Goal: Task Accomplishment & Management: Complete application form

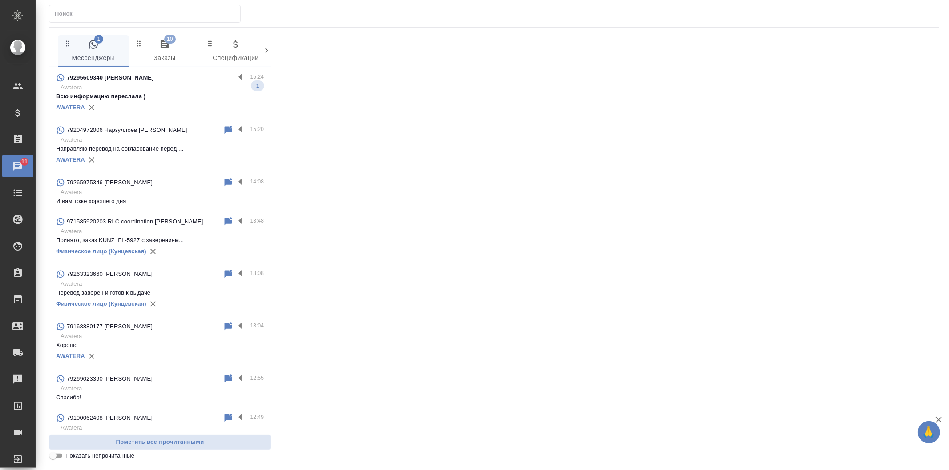
click at [161, 113] on div "AWATERA" at bounding box center [160, 107] width 208 height 13
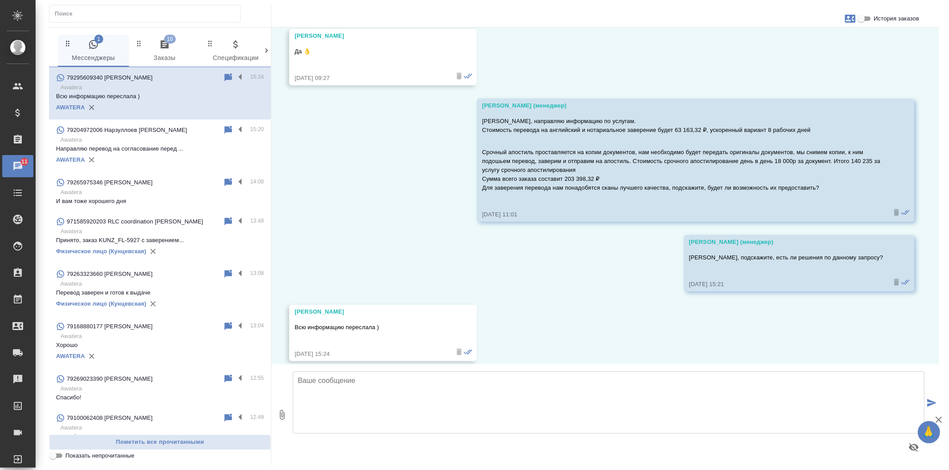
scroll to position [1295, 0]
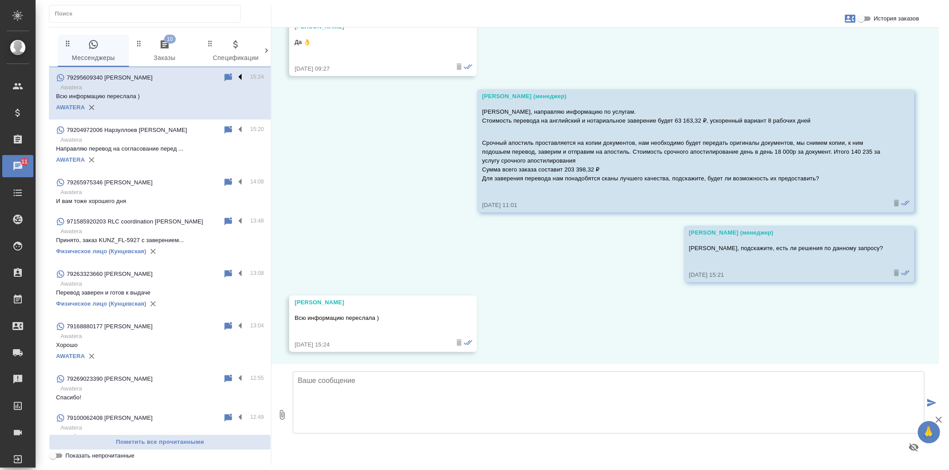
click at [238, 79] on label at bounding box center [242, 77] width 15 height 10
click at [0, 0] on input "checkbox" at bounding box center [0, 0] width 0 height 0
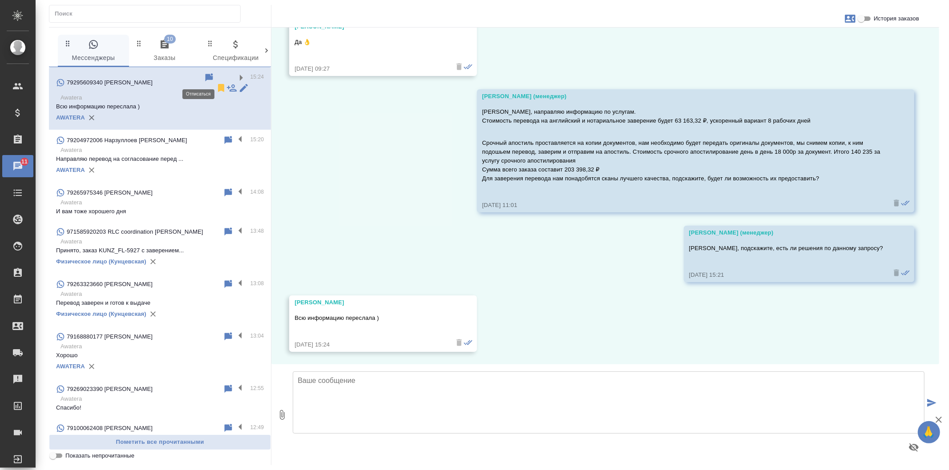
click at [218, 84] on icon at bounding box center [221, 88] width 6 height 8
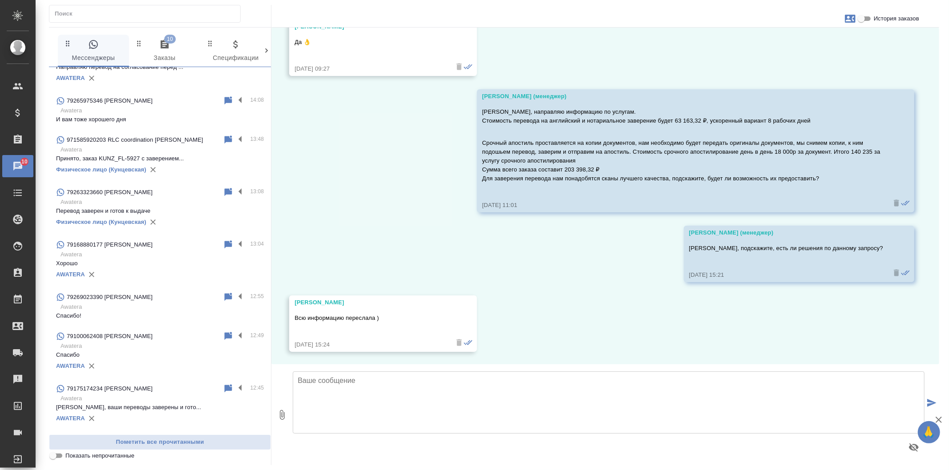
scroll to position [0, 0]
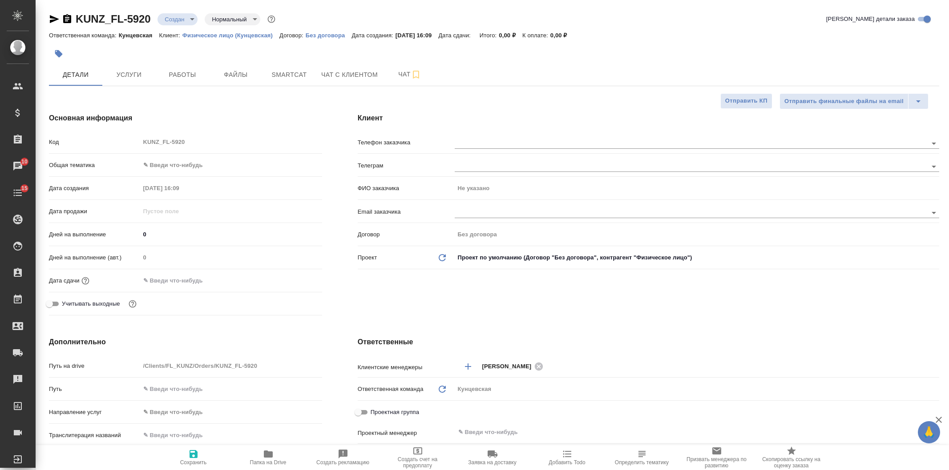
select select "RU"
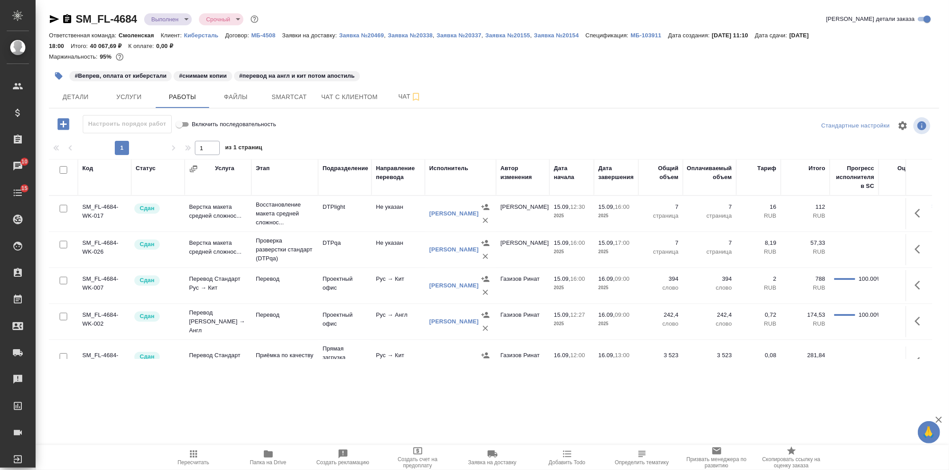
click at [591, 75] on div "#Вепрев, оплата от киберстали #снимаем копии #перевод на англ и кит потом апост…" at bounding box center [345, 76] width 593 height 20
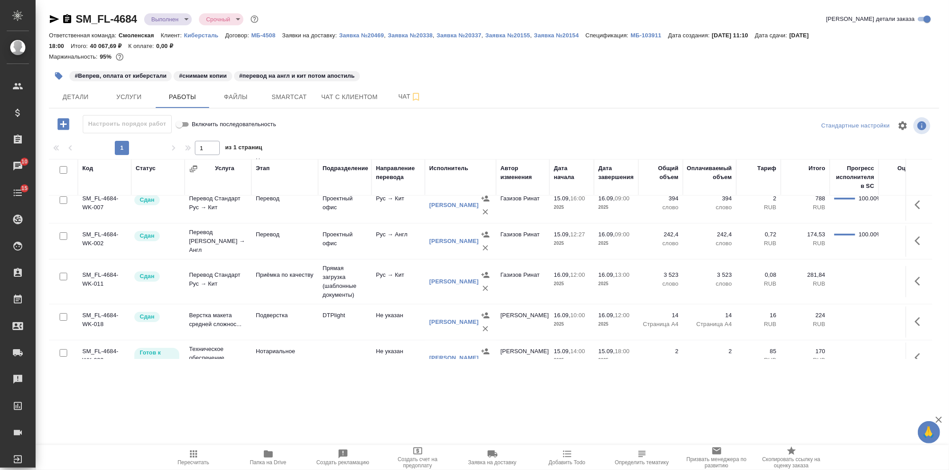
scroll to position [173, 0]
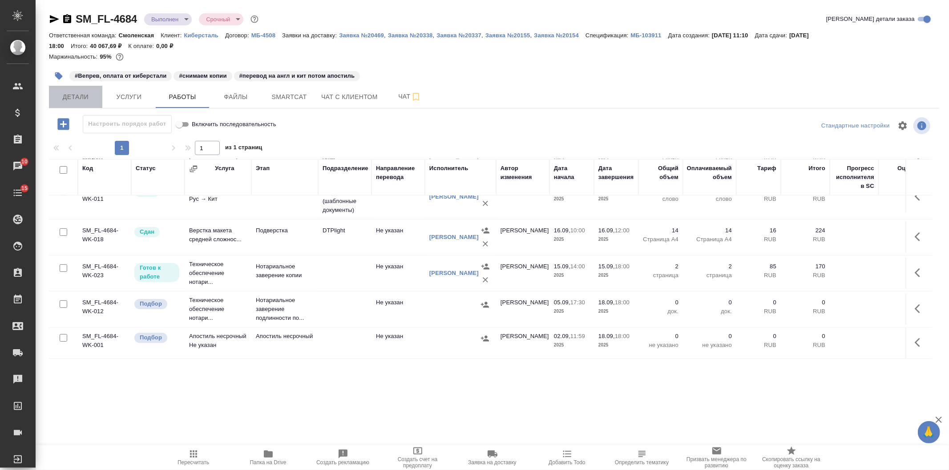
click at [74, 92] on span "Детали" at bounding box center [75, 97] width 43 height 11
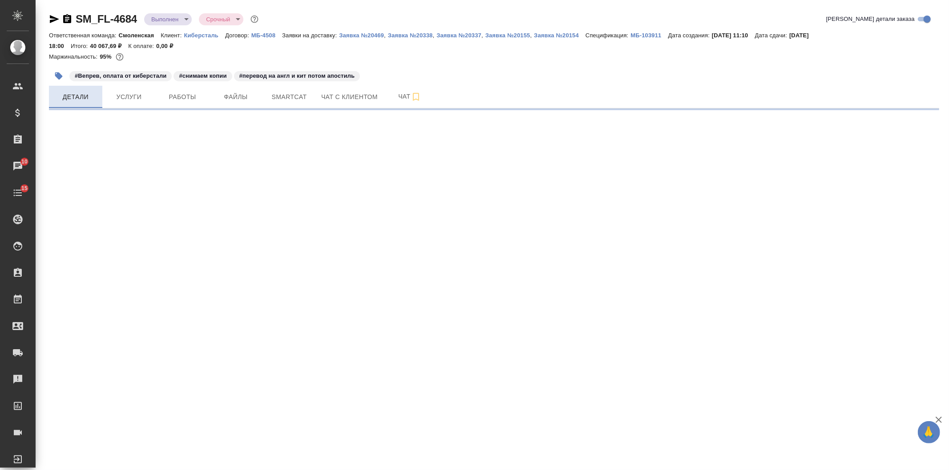
select select "RU"
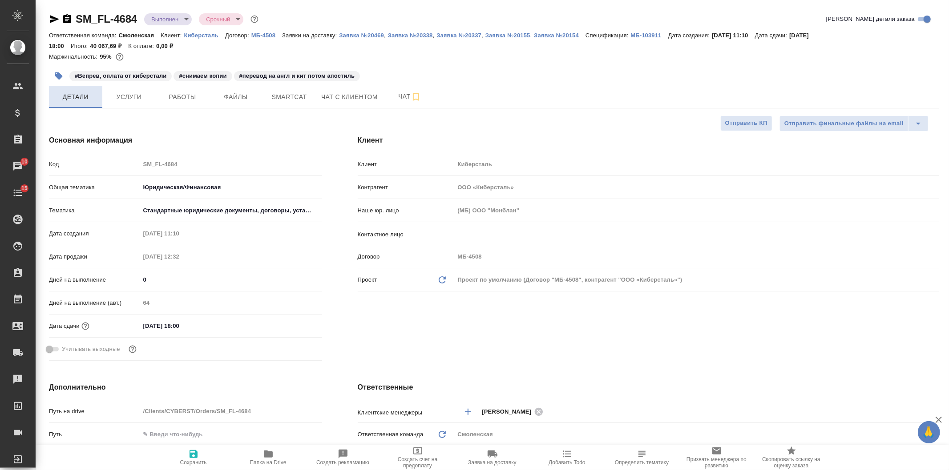
type textarea "x"
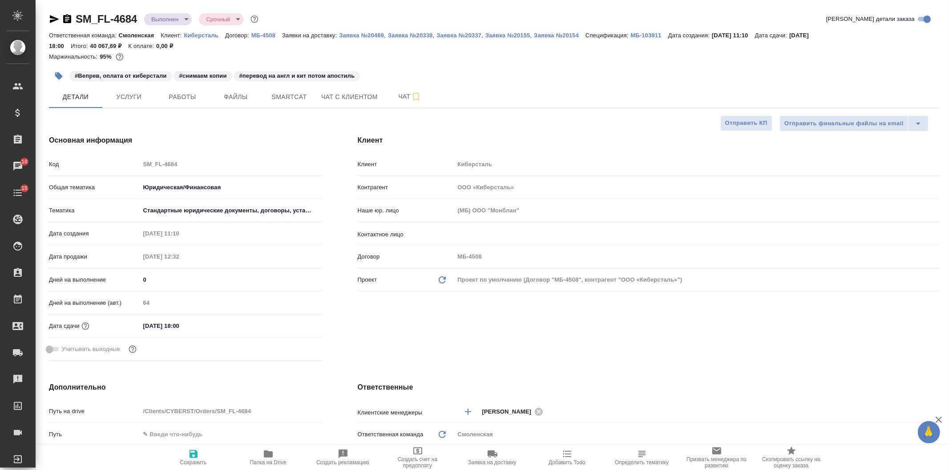
type textarea "x"
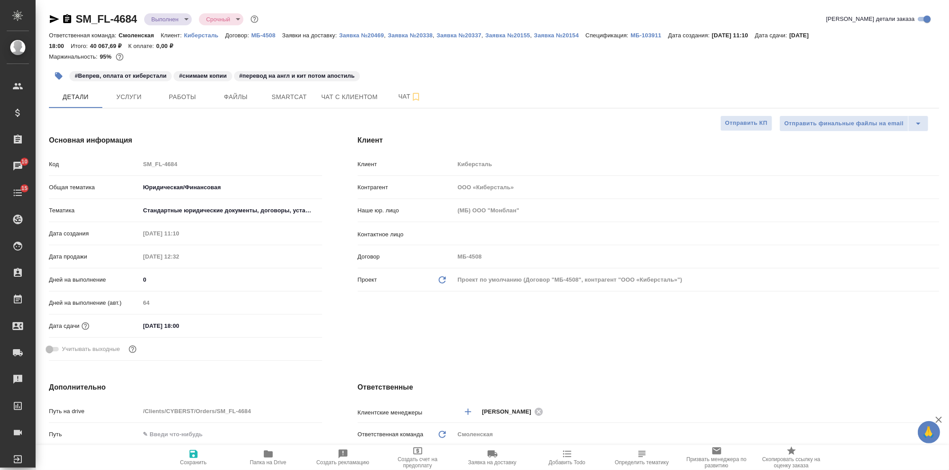
type textarea "x"
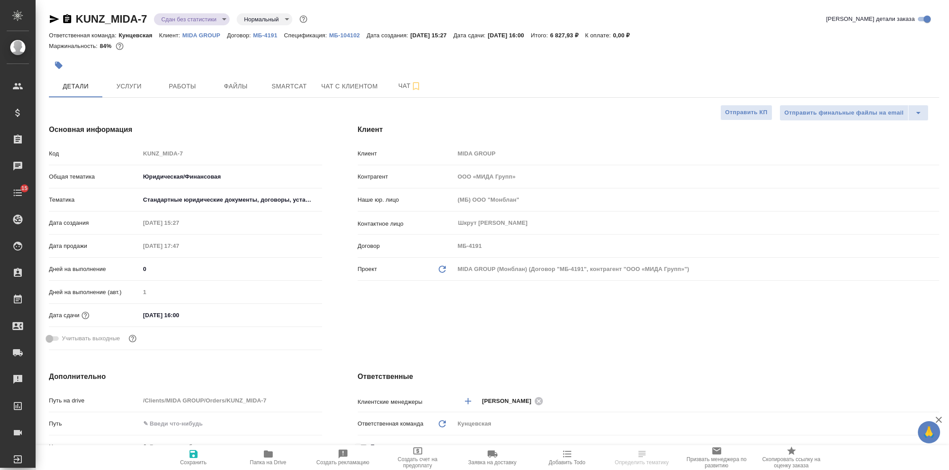
select select "RU"
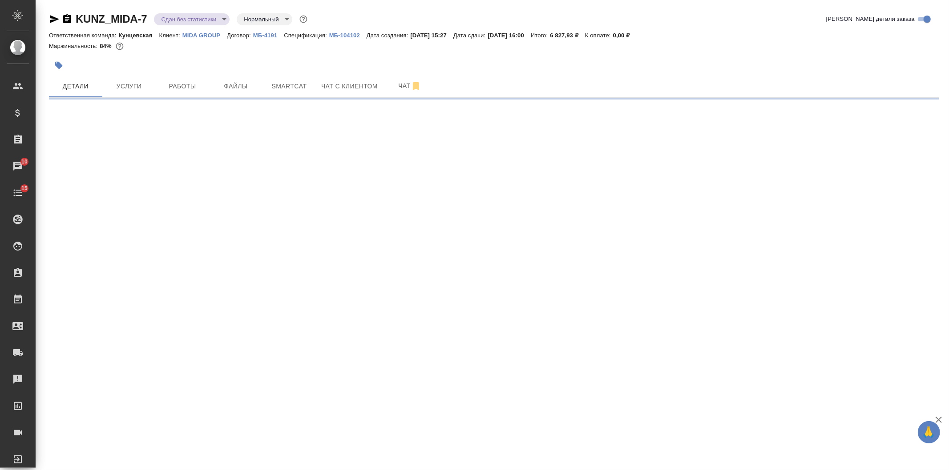
select select "RU"
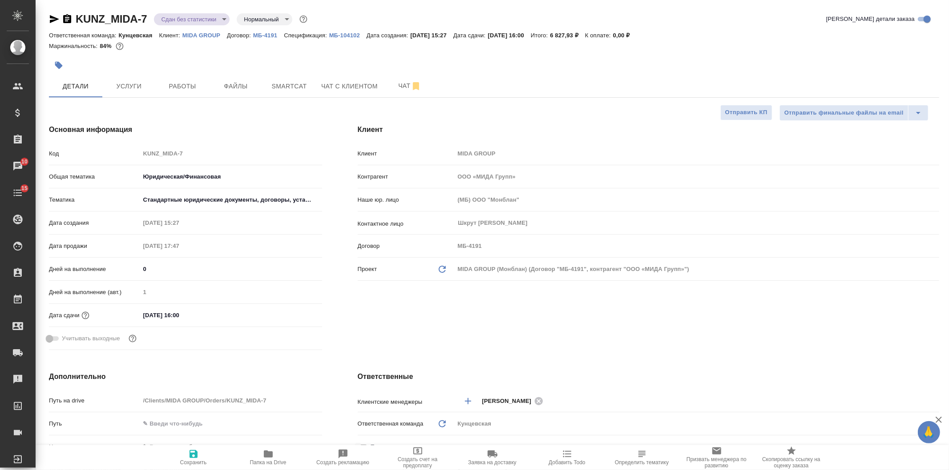
type textarea "x"
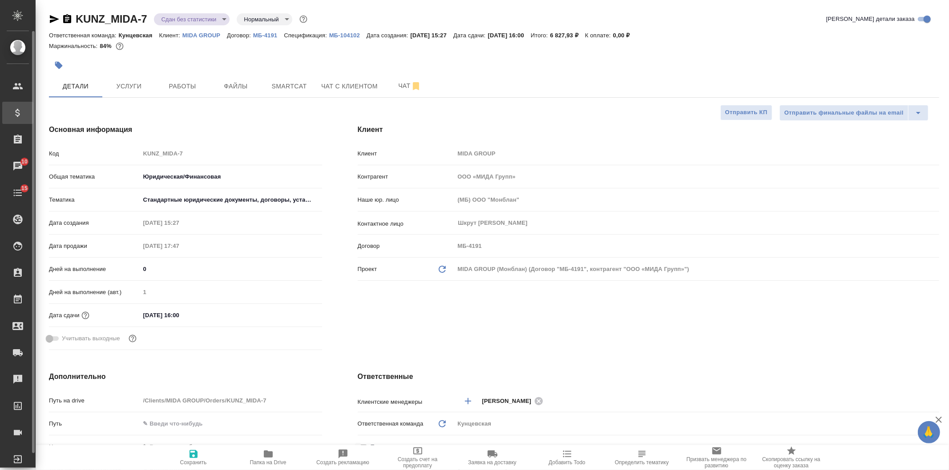
type textarea "x"
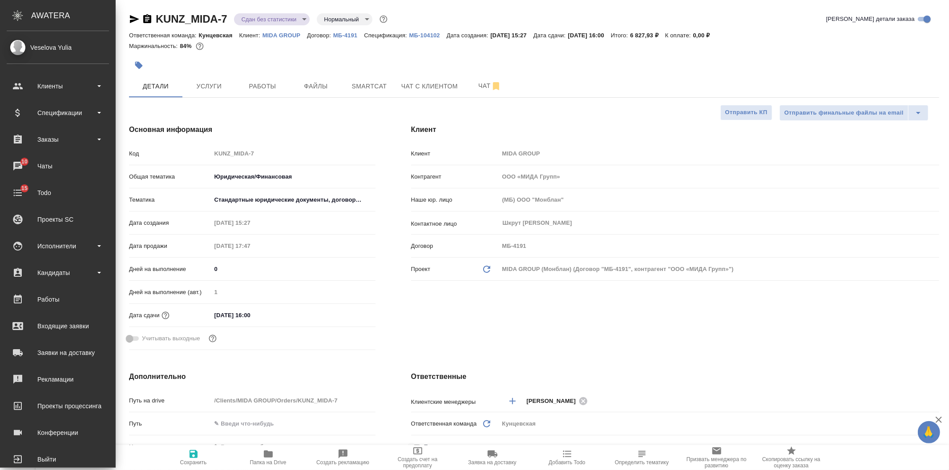
type textarea "x"
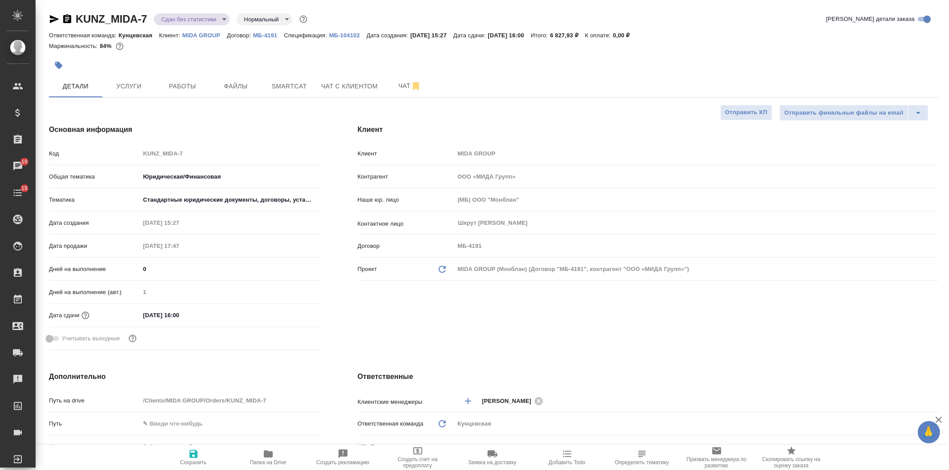
click at [274, 456] on span "Папка на Drive" at bounding box center [268, 457] width 64 height 17
type textarea "x"
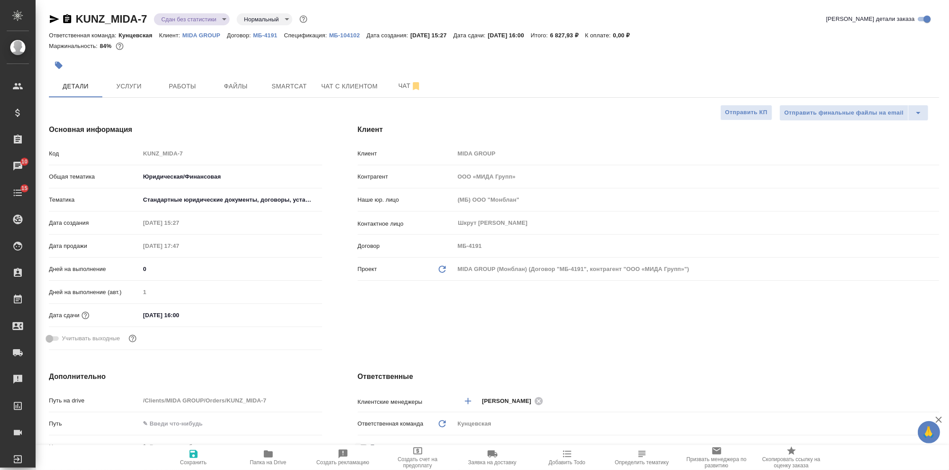
type textarea "x"
drag, startPoint x: 68, startPoint y: 17, endPoint x: 60, endPoint y: 17, distance: 8.0
click at [68, 17] on icon "button" at bounding box center [67, 19] width 11 height 11
type textarea "x"
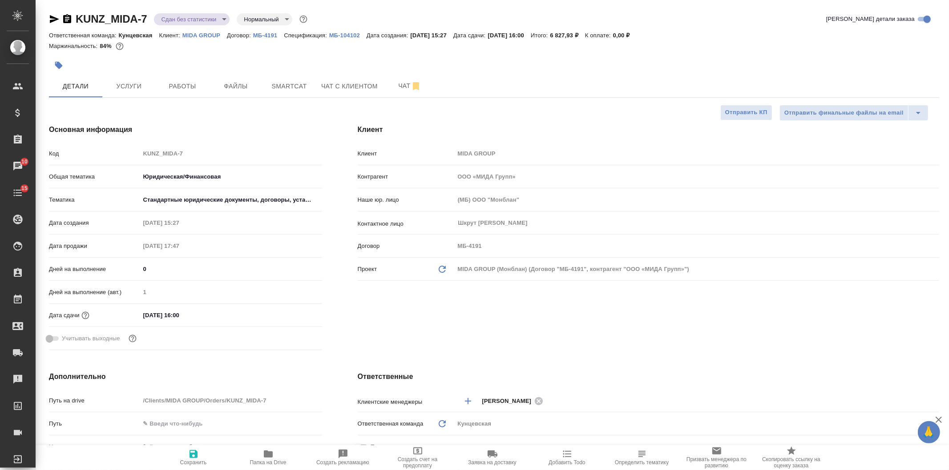
type textarea "x"
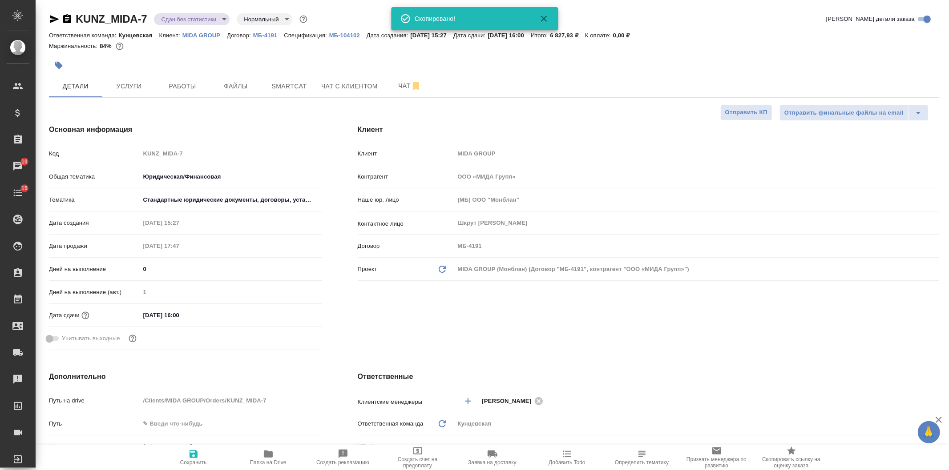
type textarea "x"
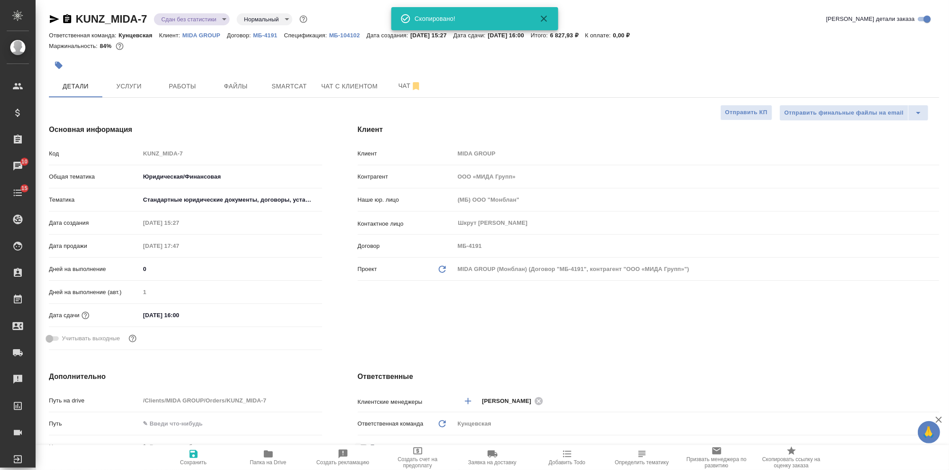
type textarea "x"
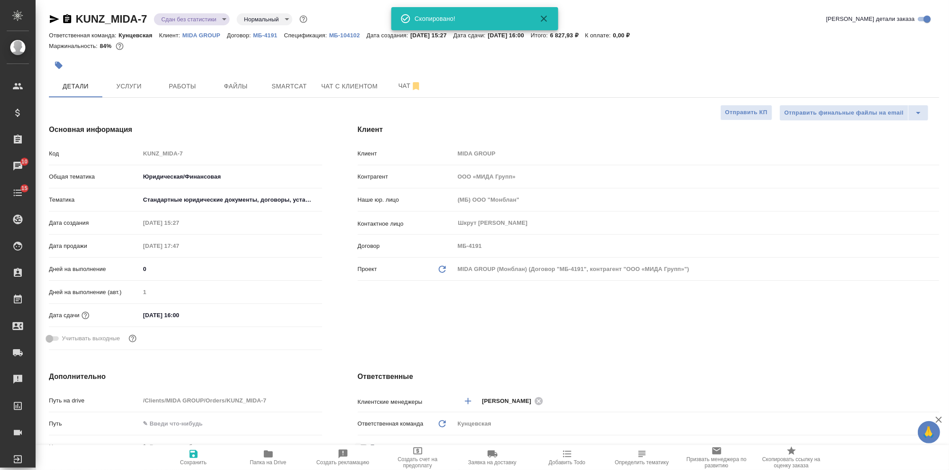
type textarea "x"
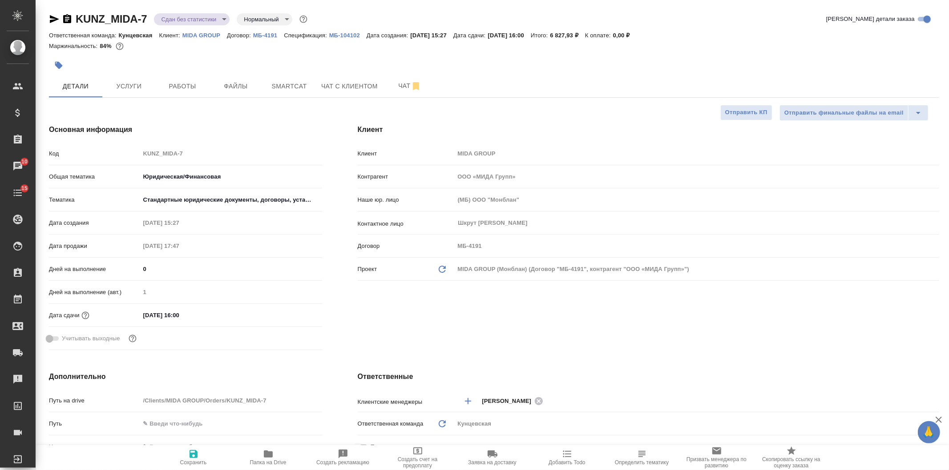
type textarea "x"
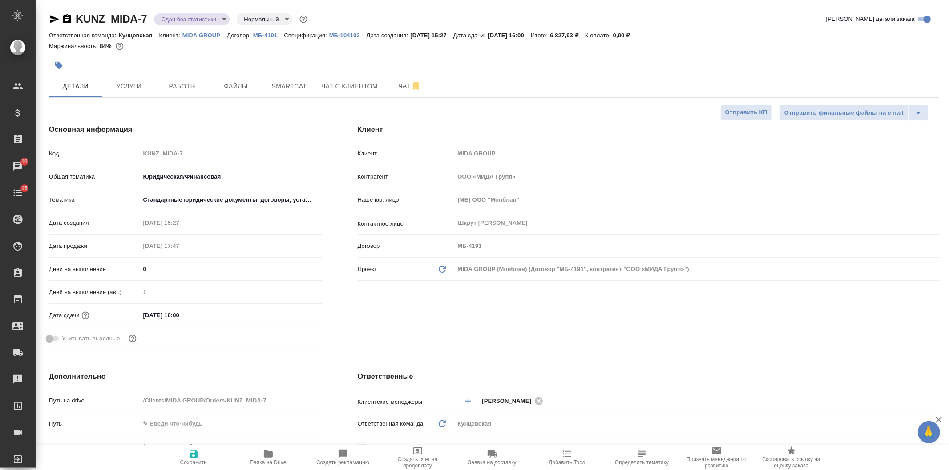
type textarea "x"
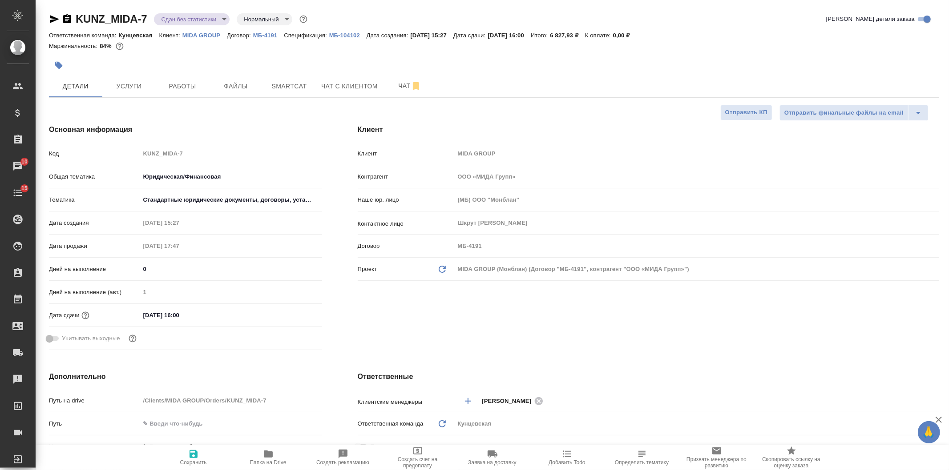
type textarea "x"
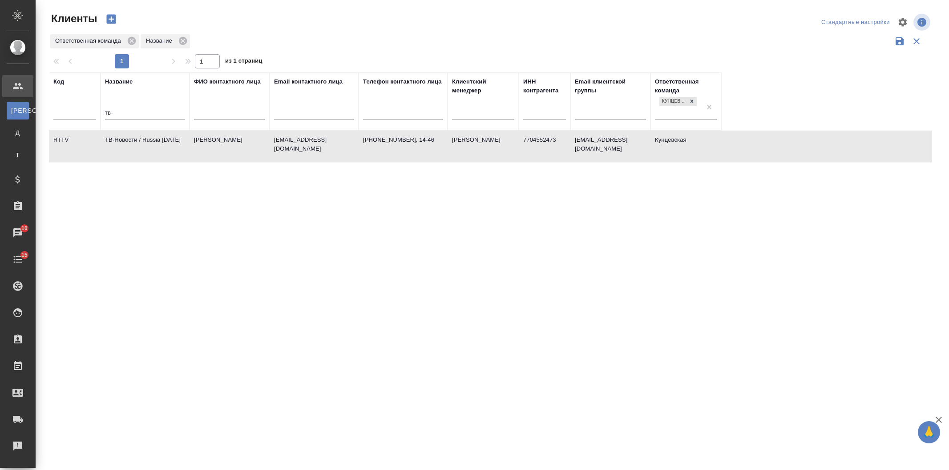
select select "RU"
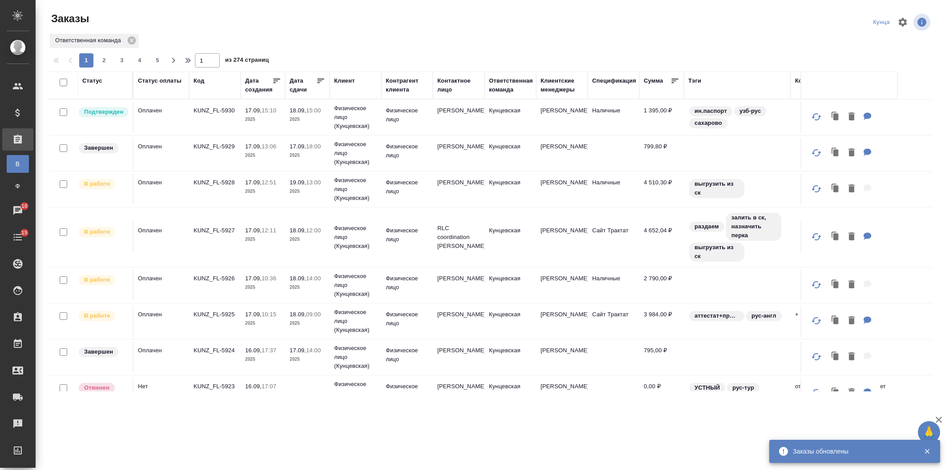
click at [598, 199] on body "🙏 .cls-1 fill:#fff; AWATERA Veselova Yulia Клиенты Спецификации Заказы В Все за…" at bounding box center [474, 235] width 949 height 470
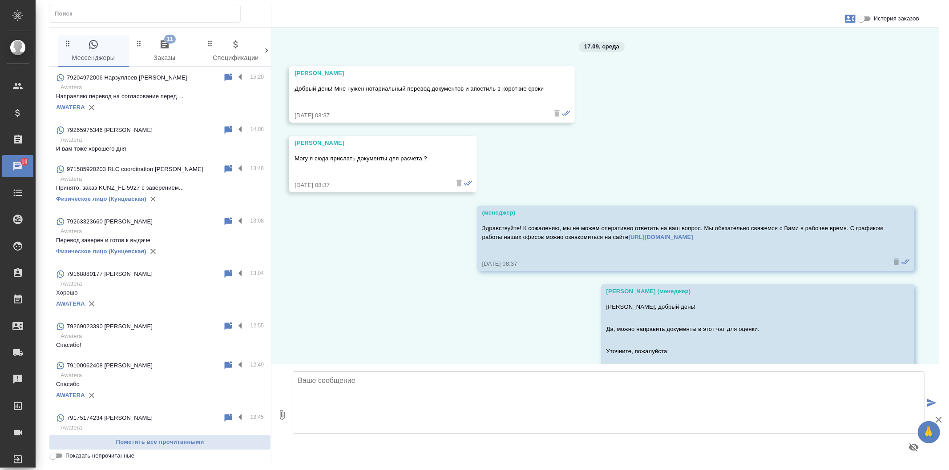
scroll to position [1365, 0]
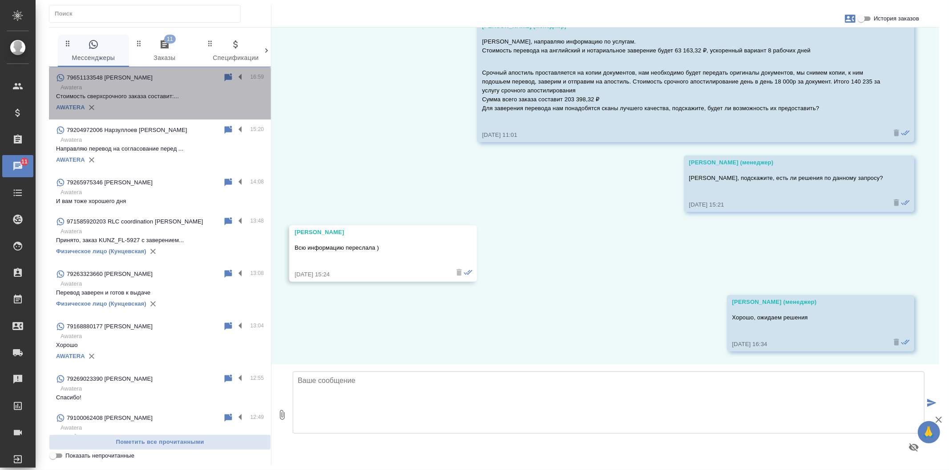
click at [182, 108] on div "AWATERA" at bounding box center [160, 107] width 208 height 13
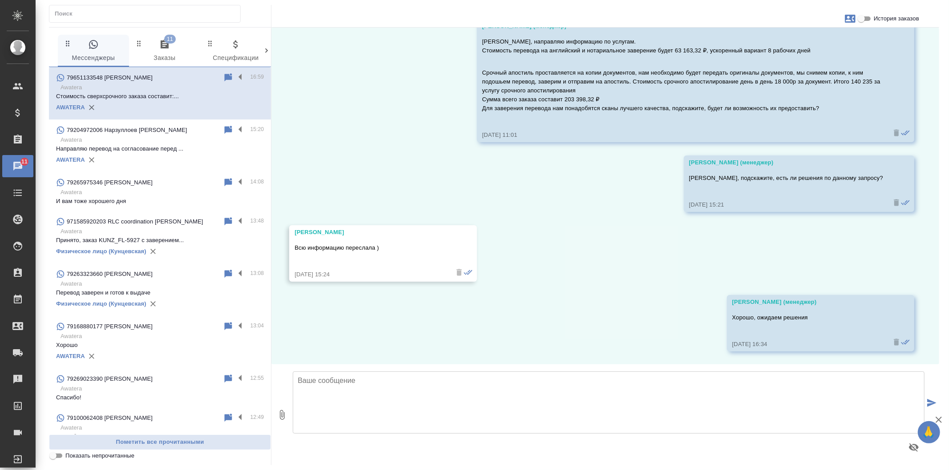
scroll to position [0, 0]
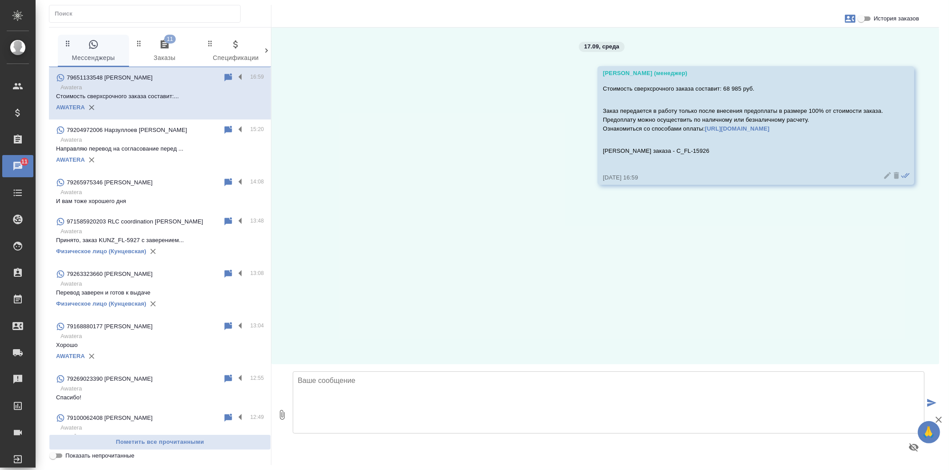
click at [863, 20] on input "История заказов" at bounding box center [861, 18] width 32 height 11
checkbox input "true"
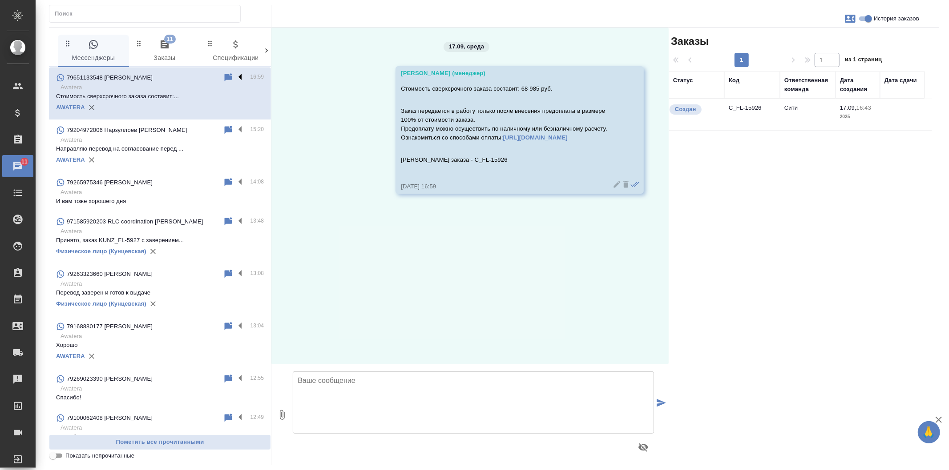
click at [235, 77] on label at bounding box center [242, 77] width 15 height 10
click at [0, 0] on input "checkbox" at bounding box center [0, 0] width 0 height 0
click at [202, 79] on icon at bounding box center [205, 78] width 6 height 8
click at [174, 145] on p "Направляю перевод на согласование перед ..." at bounding box center [160, 149] width 208 height 9
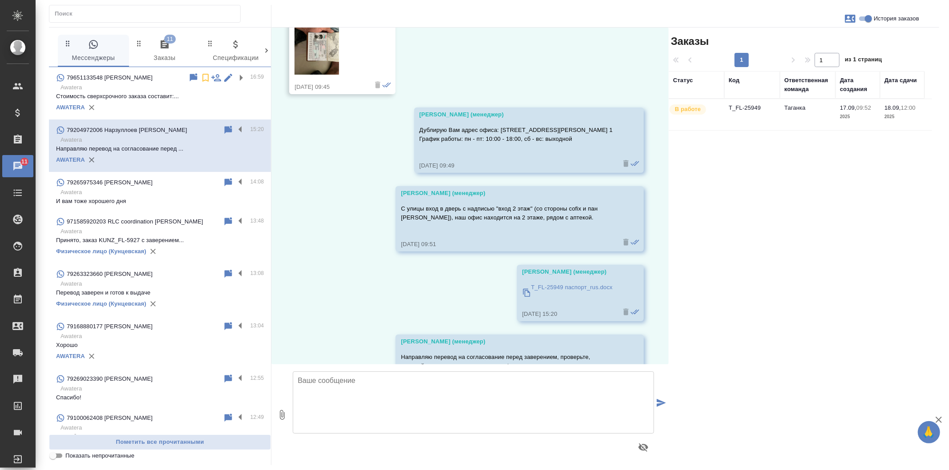
scroll to position [309, 0]
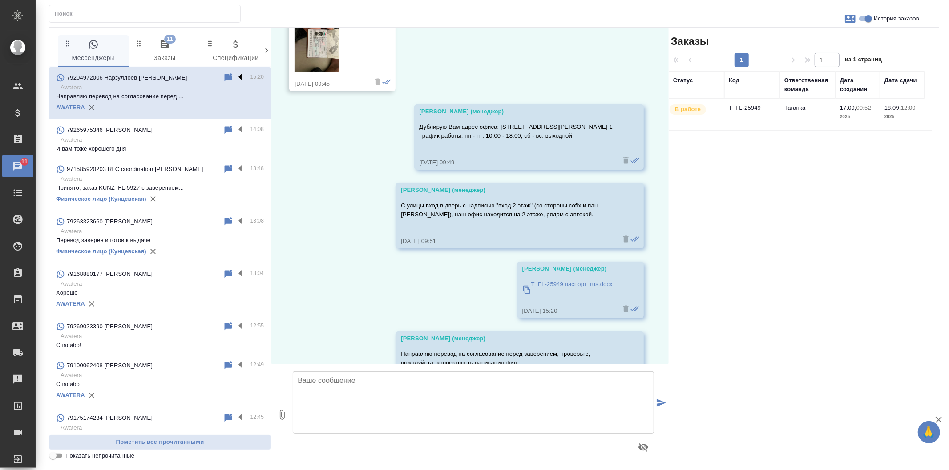
click at [235, 78] on label at bounding box center [242, 77] width 15 height 10
click at [0, 0] on input "checkbox" at bounding box center [0, 0] width 0 height 0
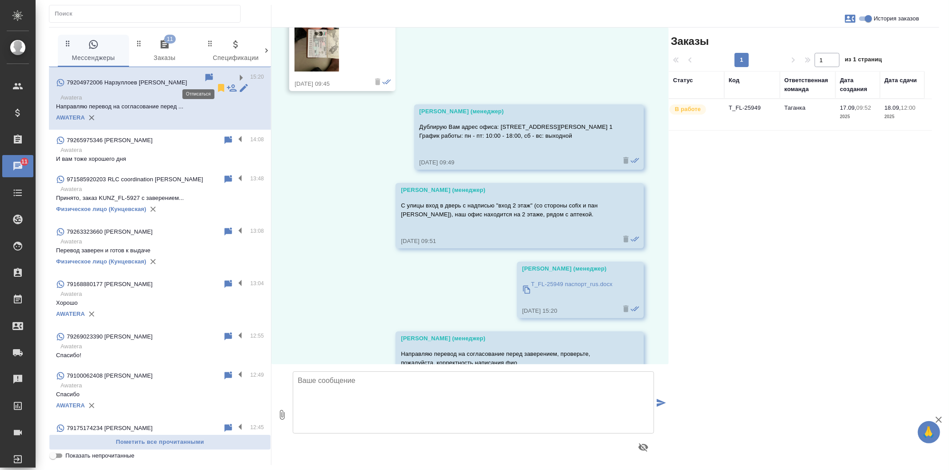
click at [218, 84] on icon at bounding box center [221, 88] width 6 height 8
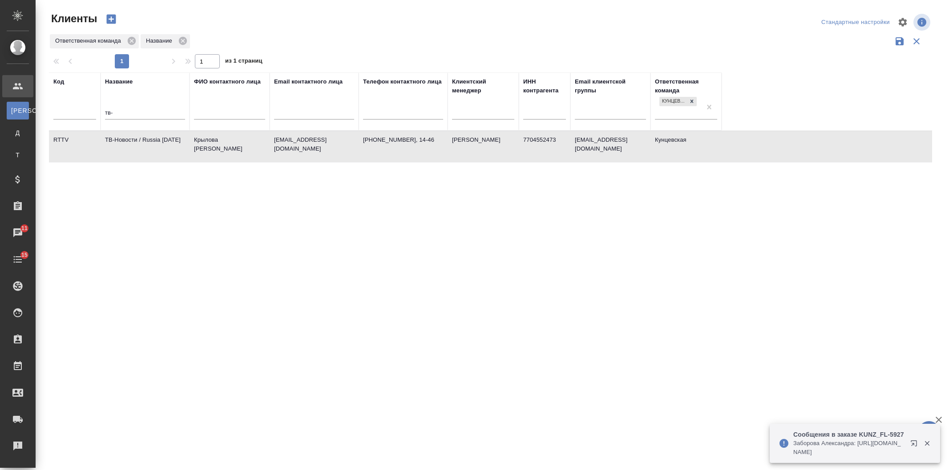
select select "RU"
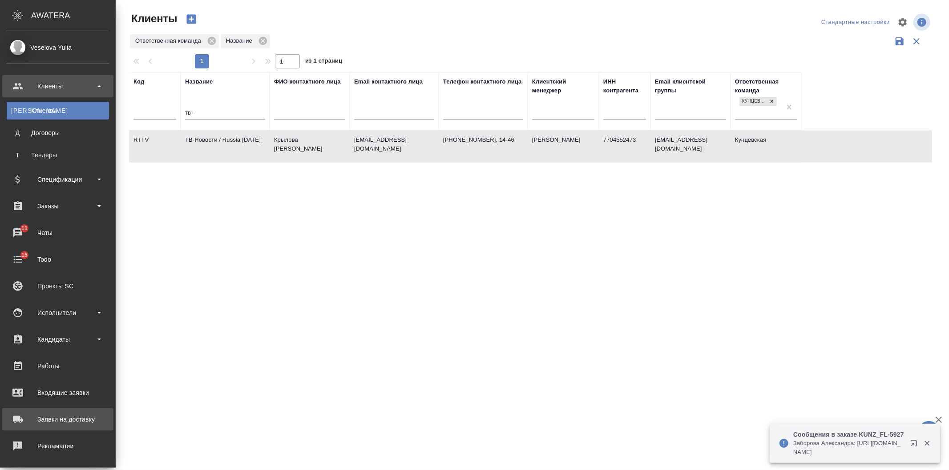
click at [39, 417] on div "Заявки на доставку" at bounding box center [58, 419] width 102 height 13
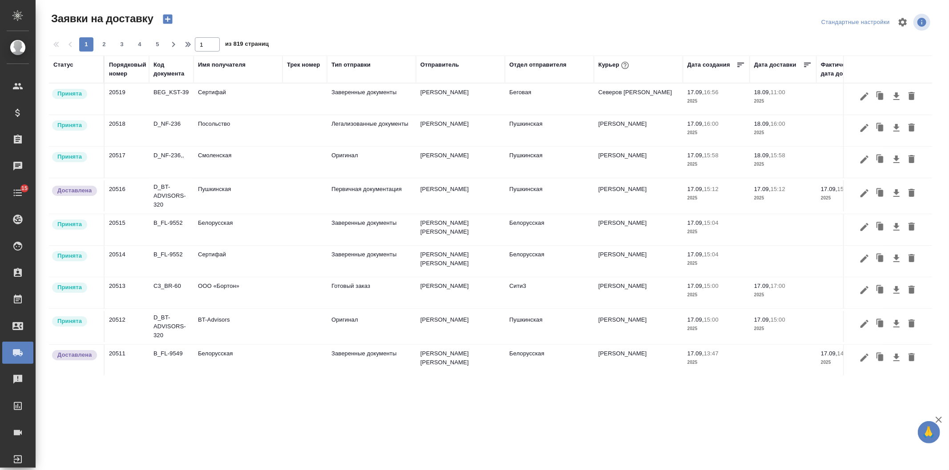
click at [603, 63] on div "Курьер" at bounding box center [614, 66] width 32 height 12
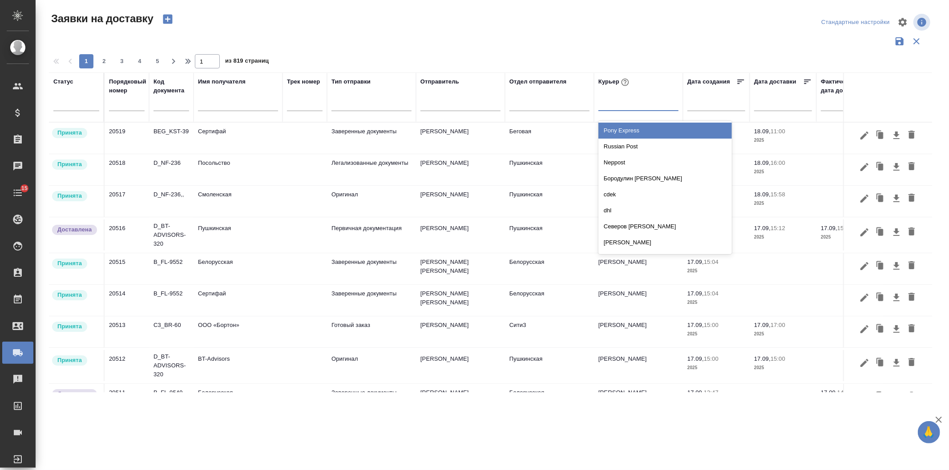
click at [612, 109] on div at bounding box center [638, 102] width 80 height 17
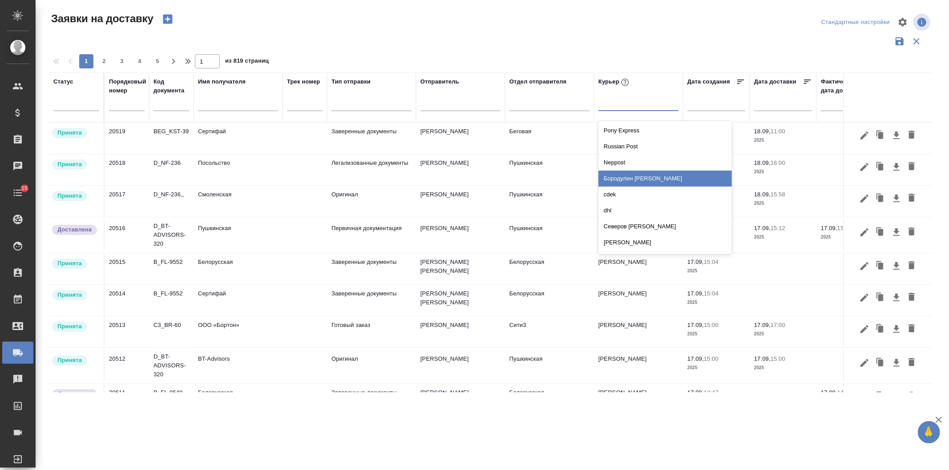
click at [633, 185] on div "Бородулин Сергей" at bounding box center [664, 179] width 133 height 16
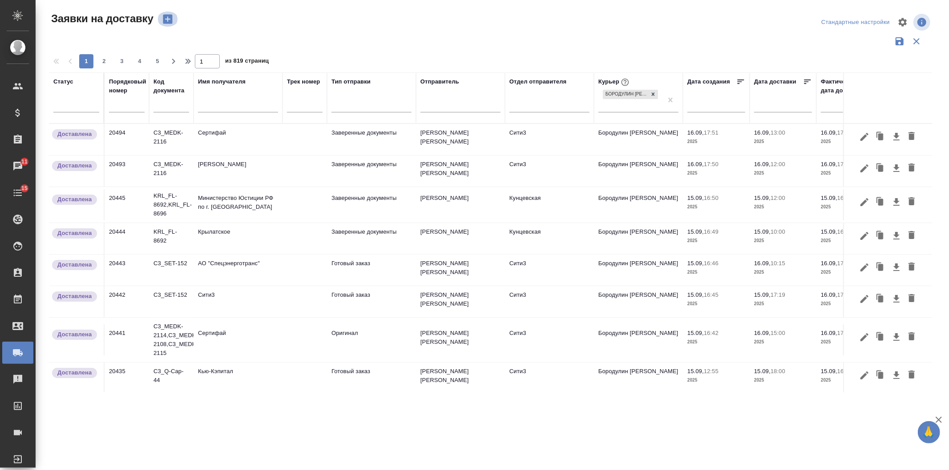
click at [166, 23] on icon "button" at bounding box center [167, 19] width 9 height 9
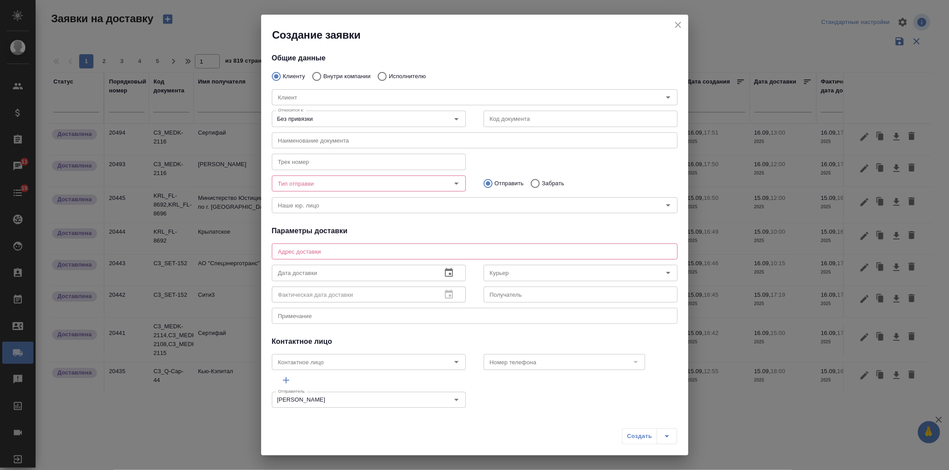
click at [318, 75] on input "Внутри компании" at bounding box center [315, 76] width 16 height 19
radio input "true"
click at [312, 98] on input "Команда" at bounding box center [459, 97] width 370 height 11
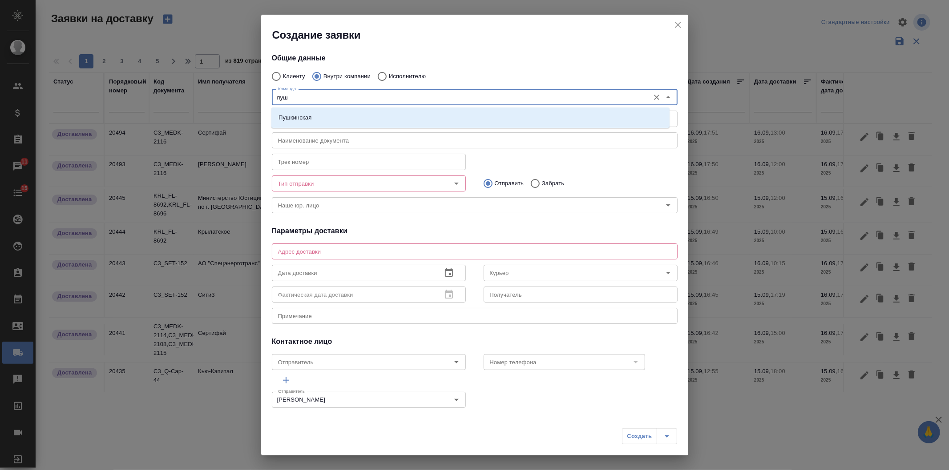
type input "пушк"
click at [310, 123] on li "Пушкинская" at bounding box center [470, 118] width 398 height 16
type textarea "ул. Большая Дмитровка, д. 32, стр. 4, офис 141"
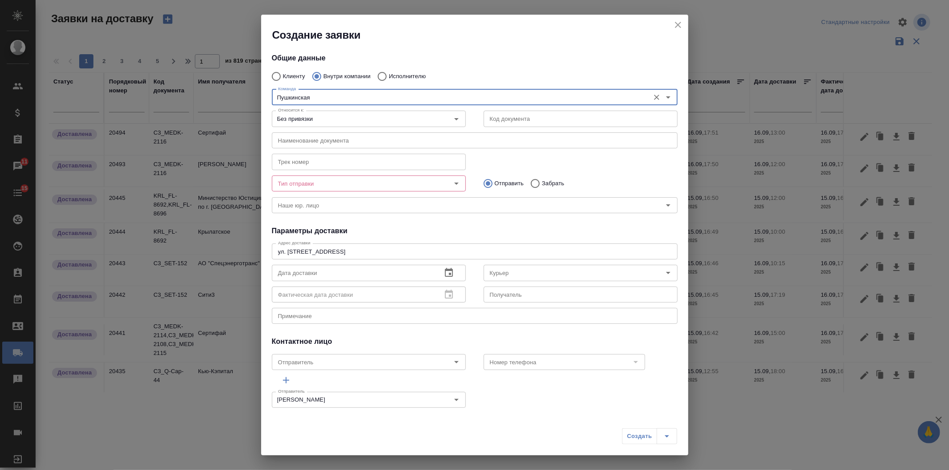
type input "Пушкинская"
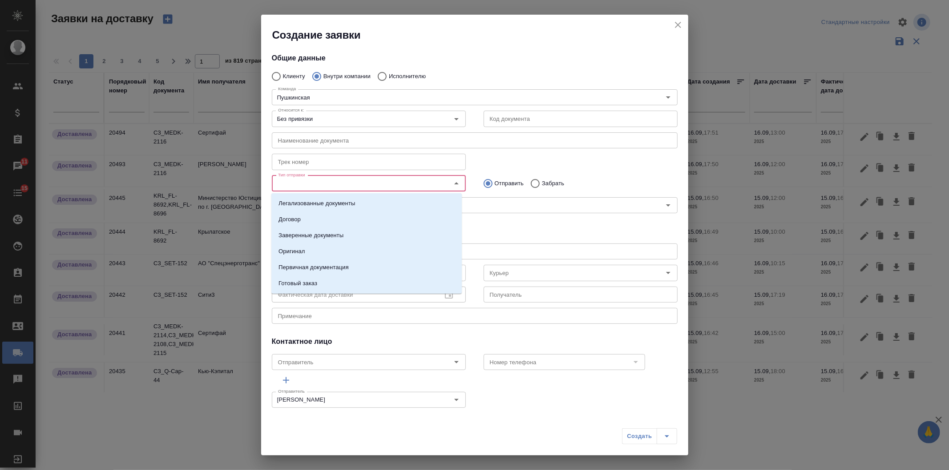
drag, startPoint x: 312, startPoint y: 184, endPoint x: 312, endPoint y: 221, distance: 36.5
click at [312, 186] on input "Тип отправки" at bounding box center [353, 183] width 159 height 11
drag, startPoint x: 310, startPoint y: 238, endPoint x: 580, endPoint y: 208, distance: 271.2
click at [313, 238] on p "Заверенные документы" at bounding box center [310, 235] width 65 height 9
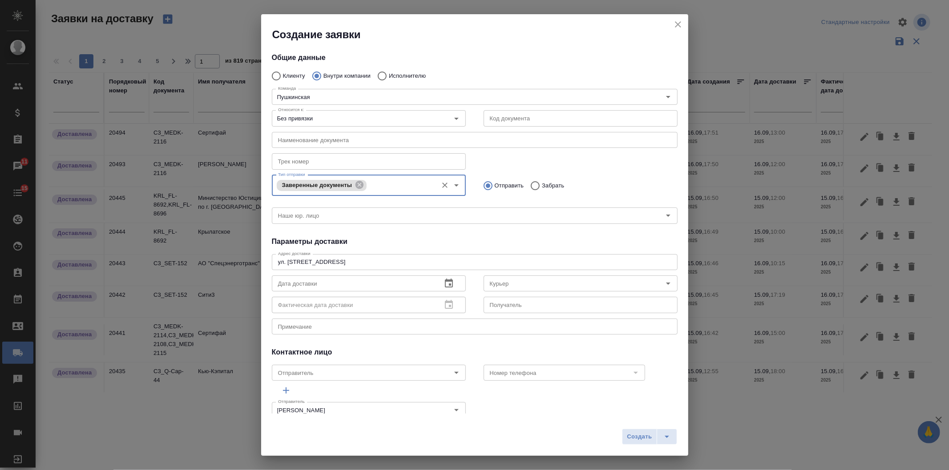
click at [535, 183] on input "Забрать" at bounding box center [534, 186] width 16 height 19
radio input "true"
click at [508, 282] on input "Курьер" at bounding box center [565, 283] width 159 height 11
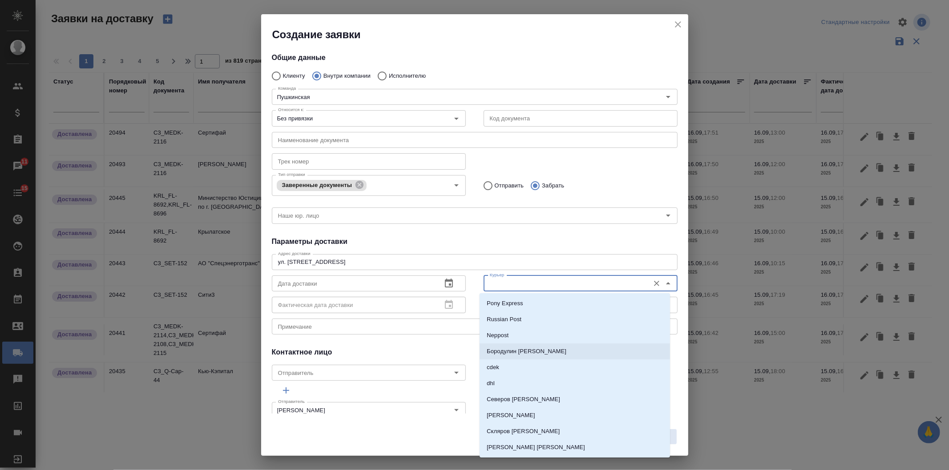
drag, startPoint x: 506, startPoint y: 351, endPoint x: 459, endPoint y: 308, distance: 63.9
click at [504, 350] on p "Бородулин Сергей" at bounding box center [526, 351] width 80 height 9
type input "Бородулин Сергей"
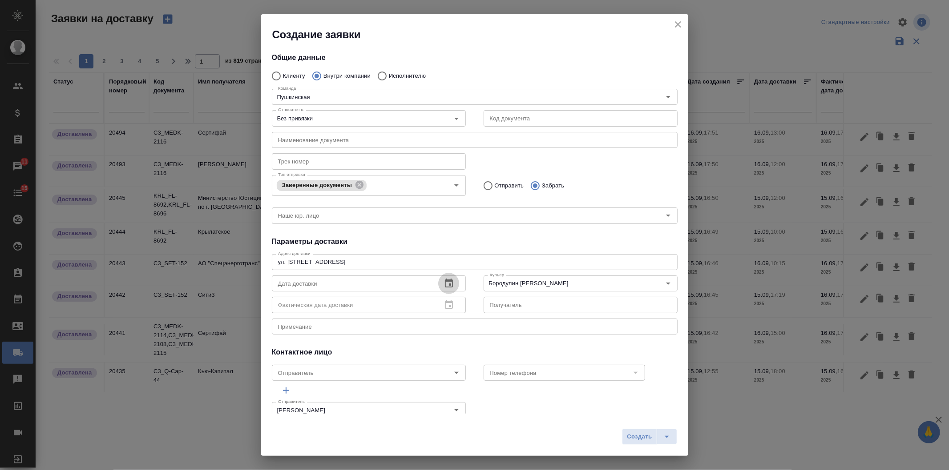
click at [447, 283] on icon "button" at bounding box center [448, 283] width 11 height 11
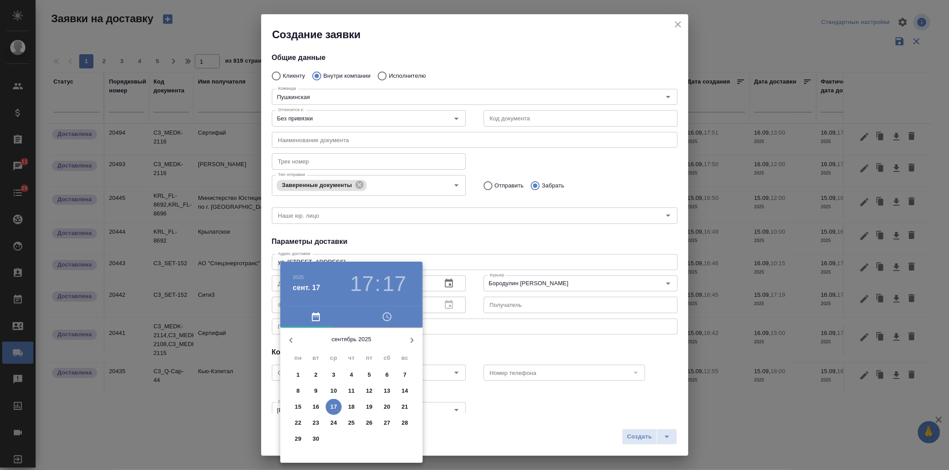
click at [335, 406] on p "17" at bounding box center [333, 407] width 7 height 9
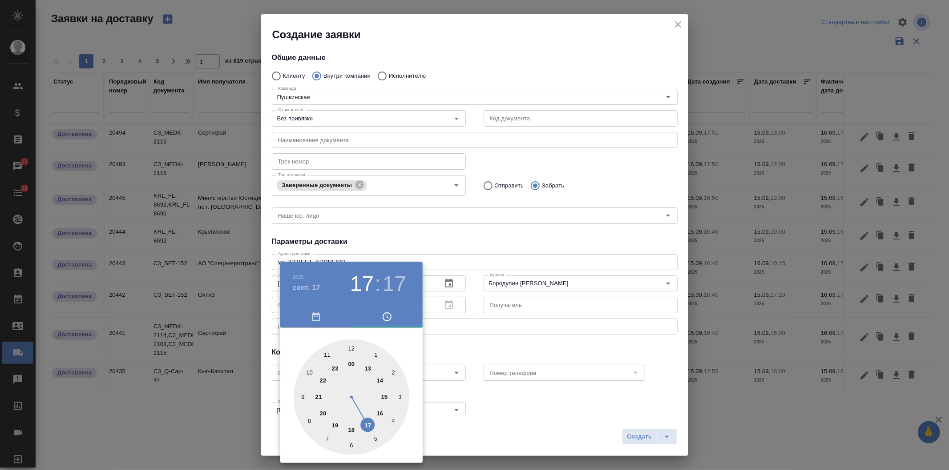
drag, startPoint x: 312, startPoint y: 373, endPoint x: 339, endPoint y: 353, distance: 33.1
click at [312, 372] on div at bounding box center [351, 398] width 116 height 116
click at [351, 348] on div at bounding box center [351, 398] width 116 height 116
type input "17.09.2025 10:00"
drag, startPoint x: 465, startPoint y: 339, endPoint x: 477, endPoint y: 342, distance: 12.3
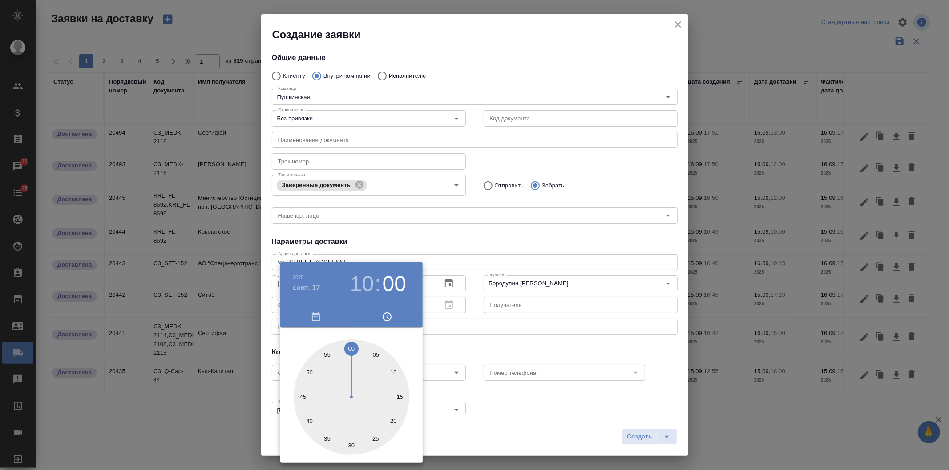
click at [469, 339] on div at bounding box center [474, 235] width 949 height 470
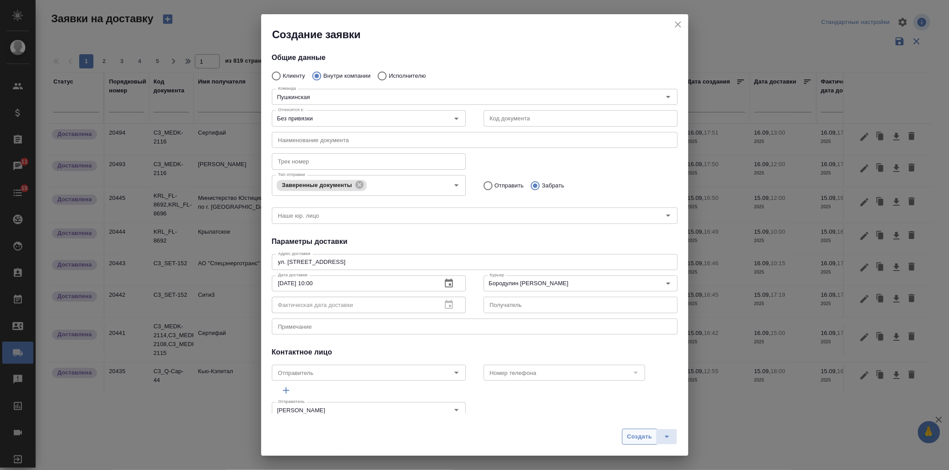
click at [642, 445] on button "Создать" at bounding box center [639, 437] width 35 height 16
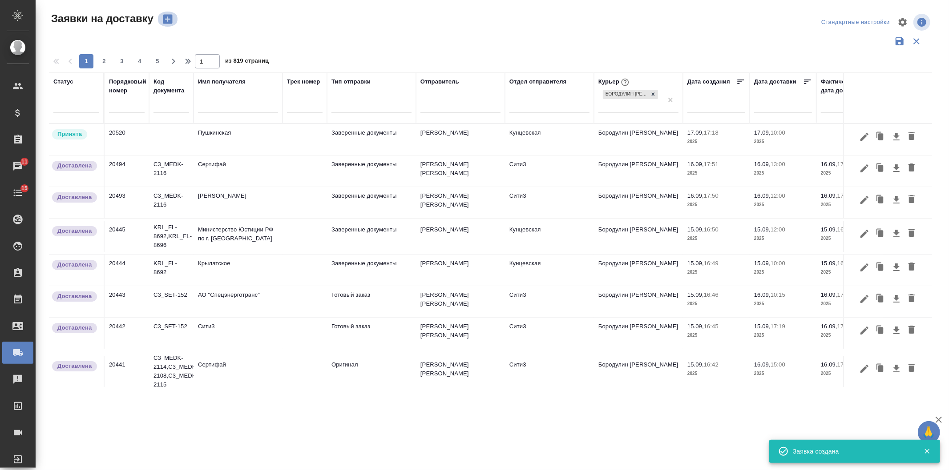
click at [166, 19] on icon "button" at bounding box center [167, 19] width 12 height 12
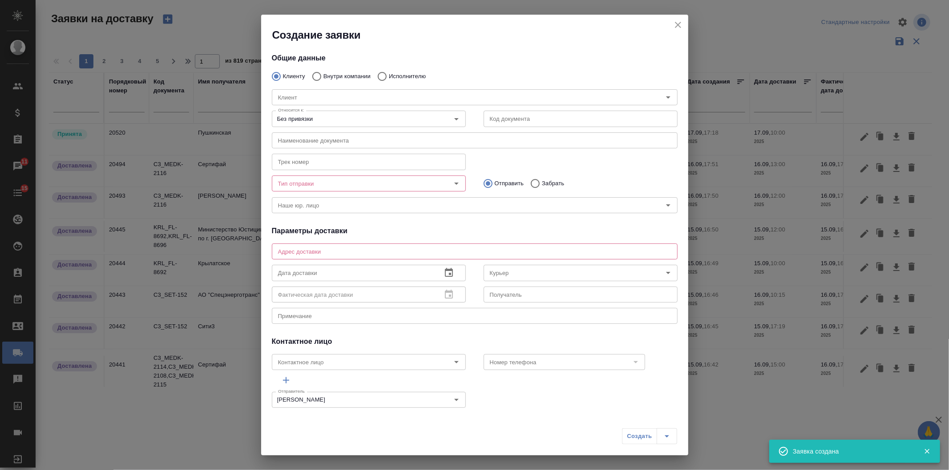
click at [385, 75] on input "Исполнителю" at bounding box center [381, 76] width 16 height 19
radio input "true"
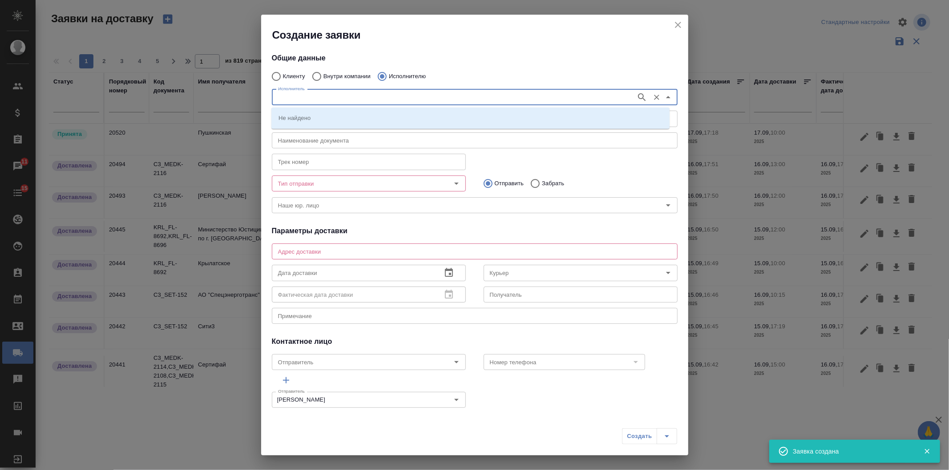
drag, startPoint x: 349, startPoint y: 99, endPoint x: 374, endPoint y: 105, distance: 25.4
click at [350, 99] on input "Исполнитель" at bounding box center [452, 97] width 357 height 11
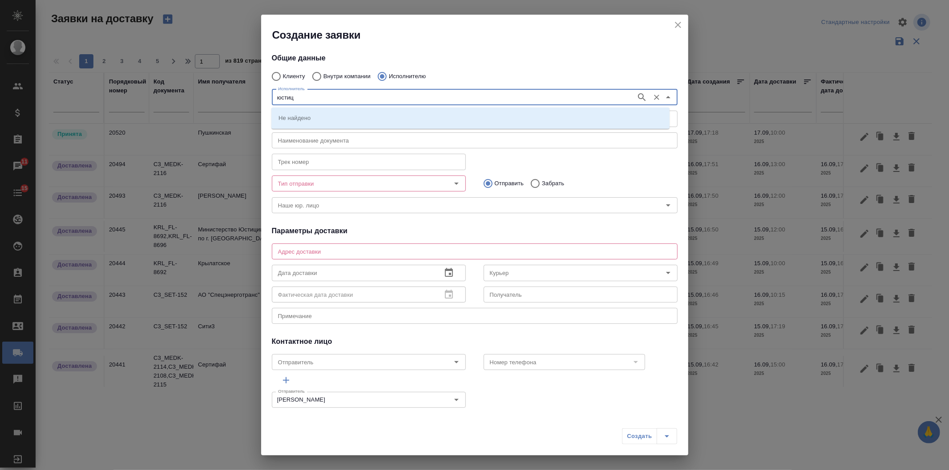
type input "юстиц"
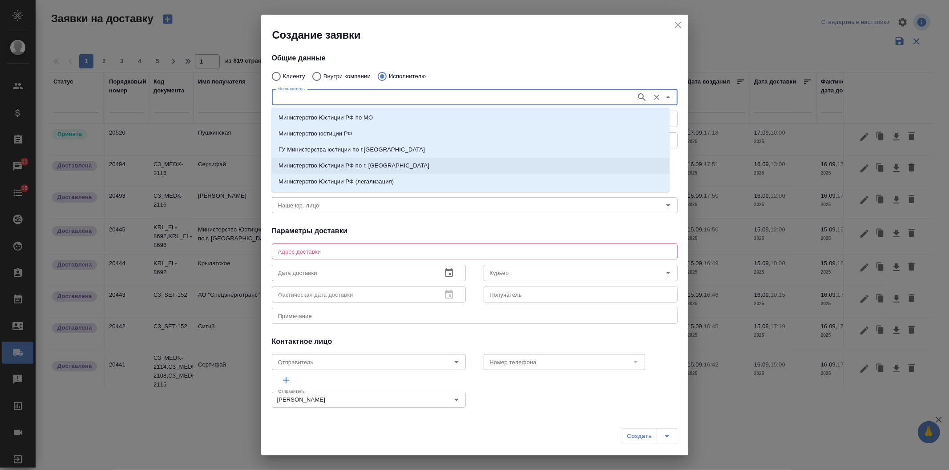
click at [351, 162] on p "Министерство Юстиции РФ по г. Москве" at bounding box center [353, 165] width 151 height 9
type input "Министерство Юстиции РФ по г. Москве"
type textarea "ул. Кржижановского, д. 13, корп. 1"
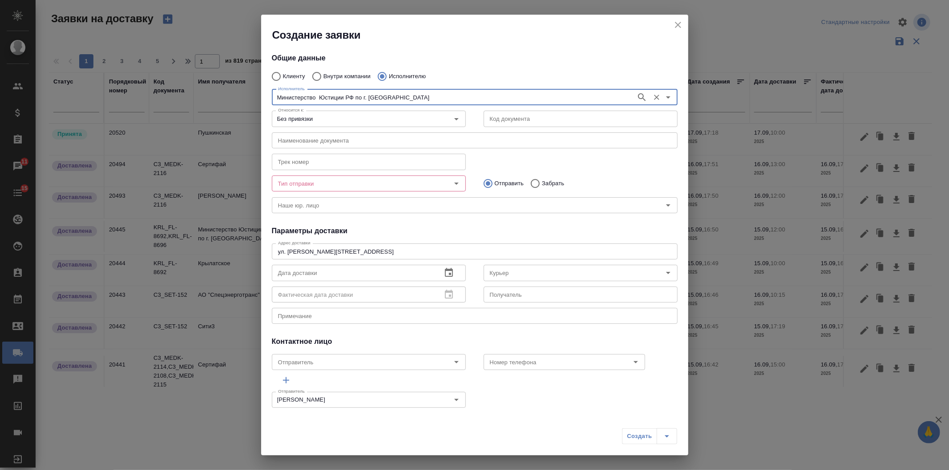
type input "Министерство Юстиции РФ по г. Москве"
click at [288, 326] on div "Общие данные Клиенту Внутри компании Исполнителю Исполнитель Министерство Юстиц…" at bounding box center [474, 227] width 427 height 371
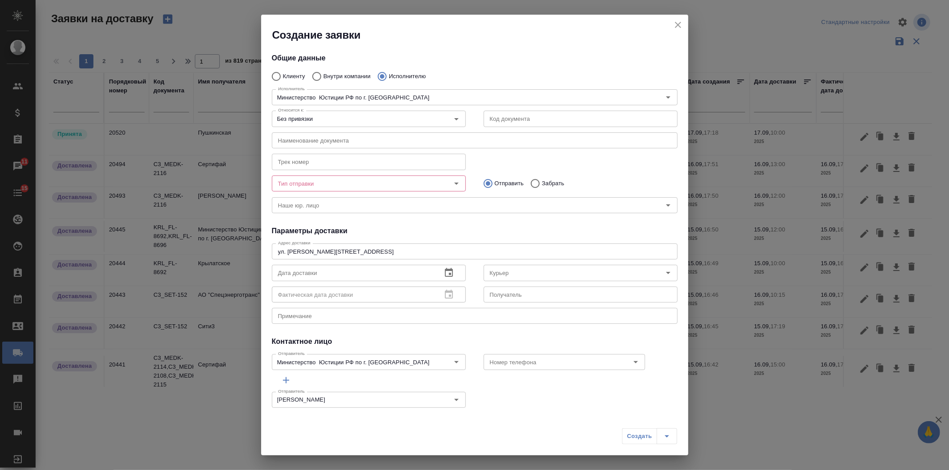
click at [285, 318] on textarea at bounding box center [474, 316] width 393 height 7
type textarea "+ заказ Пушки"
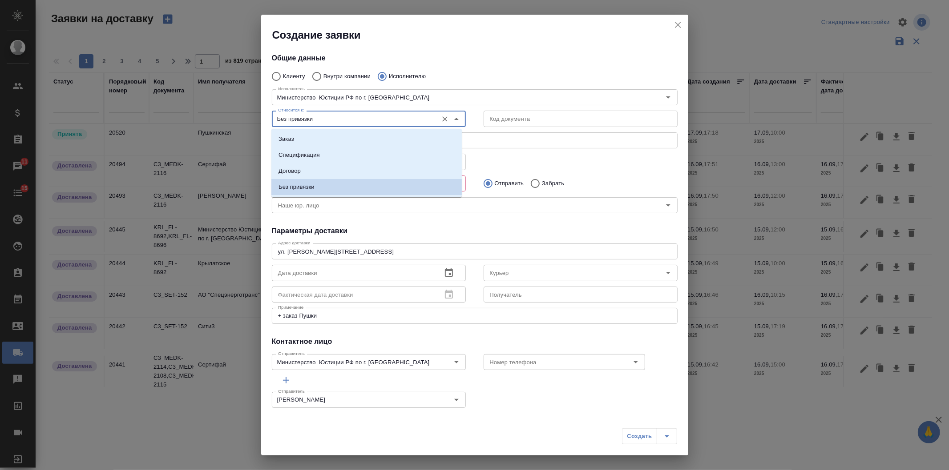
click at [318, 122] on input "Без привязки" at bounding box center [353, 118] width 159 height 11
click at [319, 134] on li "Заказ" at bounding box center [366, 139] width 190 height 16
type input "Заказ"
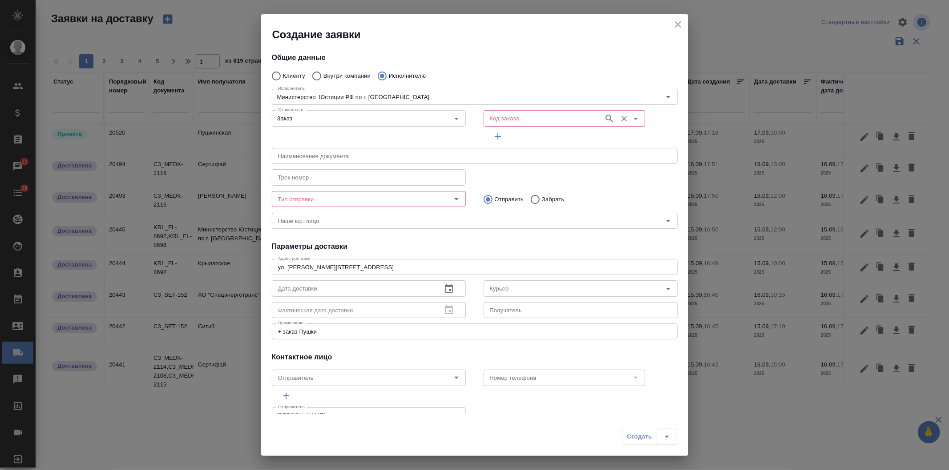
click at [506, 121] on input "Код заказа" at bounding box center [542, 118] width 113 height 11
paste input "SM_FL-4270"
type input "SM_FL-4270"
click at [521, 139] on p "SM_FL-4270" at bounding box center [504, 138] width 34 height 9
type input "(МБ) ООО "Монблан""
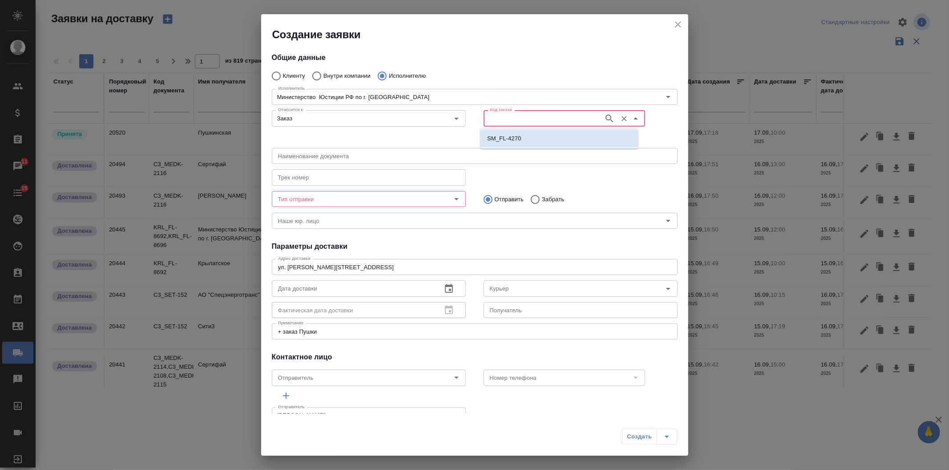
type input "Министерство Юстиции РФ по г. Москве"
type input "SM_FL-4270"
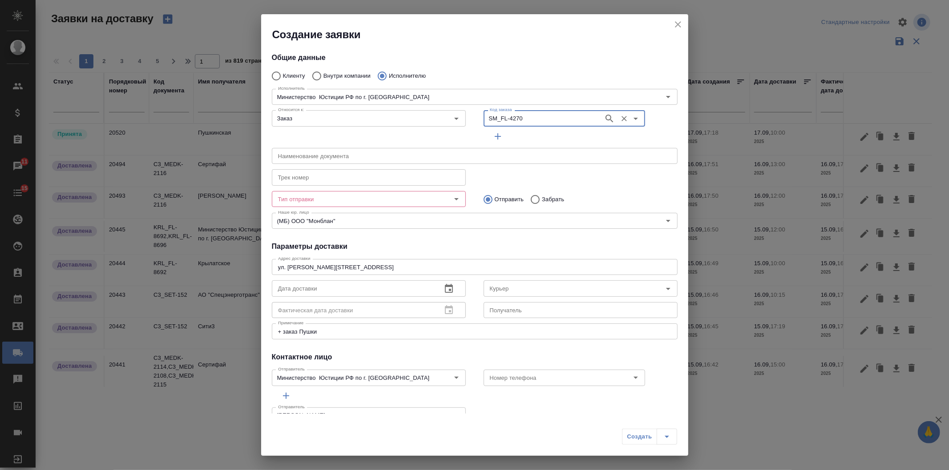
click at [496, 135] on icon "button" at bounding box center [497, 136] width 11 height 11
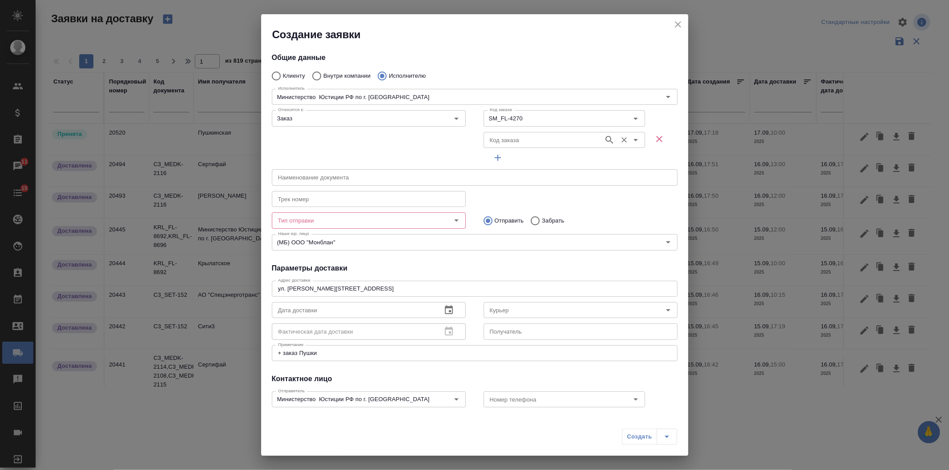
click at [537, 140] on input "Код заказа" at bounding box center [542, 140] width 113 height 11
paste input "SM_FL-4684"
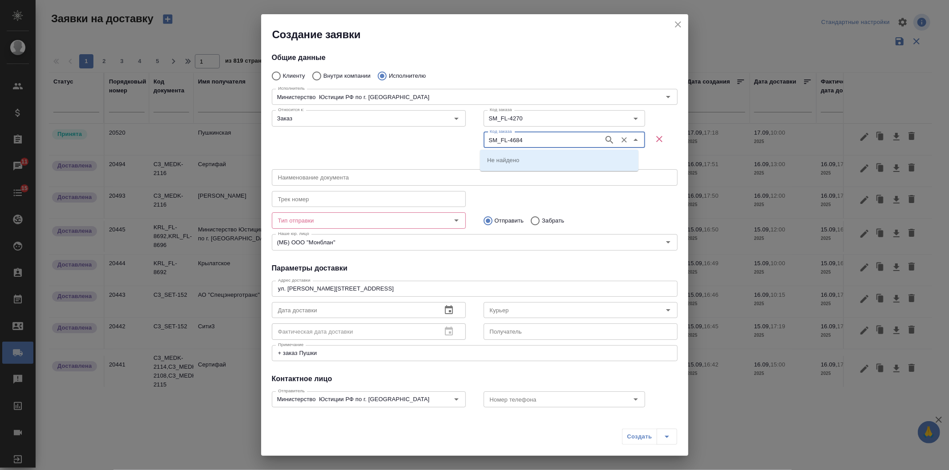
type input "SM_FL-4684"
click at [530, 161] on li "SM_FL-4684" at bounding box center [559, 160] width 158 height 16
type input "SM_FL-4684"
click at [314, 223] on input "Тип отправки" at bounding box center [353, 220] width 159 height 11
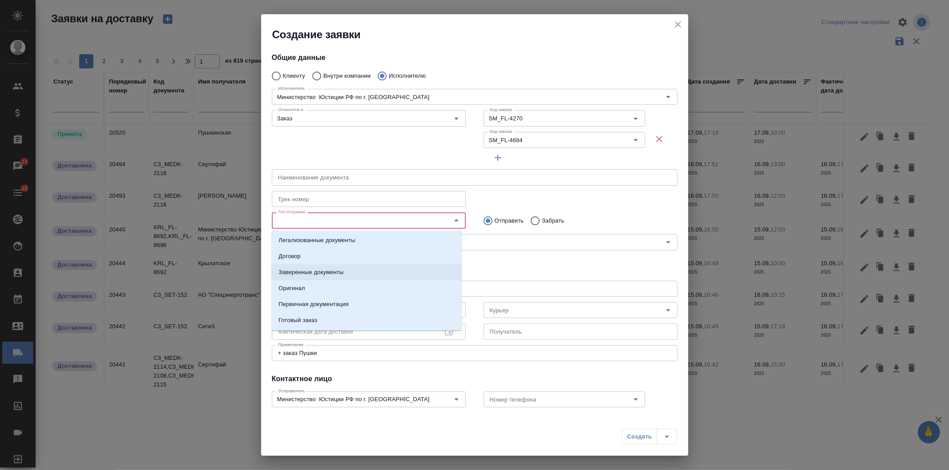
drag, startPoint x: 326, startPoint y: 275, endPoint x: 474, endPoint y: 245, distance: 150.7
click at [327, 275] on p "Заверенные документы" at bounding box center [310, 272] width 65 height 9
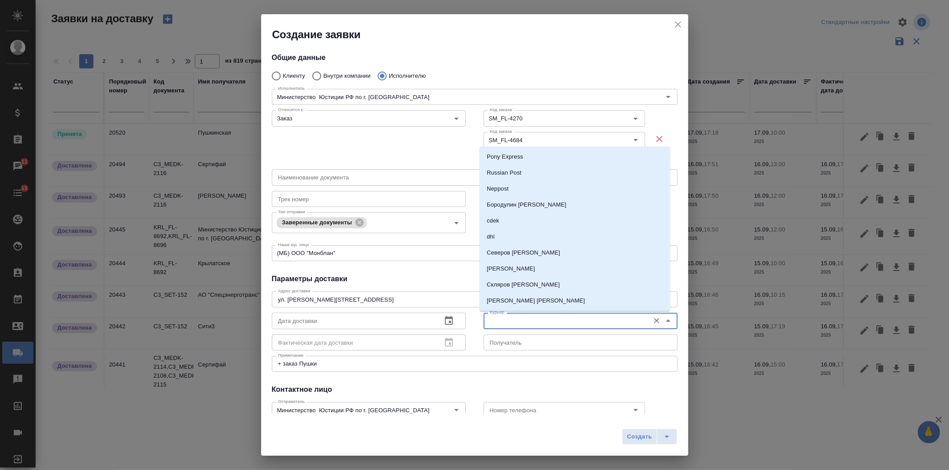
click at [519, 320] on input "Курьер" at bounding box center [565, 321] width 159 height 11
click at [509, 199] on li "Бородулин Сергей" at bounding box center [574, 205] width 190 height 16
type input "Бородулин Сергей"
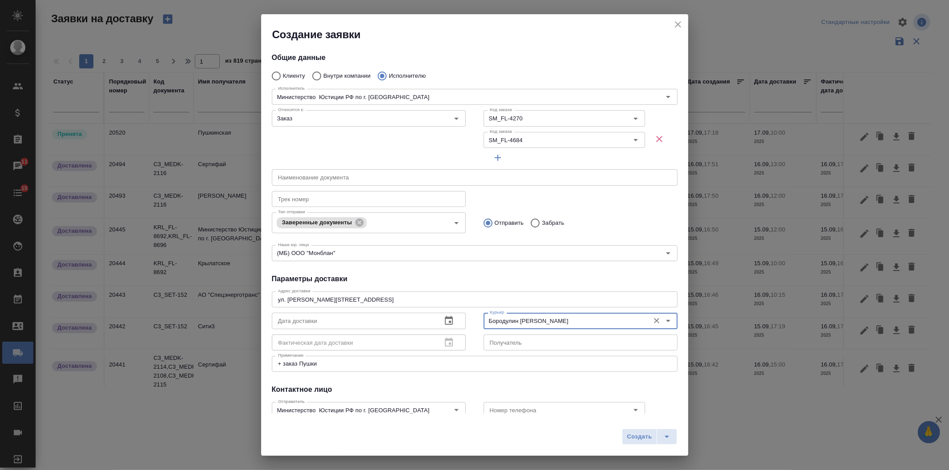
click at [446, 319] on icon "button" at bounding box center [448, 321] width 11 height 11
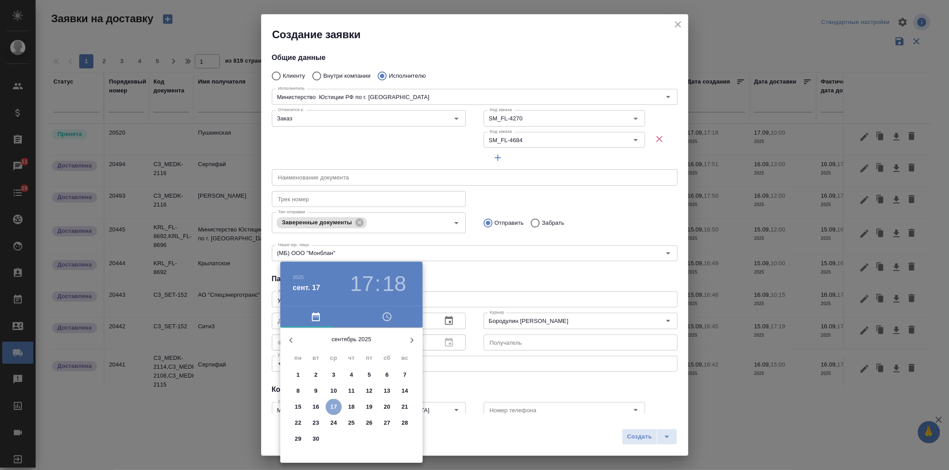
click at [335, 411] on p "17" at bounding box center [333, 407] width 7 height 9
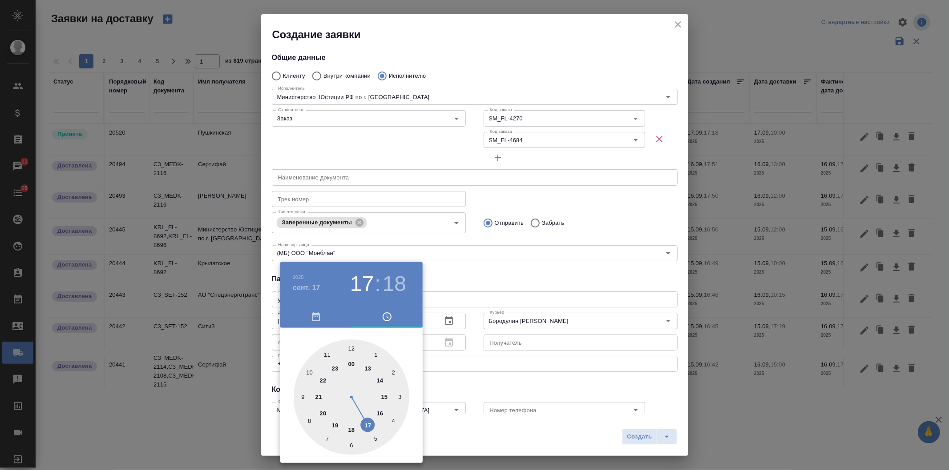
click at [352, 345] on div at bounding box center [351, 398] width 116 height 116
drag, startPoint x: 352, startPoint y: 345, endPoint x: 507, endPoint y: 277, distance: 169.5
click at [353, 343] on div at bounding box center [351, 398] width 116 height 116
click at [522, 268] on div at bounding box center [474, 235] width 949 height 470
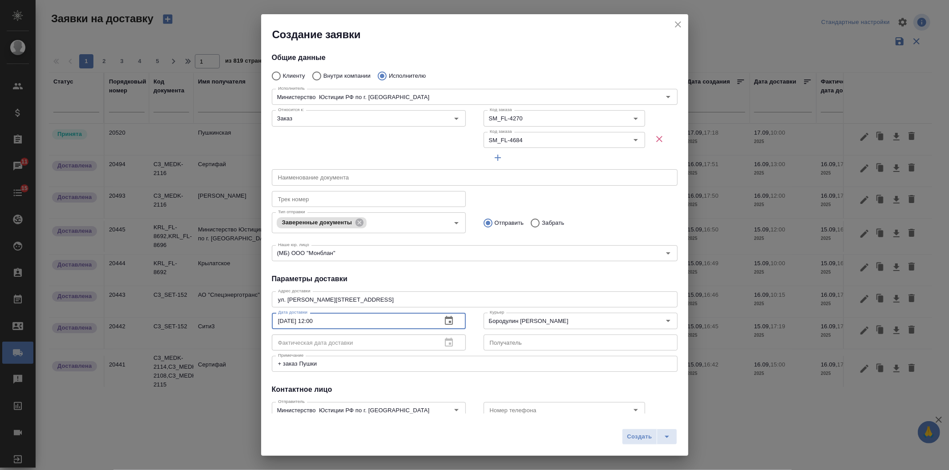
click at [314, 320] on input "17.09.2025 12:00" at bounding box center [353, 321] width 163 height 16
type input "17.09.2025 11:00"
click at [629, 443] on button "Создать" at bounding box center [639, 437] width 35 height 16
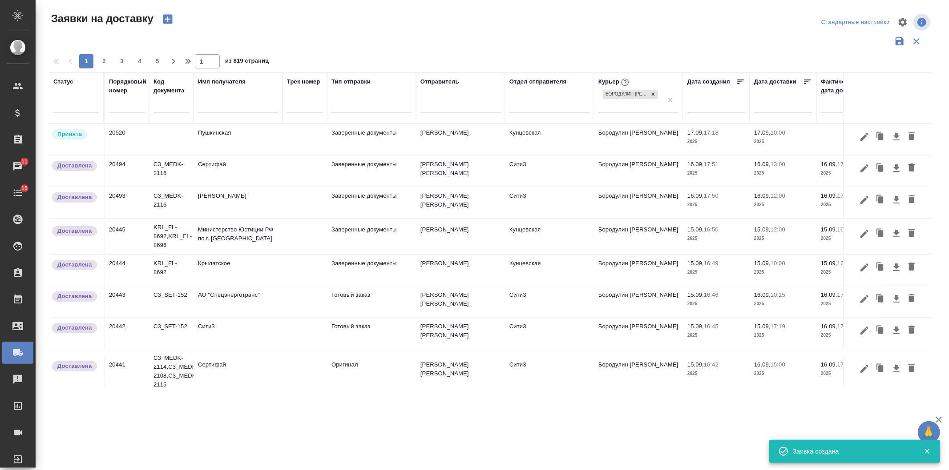
radio input "true"
type input "Без привязки"
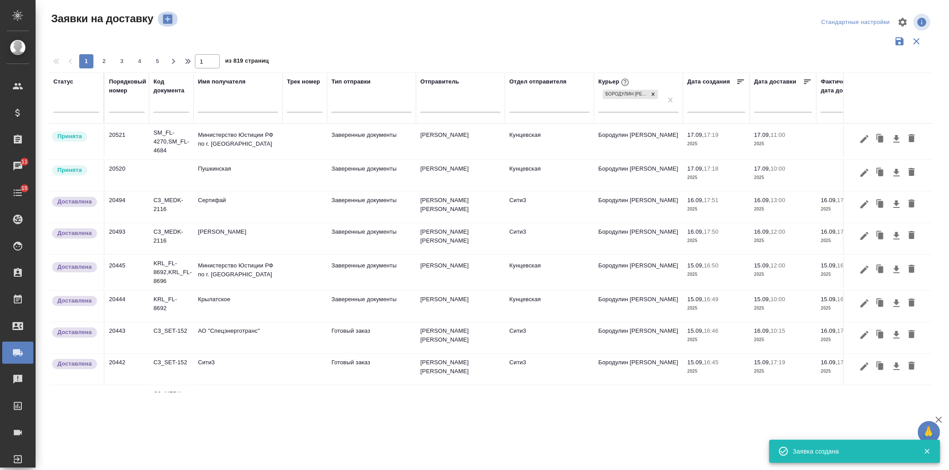
click at [167, 20] on icon "button" at bounding box center [167, 19] width 12 height 12
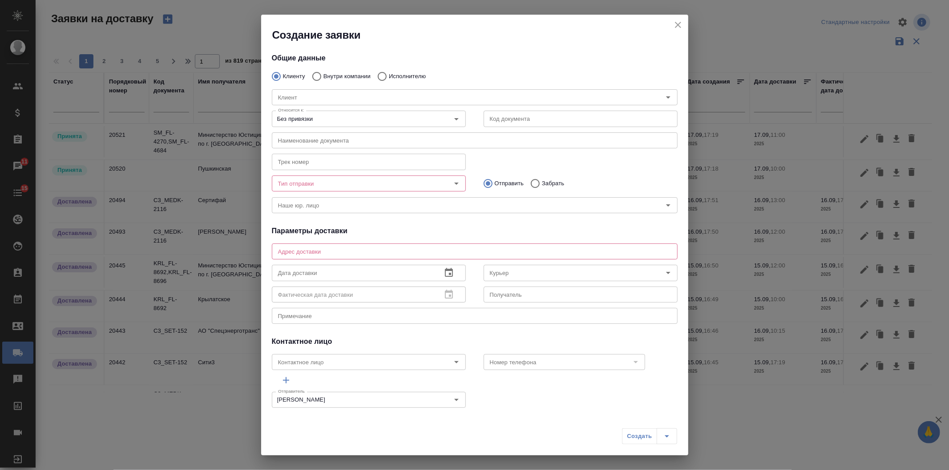
click at [318, 74] on input "Внутри компании" at bounding box center [315, 76] width 16 height 19
radio input "true"
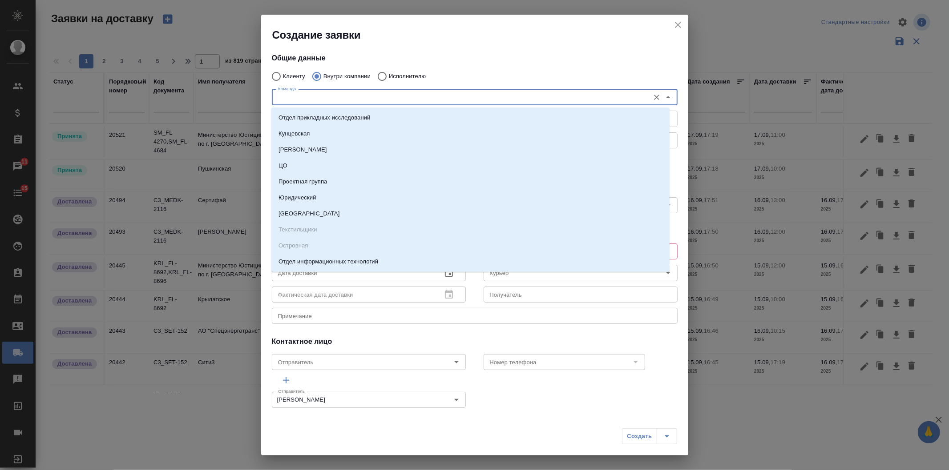
click at [314, 101] on input "Команда" at bounding box center [459, 97] width 370 height 11
type input "цо"
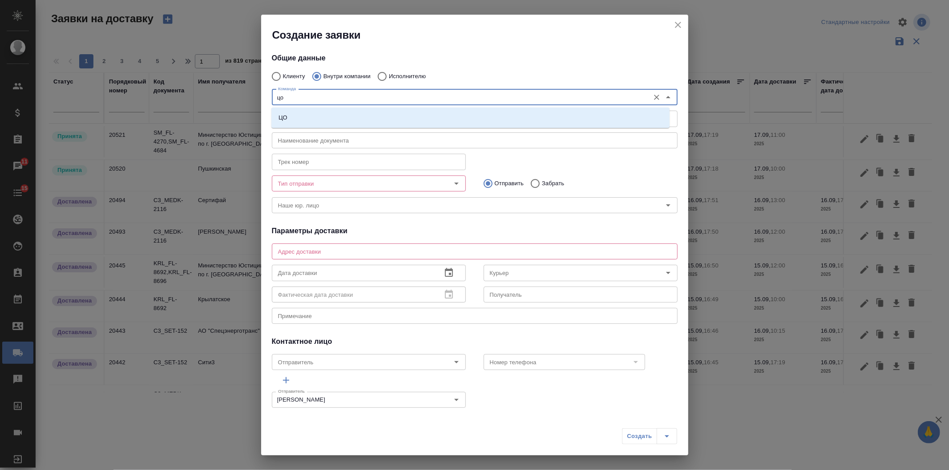
click at [334, 110] on li "ЦО" at bounding box center [470, 118] width 398 height 16
type textarea "ул. Золотая, д. 11"
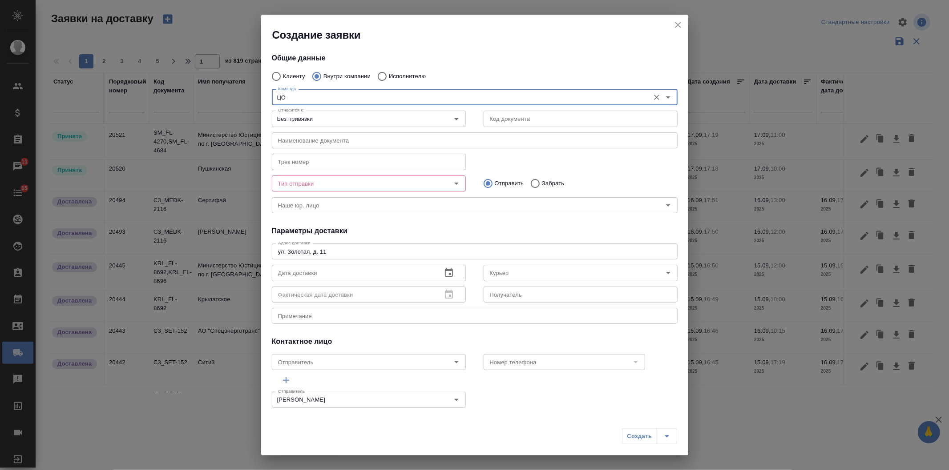
click at [310, 190] on div "Тип отправки" at bounding box center [369, 184] width 194 height 16
type input "ЦО"
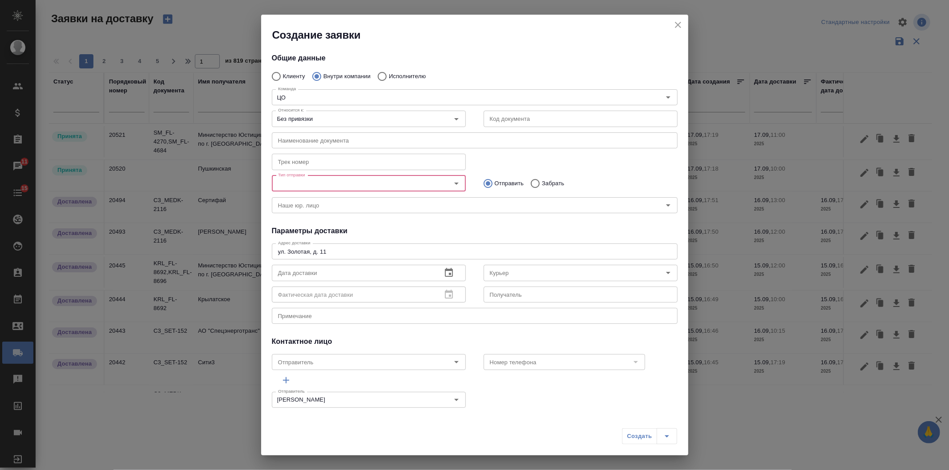
click at [310, 183] on input "Тип отправки" at bounding box center [353, 183] width 159 height 11
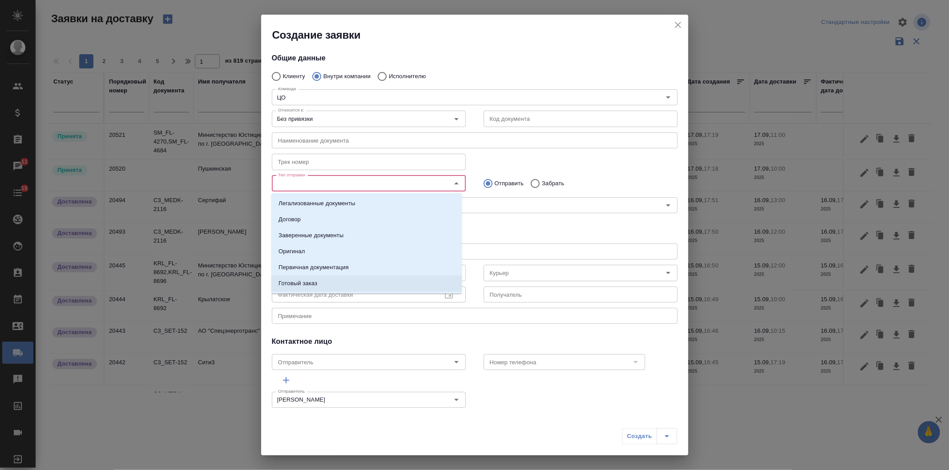
click at [309, 281] on p "Готовый заказ" at bounding box center [297, 283] width 39 height 9
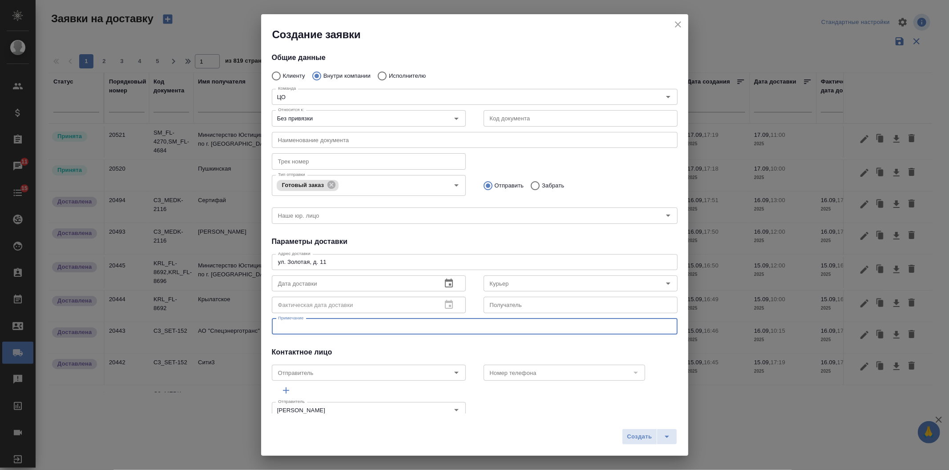
click at [299, 327] on textarea at bounding box center [474, 326] width 393 height 7
type textarea "документы на устройство на работу от Зотовой Екатерины"
click at [443, 282] on icon "button" at bounding box center [448, 283] width 11 height 11
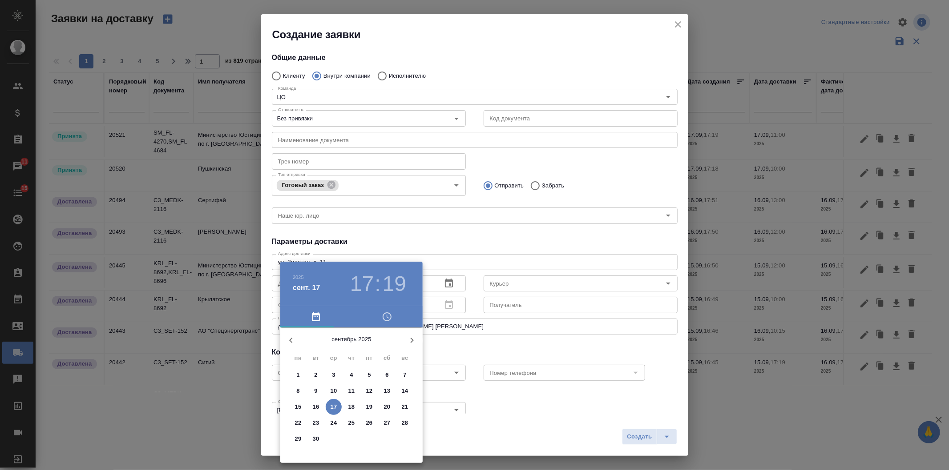
click at [366, 279] on h3 "17" at bounding box center [362, 284] width 24 height 25
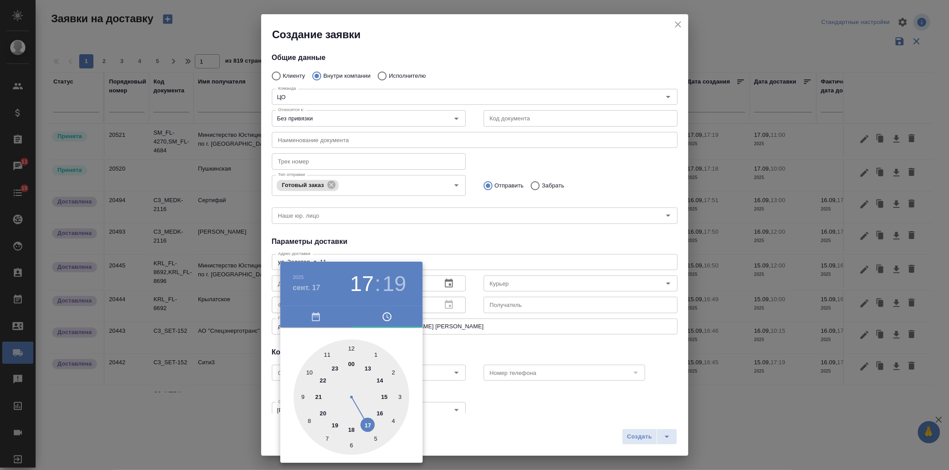
drag, startPoint x: 350, startPoint y: 346, endPoint x: 374, endPoint y: 380, distance: 41.6
click at [352, 346] on div at bounding box center [351, 398] width 116 height 116
click at [398, 392] on div at bounding box center [351, 398] width 116 height 116
type input "17.09.2025 12:16"
drag, startPoint x: 402, startPoint y: 390, endPoint x: 408, endPoint y: 404, distance: 15.5
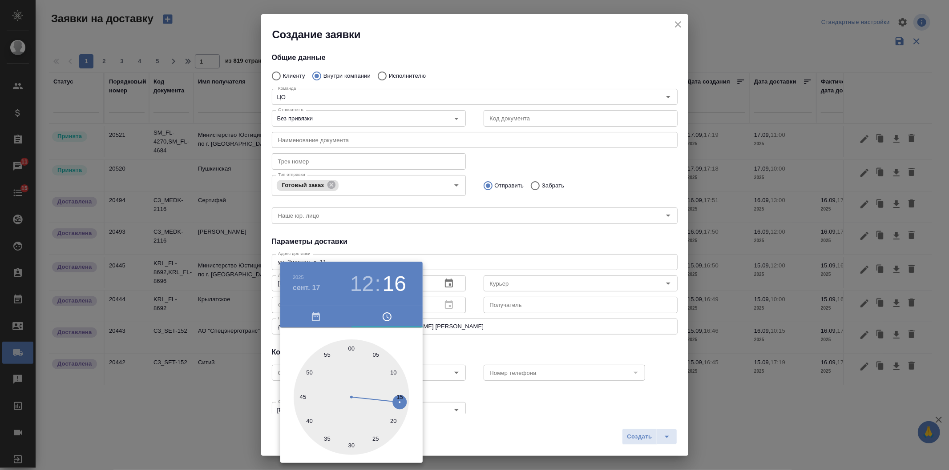
click at [408, 404] on div at bounding box center [351, 398] width 116 height 116
click at [520, 286] on div at bounding box center [474, 235] width 949 height 470
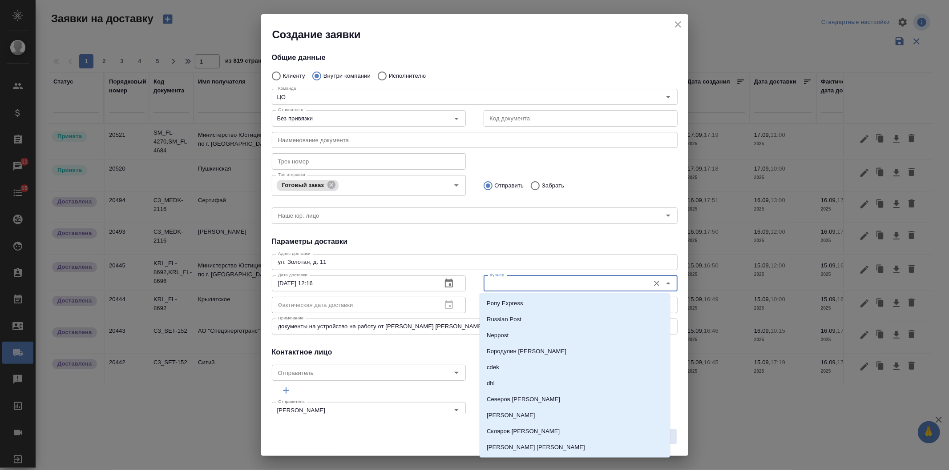
click at [519, 282] on input "Курьер" at bounding box center [565, 283] width 159 height 11
click at [510, 350] on p "Бородулин Сергей" at bounding box center [526, 351] width 80 height 9
type input "Бородулин Сергей"
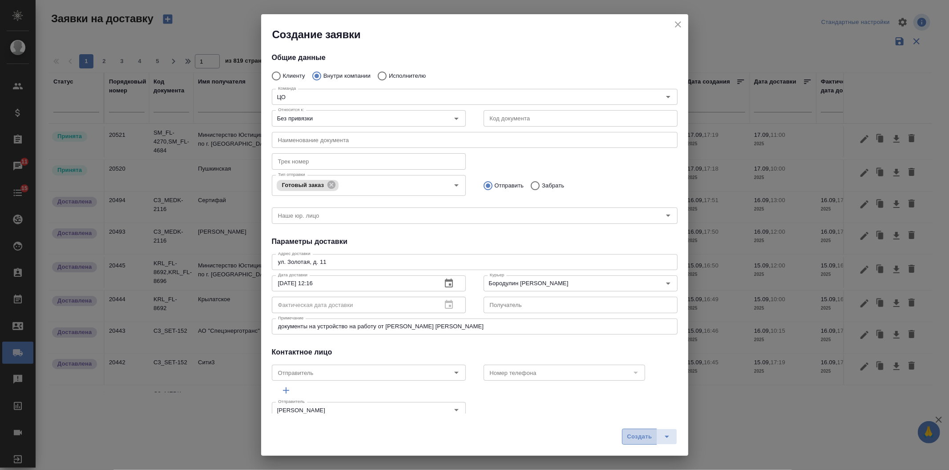
click at [638, 438] on span "Создать" at bounding box center [639, 437] width 25 height 10
radio input "true"
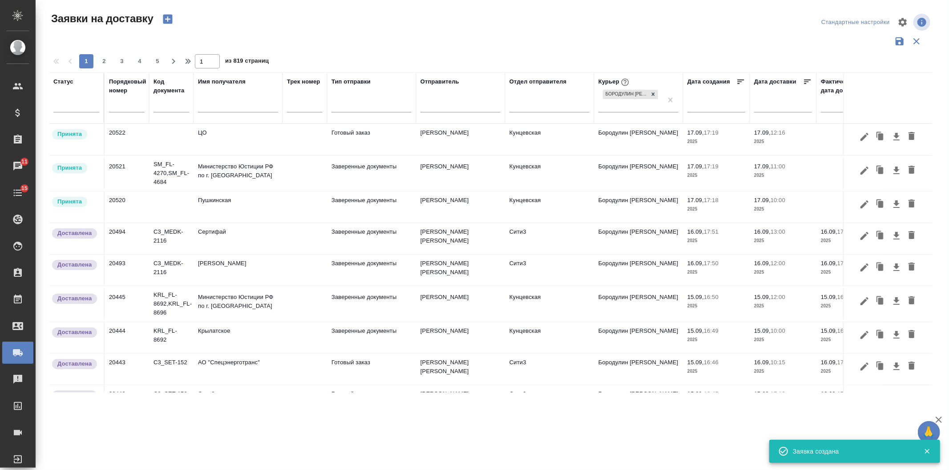
click at [163, 20] on icon "button" at bounding box center [167, 19] width 9 height 9
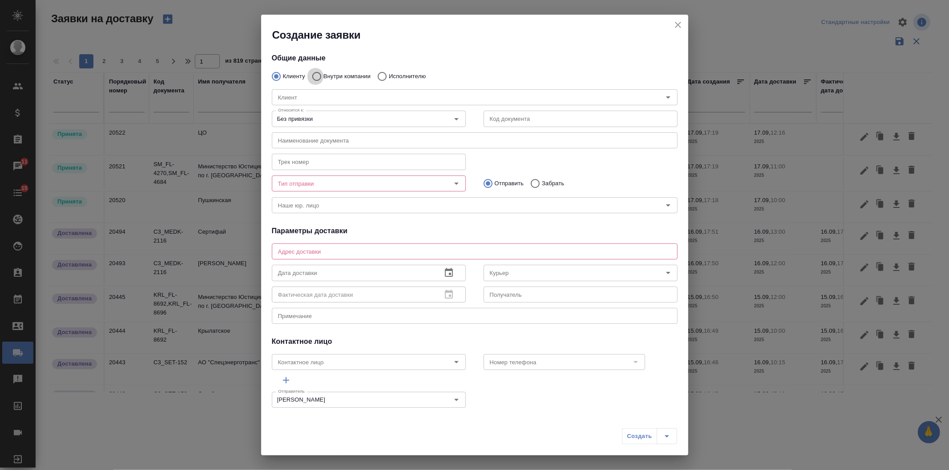
click at [312, 80] on input "Внутри компании" at bounding box center [315, 76] width 16 height 19
radio input "true"
click at [306, 105] on div "Команда" at bounding box center [475, 97] width 406 height 16
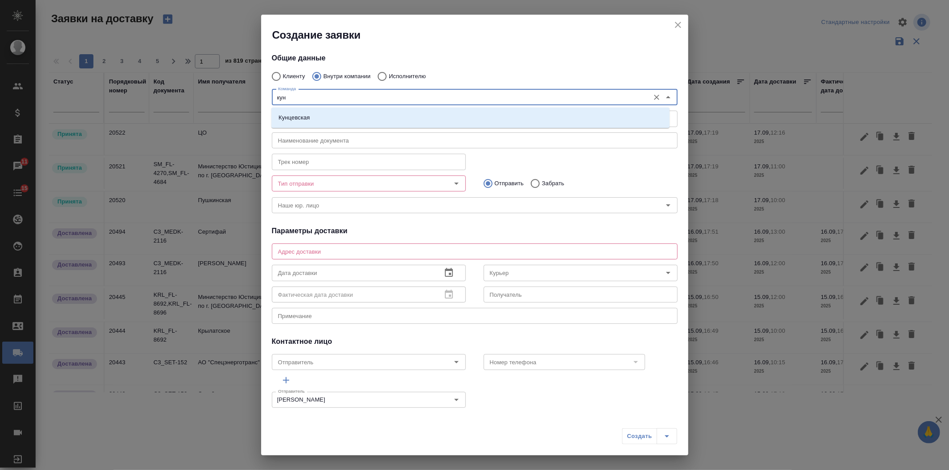
type input "кунц"
click at [305, 123] on li "Кунцевская" at bounding box center [470, 118] width 398 height 16
type textarea "ул. Верейская, 29, стр. 151, "Лофт", 1 этаж, офис "Нотариус""
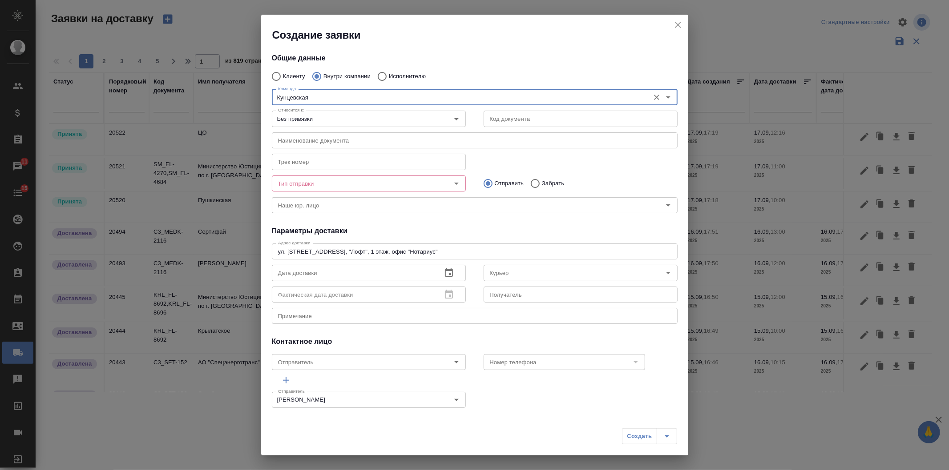
click at [297, 191] on div "Тип отправки" at bounding box center [369, 184] width 194 height 16
type input "Кунцевская"
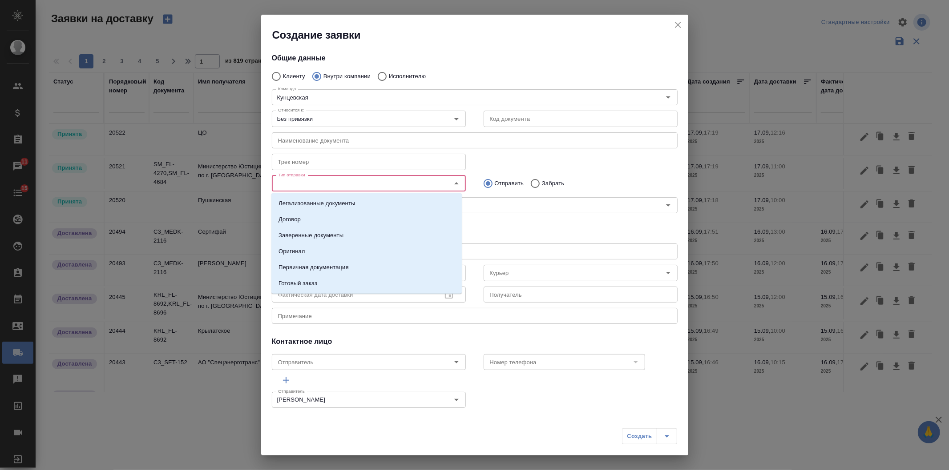
click at [301, 184] on input "Тип отправки" at bounding box center [353, 183] width 159 height 11
click at [307, 230] on li "Заверенные документы" at bounding box center [366, 236] width 190 height 16
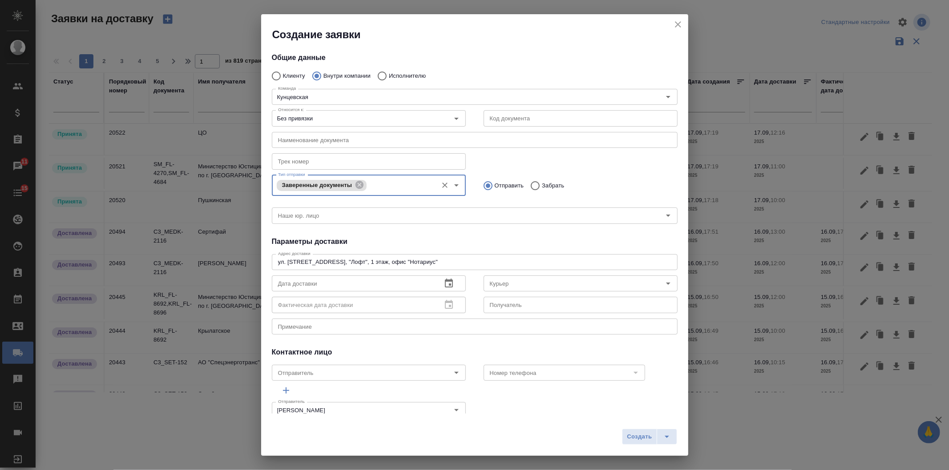
click at [532, 184] on input "Забрать" at bounding box center [534, 186] width 16 height 19
radio input "true"
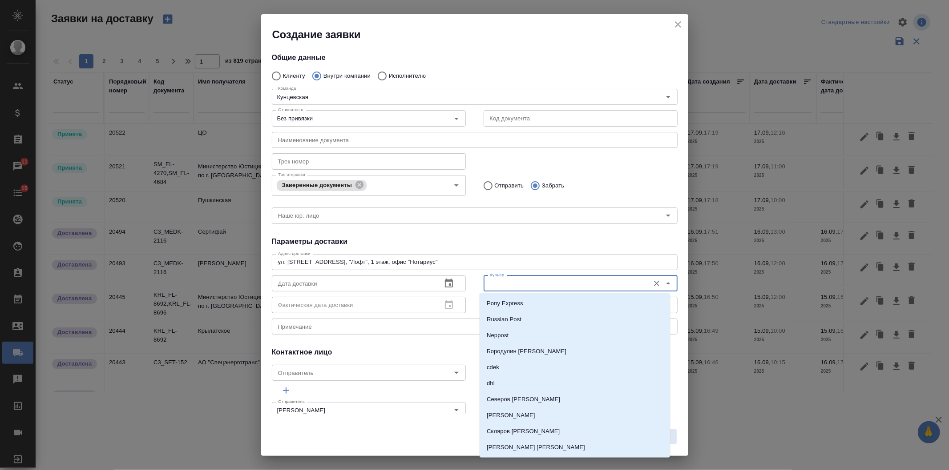
click at [497, 278] on input "Курьер" at bounding box center [565, 283] width 159 height 11
click at [497, 356] on p "Бородулин Сергей" at bounding box center [526, 351] width 80 height 9
type input "Бородулин Сергей"
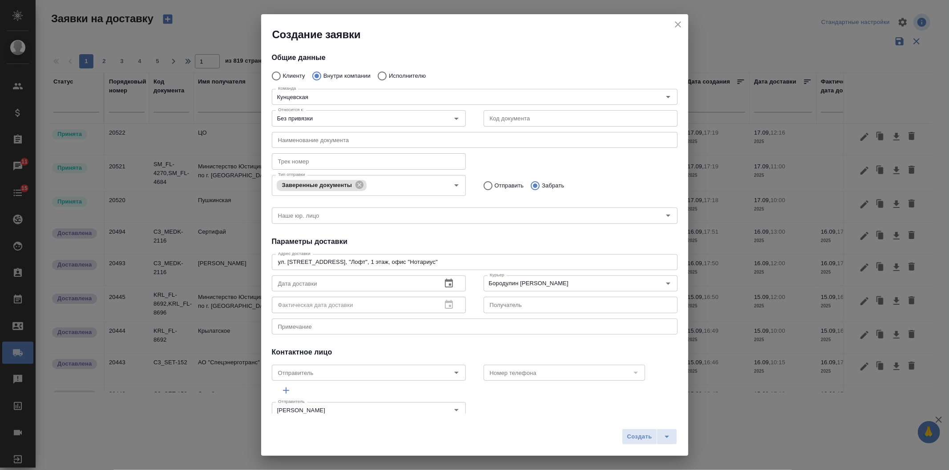
click at [438, 278] on button "button" at bounding box center [448, 283] width 21 height 21
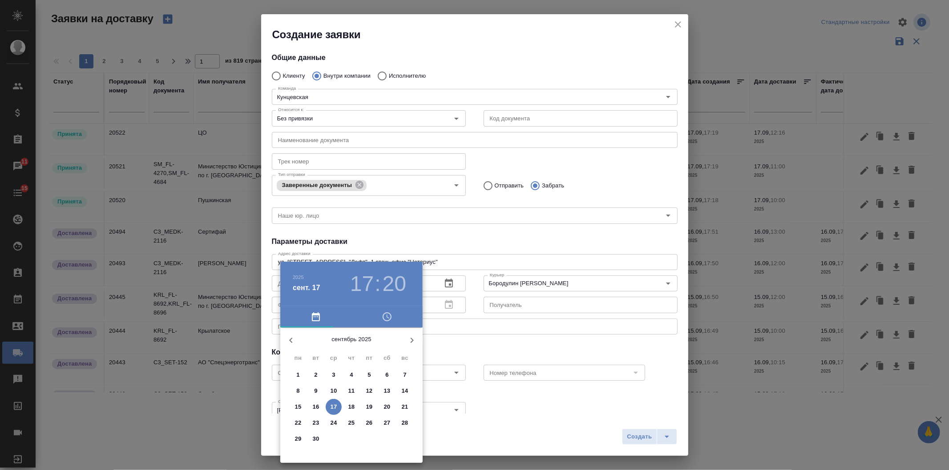
click at [364, 283] on h3 "17" at bounding box center [362, 284] width 24 height 25
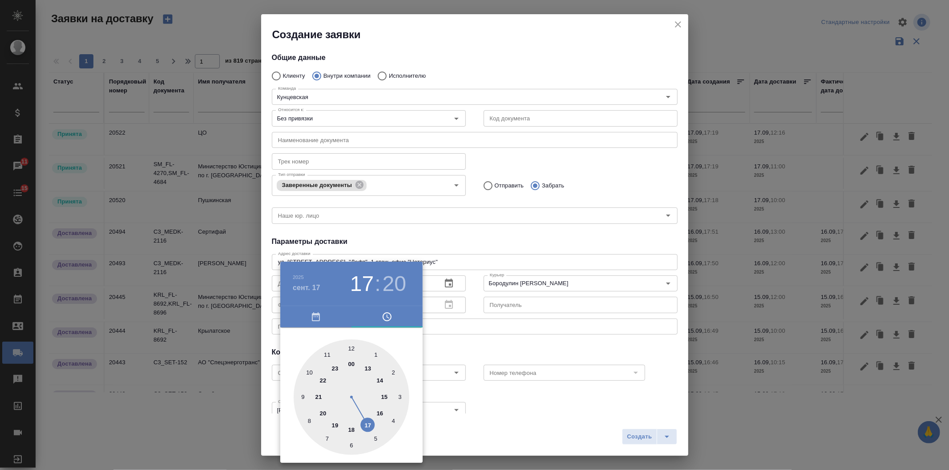
click at [368, 368] on div at bounding box center [351, 398] width 116 height 116
click at [377, 437] on div at bounding box center [351, 398] width 116 height 116
type input "17.09.2025 13:25"
click at [378, 440] on div at bounding box center [351, 398] width 116 height 116
click at [508, 356] on div at bounding box center [474, 235] width 949 height 470
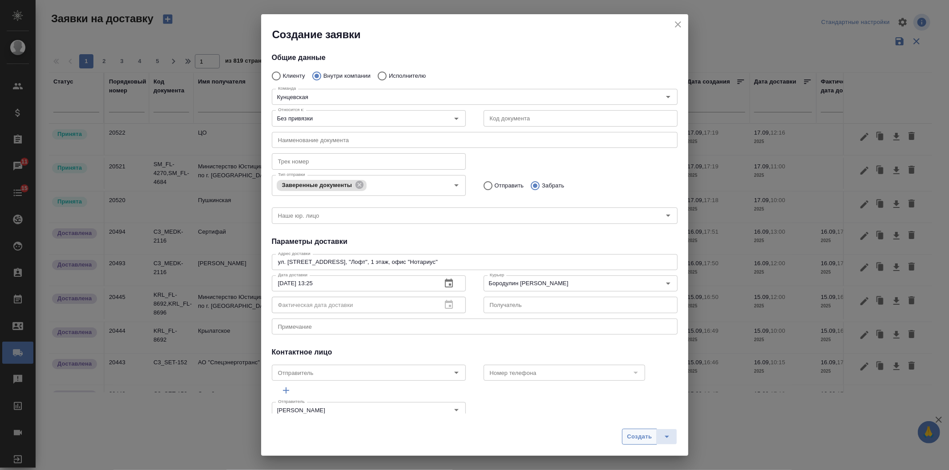
click at [634, 438] on span "Создать" at bounding box center [639, 437] width 25 height 10
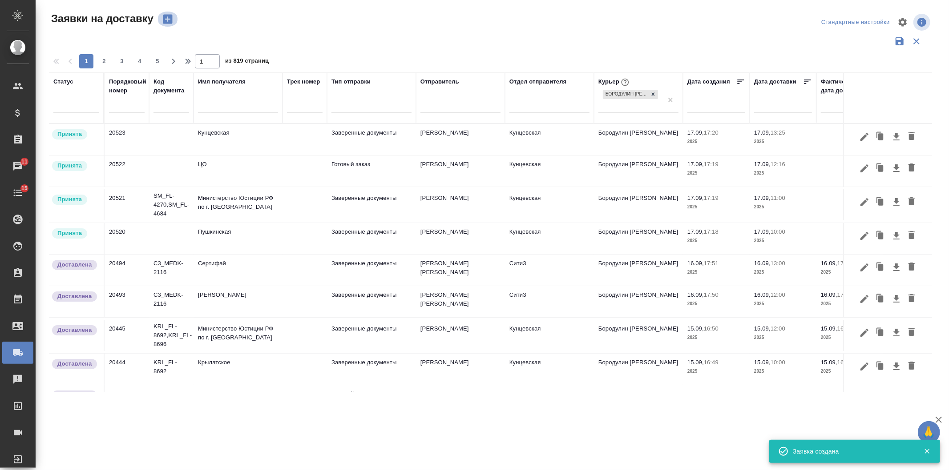
click at [168, 20] on icon "button" at bounding box center [167, 19] width 9 height 9
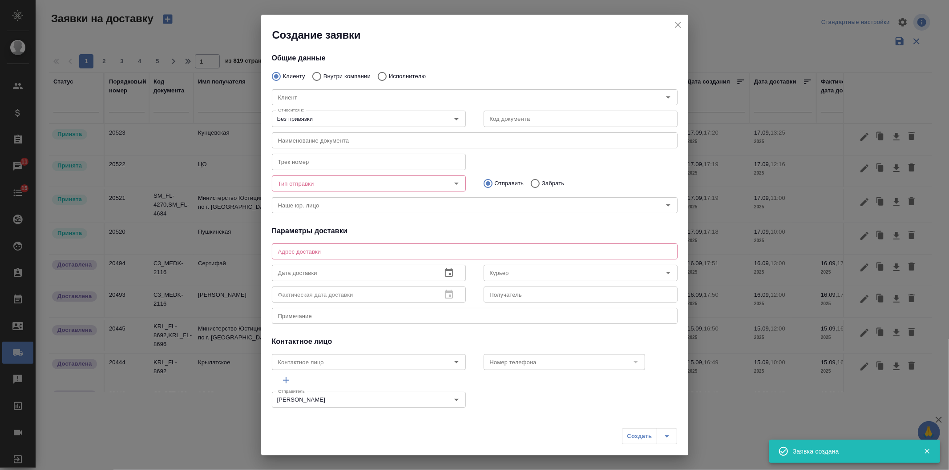
click at [314, 77] on input "Внутри компании" at bounding box center [315, 76] width 16 height 19
radio input "true"
click at [313, 96] on input "Команда" at bounding box center [459, 97] width 370 height 11
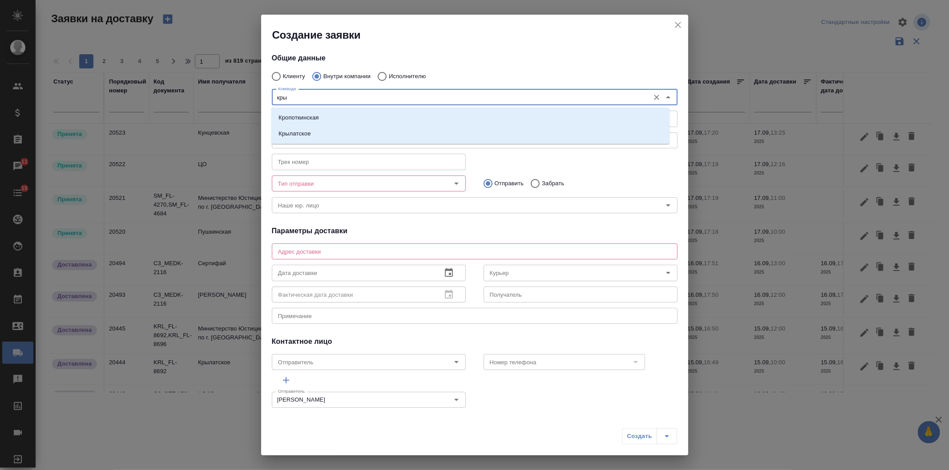
type input "крыл"
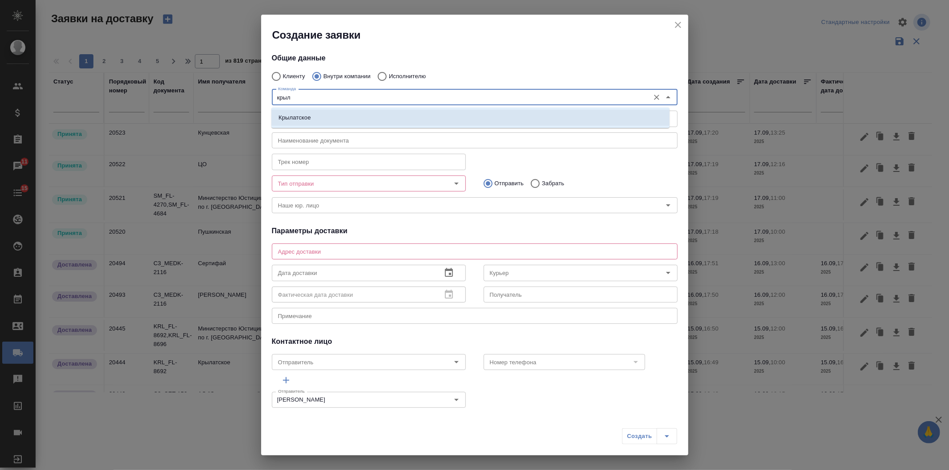
drag, startPoint x: 305, startPoint y: 113, endPoint x: 306, endPoint y: 129, distance: 16.1
click at [305, 113] on p "Крылатское" at bounding box center [294, 117] width 32 height 9
type textarea "Осенний бульвар, д. 5, корп. 1"
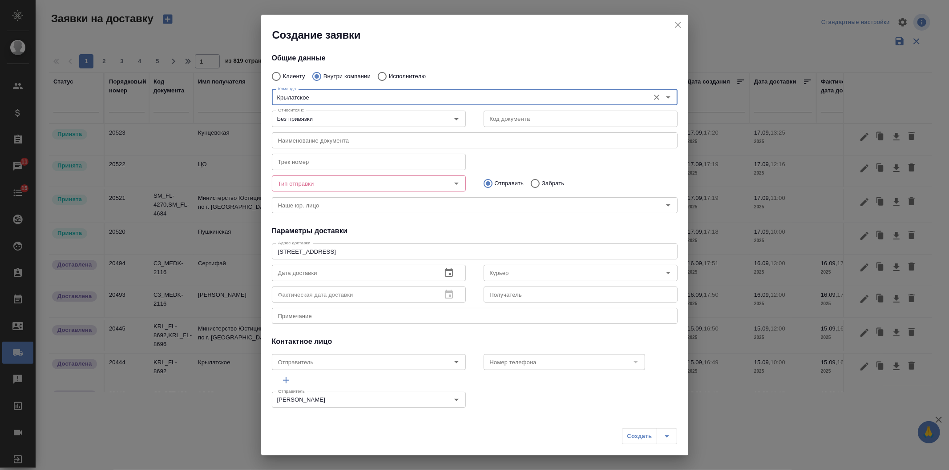
type input "Крылатское"
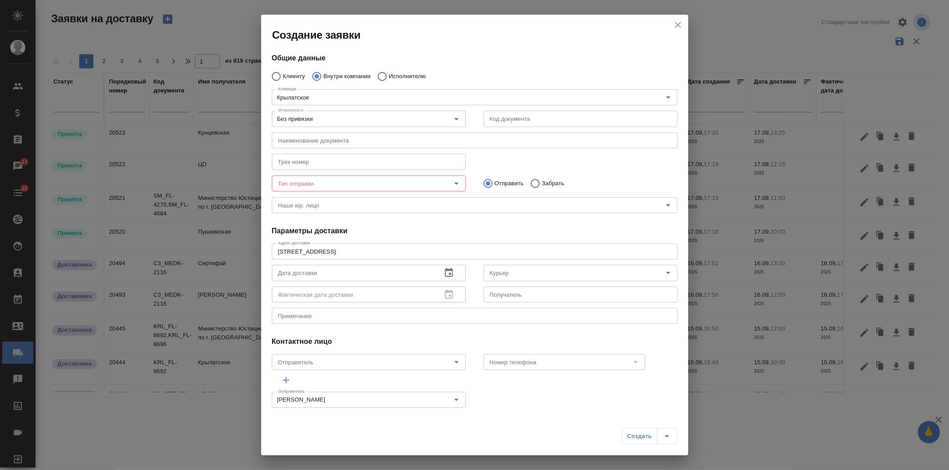
click at [306, 129] on div "Наименование документа Наименование документа" at bounding box center [474, 139] width 423 height 39
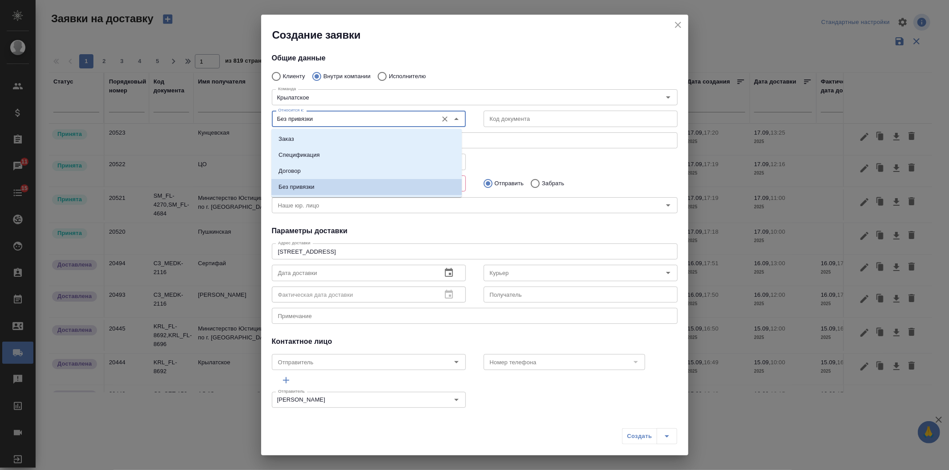
click at [305, 123] on input "Без привязки" at bounding box center [353, 118] width 159 height 11
click at [303, 132] on li "Заказ" at bounding box center [366, 139] width 190 height 16
type input "Заказ"
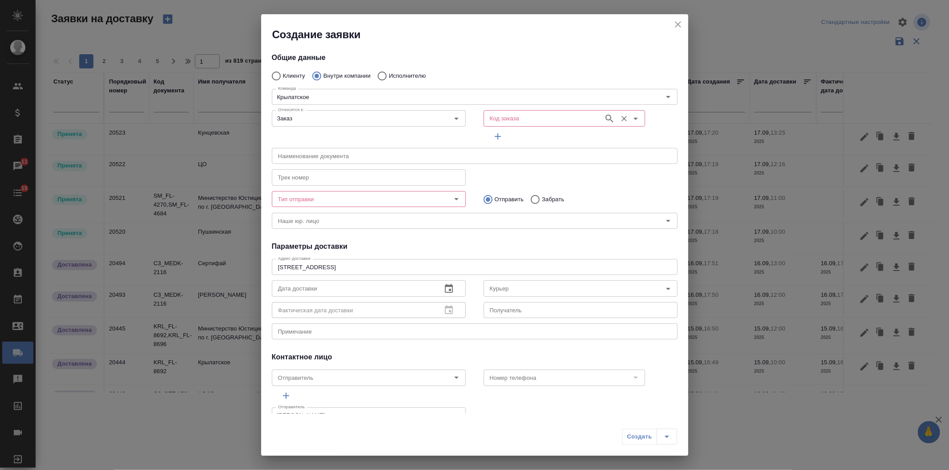
click at [521, 122] on input "Код заказа" at bounding box center [542, 118] width 113 height 11
paste input "KRL_FL-8706 Заверить утром"
drag, startPoint x: 574, startPoint y: 117, endPoint x: 521, endPoint y: 117, distance: 52.5
click at [521, 117] on input "KRL_FL-8706 Заверить утром" at bounding box center [542, 118] width 113 height 11
type input "KRL_FL-8706"
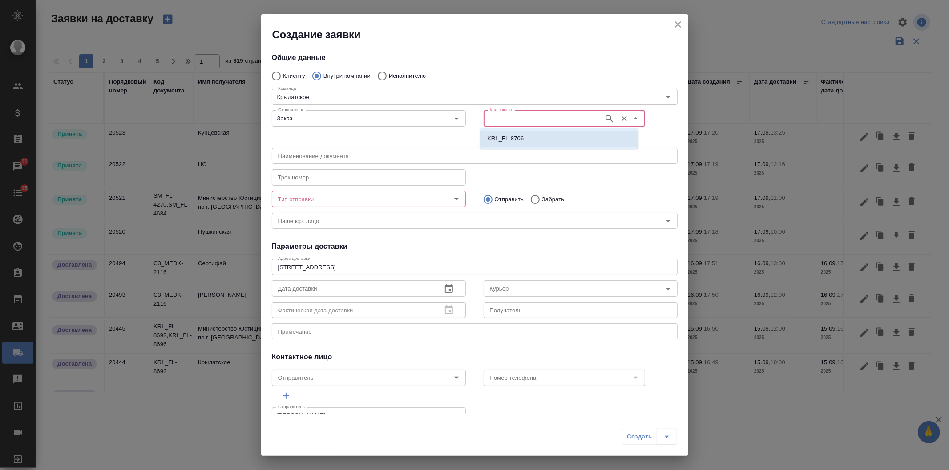
click at [527, 138] on li "KRL_FL-8706" at bounding box center [559, 139] width 158 height 16
type input "(МБ) ООО "Монблан""
type input "KRL_FL-8706"
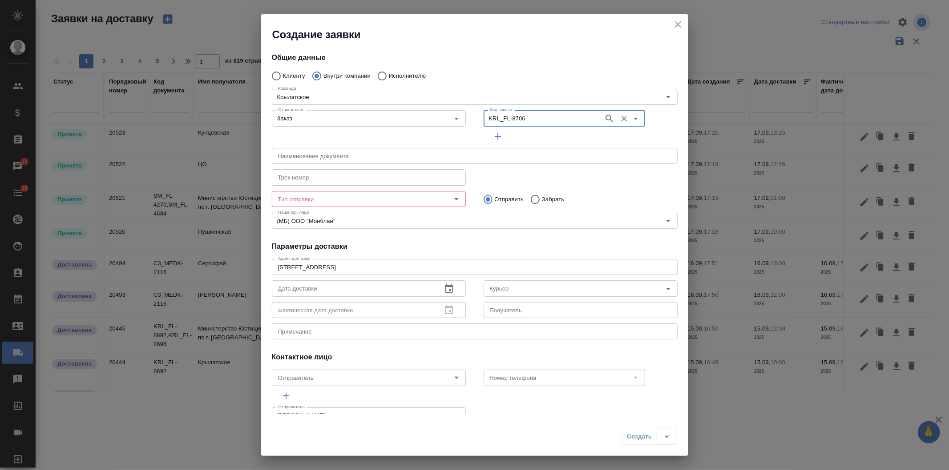
click at [492, 137] on icon "button" at bounding box center [497, 136] width 11 height 11
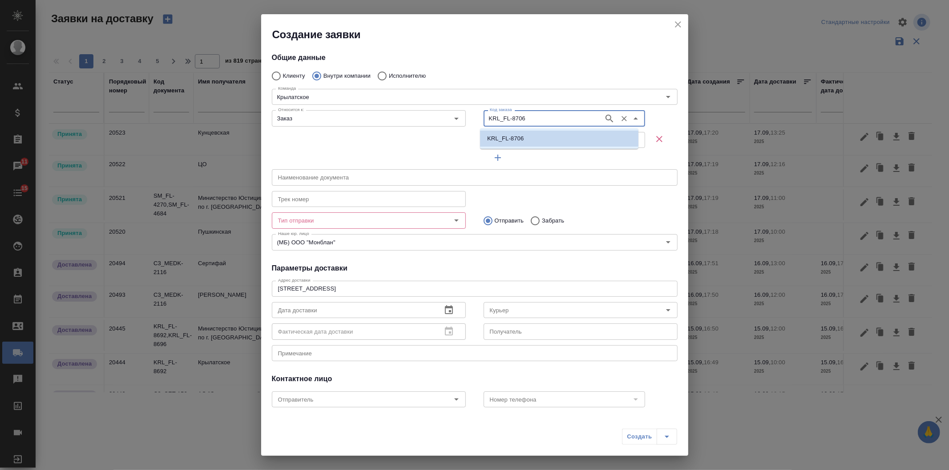
drag, startPoint x: 529, startPoint y: 119, endPoint x: 432, endPoint y: 130, distance: 97.6
click at [432, 130] on div "Относится к: Заказ Относится к: Код заказа KRL_FL-8706 Код заказа Код заказа Ко…" at bounding box center [474, 136] width 423 height 77
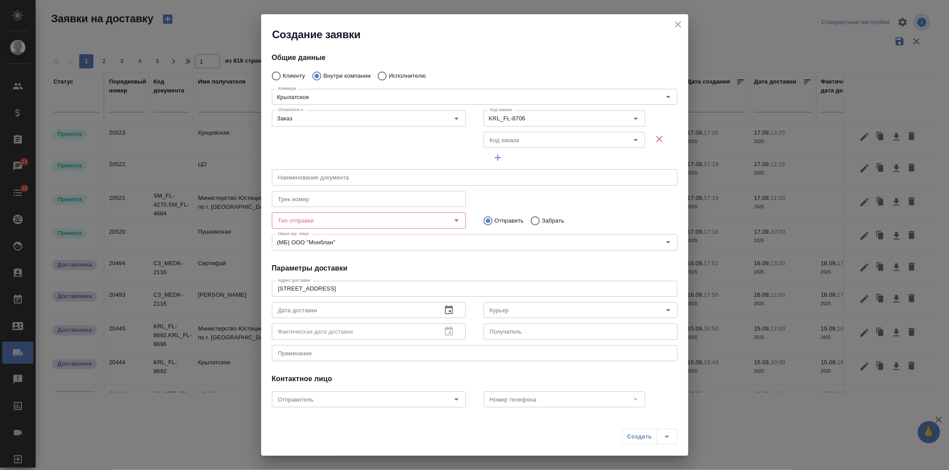
drag, startPoint x: 460, startPoint y: 141, endPoint x: 469, endPoint y: 138, distance: 9.2
click at [462, 140] on div "Относится к: Заказ Относится к:" at bounding box center [369, 136] width 212 height 77
click at [492, 137] on input "Код заказа" at bounding box center [542, 140] width 113 height 11
paste input "KRL_FL-8706"
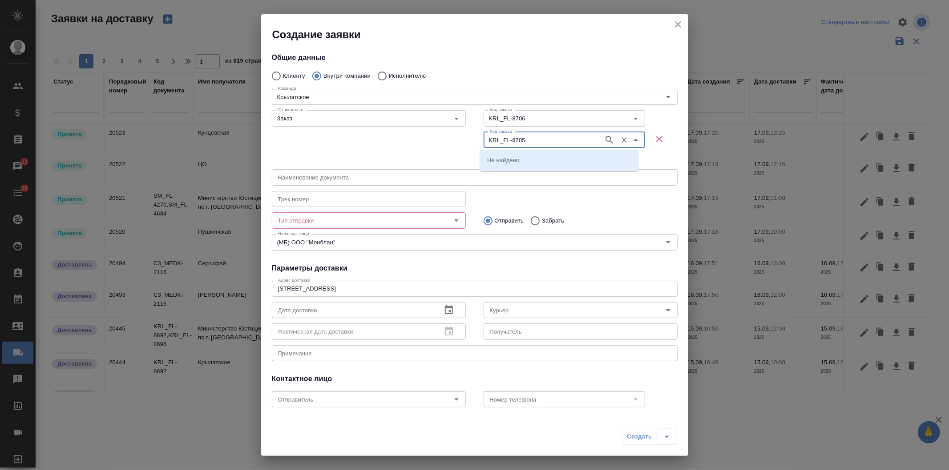
type input "KRL_FL-8705"
click at [530, 154] on li "KRL_FL-8705" at bounding box center [559, 160] width 158 height 16
type input "KRL_FL-8705"
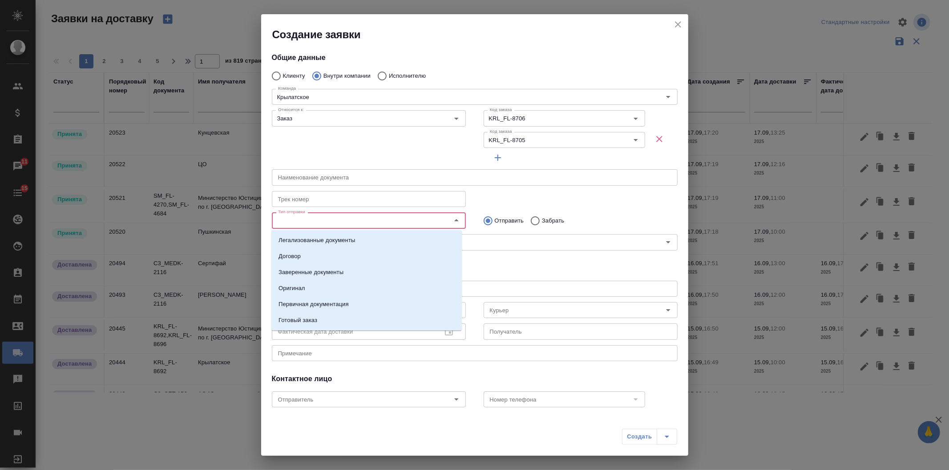
click at [313, 224] on input "Тип отправки" at bounding box center [353, 220] width 159 height 11
click at [313, 268] on li "Заверенные документы" at bounding box center [366, 273] width 190 height 16
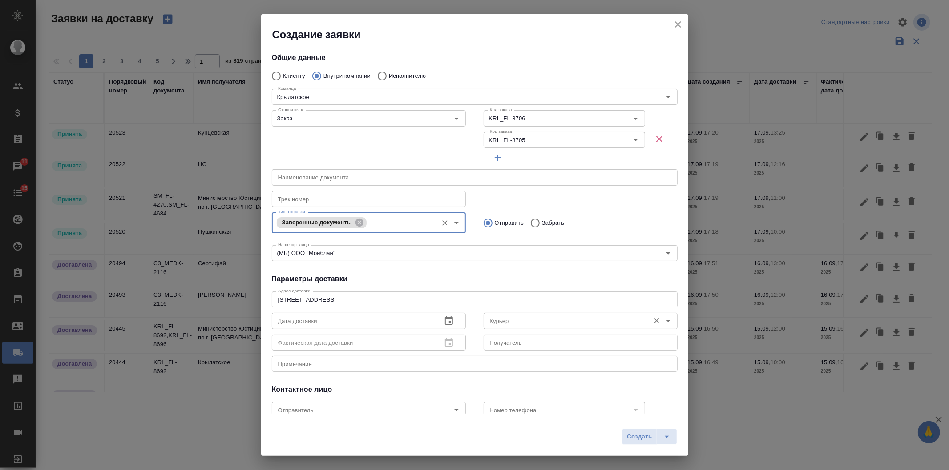
click at [518, 316] on input "Курьер" at bounding box center [565, 321] width 159 height 11
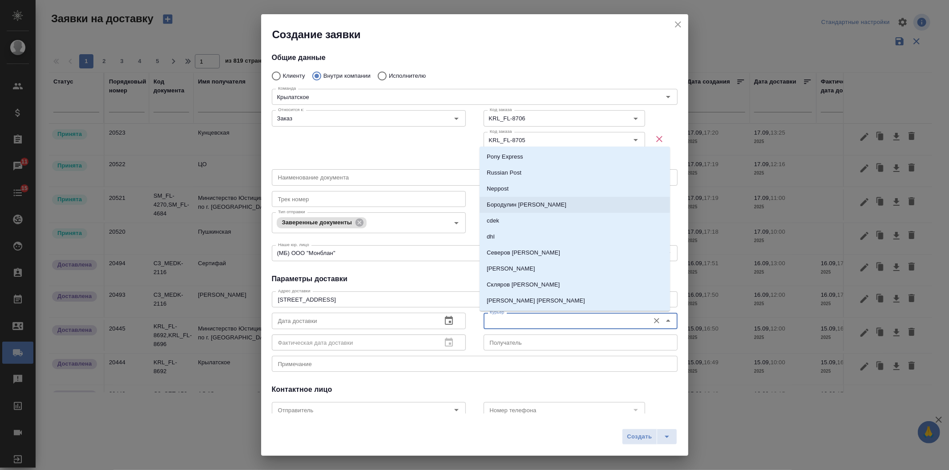
click at [496, 201] on p "Бородулин Сергей" at bounding box center [526, 205] width 80 height 9
type input "Бородулин Сергей"
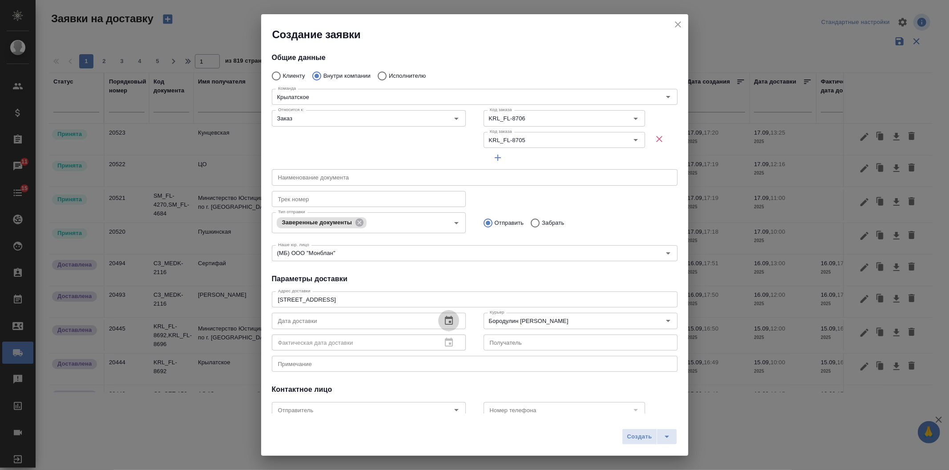
click at [447, 318] on icon "button" at bounding box center [449, 320] width 8 height 9
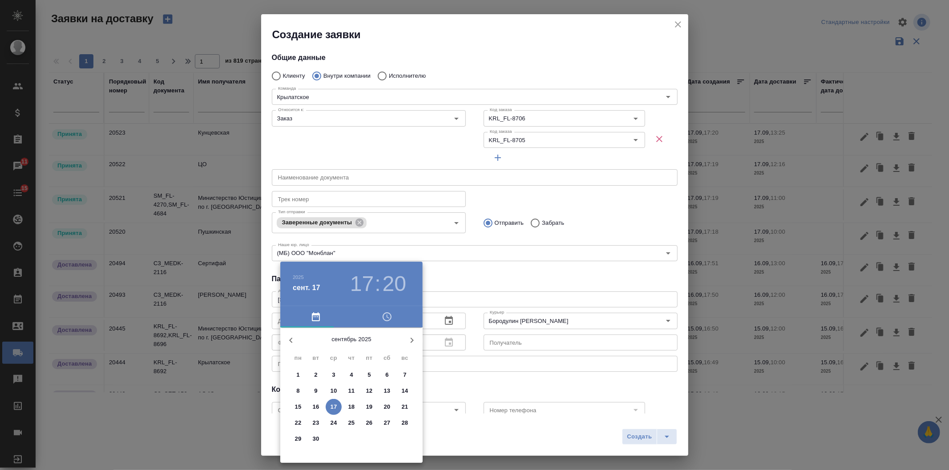
click at [335, 410] on p "17" at bounding box center [333, 407] width 7 height 9
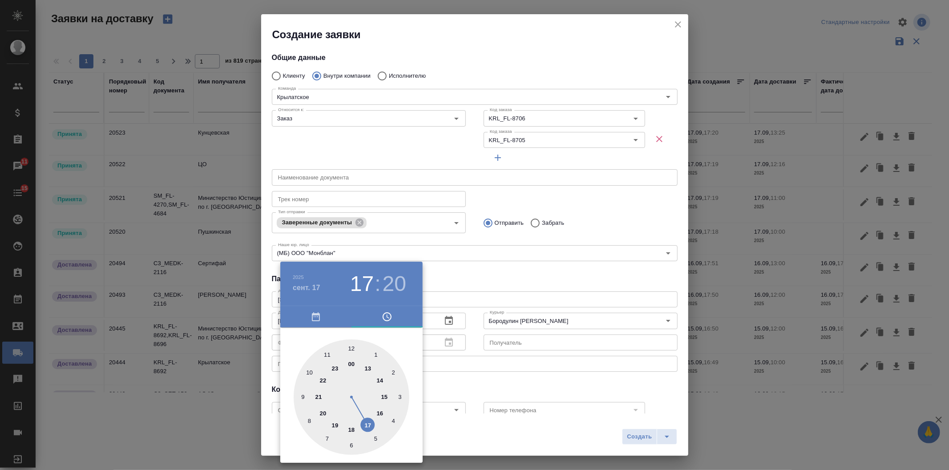
click at [379, 379] on div at bounding box center [351, 398] width 116 height 116
click at [303, 397] on div at bounding box center [351, 398] width 116 height 116
type input "17.09.2025 14:45"
click at [549, 359] on div at bounding box center [474, 235] width 949 height 470
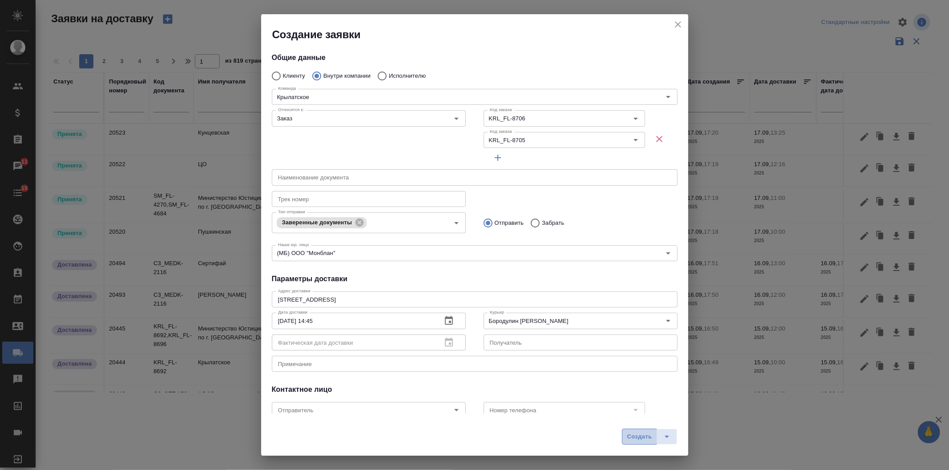
click at [626, 434] on button "Создать" at bounding box center [639, 437] width 35 height 16
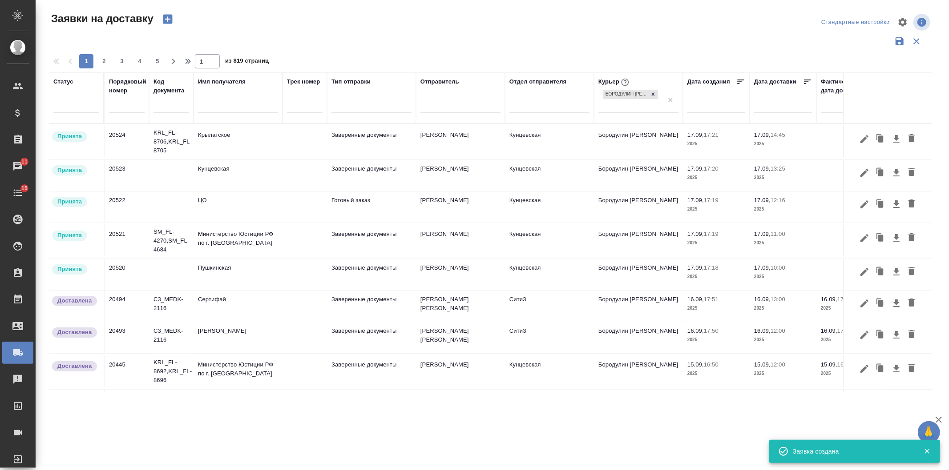
click at [167, 24] on icon "button" at bounding box center [167, 19] width 12 height 12
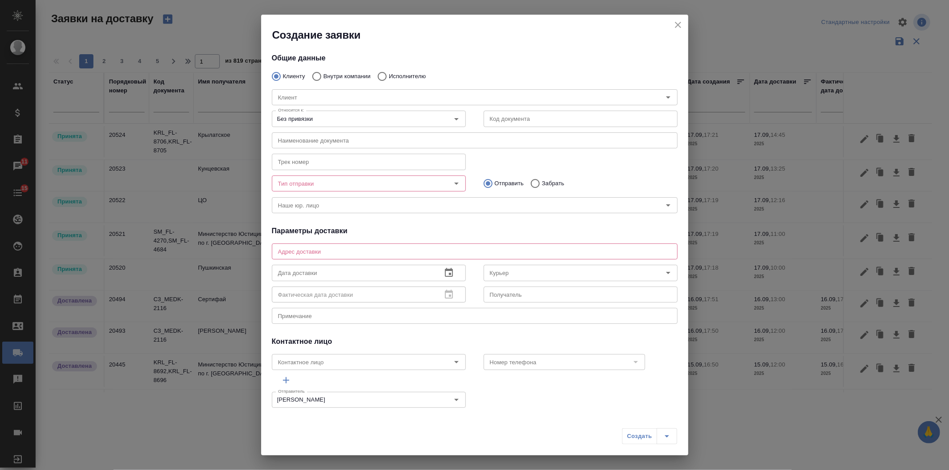
click at [319, 75] on input "Внутри компании" at bounding box center [315, 76] width 16 height 19
radio input "true"
click at [313, 94] on input "Команда" at bounding box center [459, 97] width 370 height 11
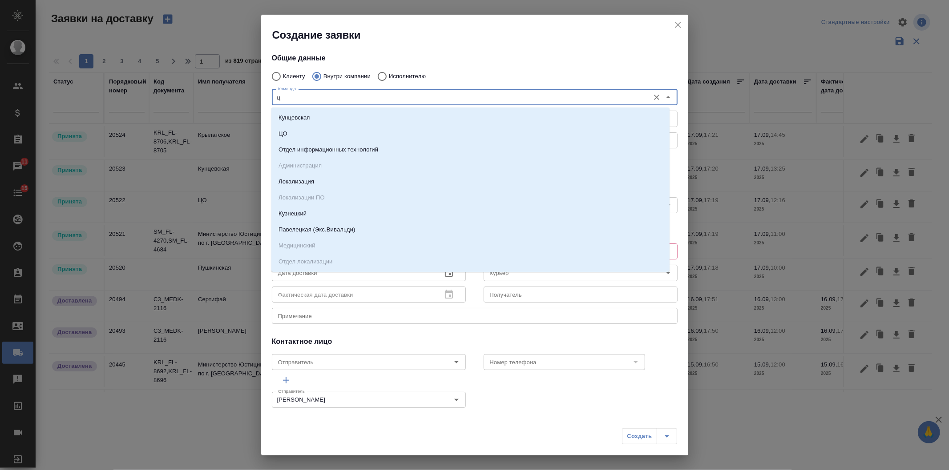
type input "цо"
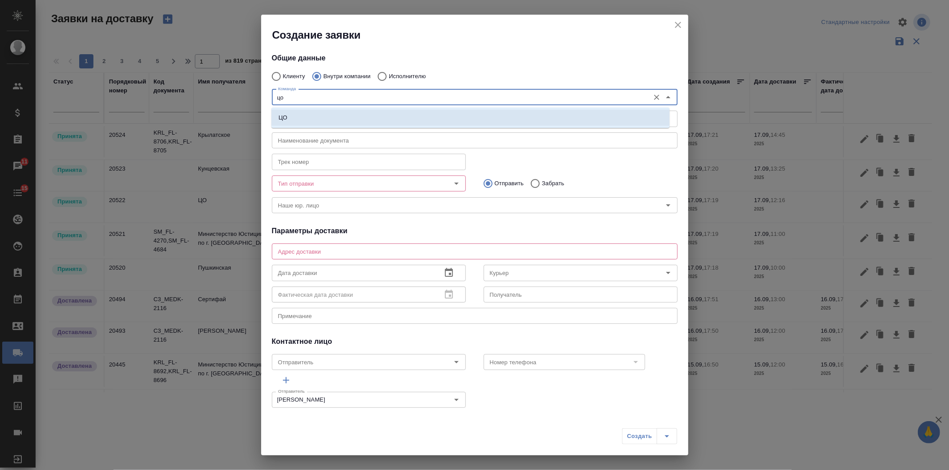
click at [327, 116] on li "ЦО" at bounding box center [470, 118] width 398 height 16
type textarea "ул. Золотая, д. 11"
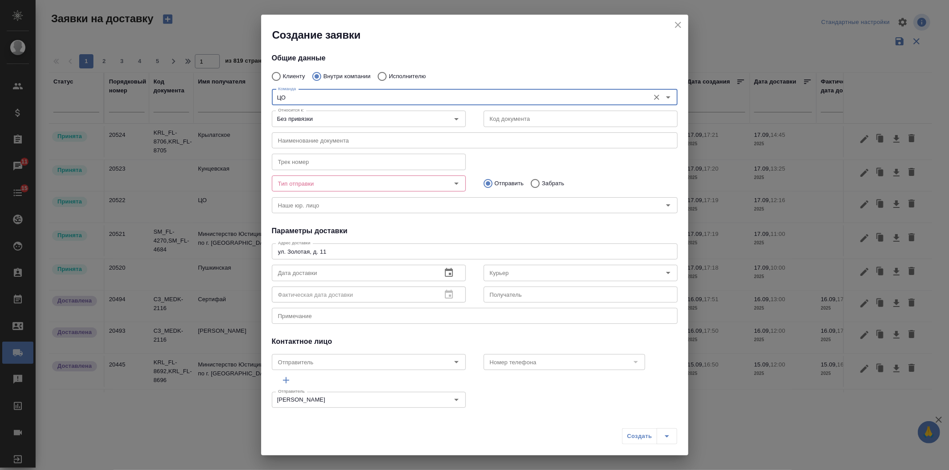
type input "ЦО"
click at [324, 185] on input "Тип отправки" at bounding box center [353, 183] width 159 height 11
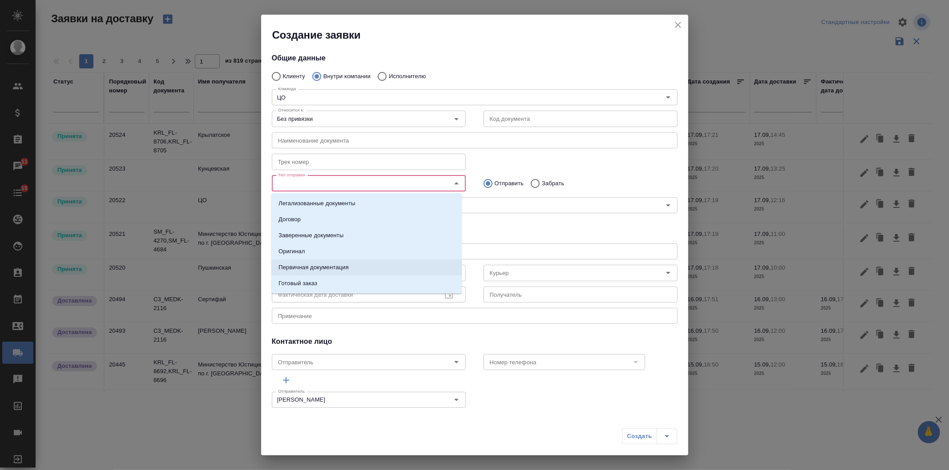
click at [327, 267] on p "Первичная документация" at bounding box center [313, 267] width 70 height 9
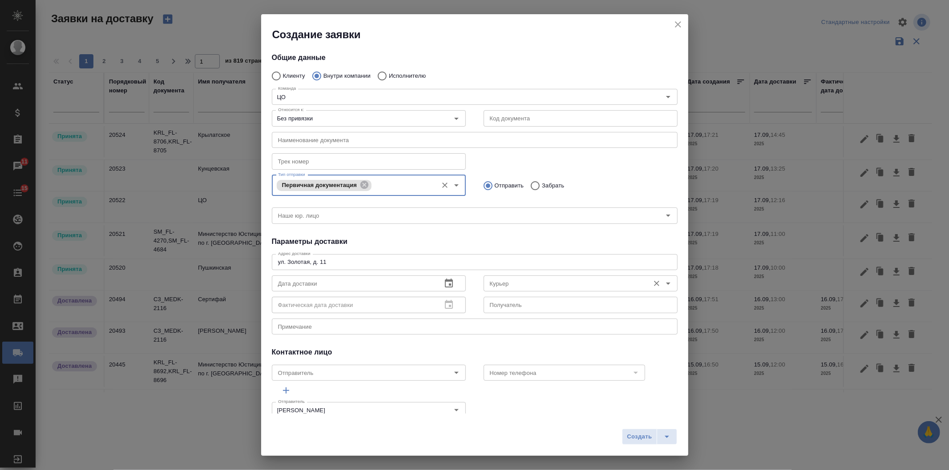
click at [492, 285] on input "Курьер" at bounding box center [565, 283] width 159 height 11
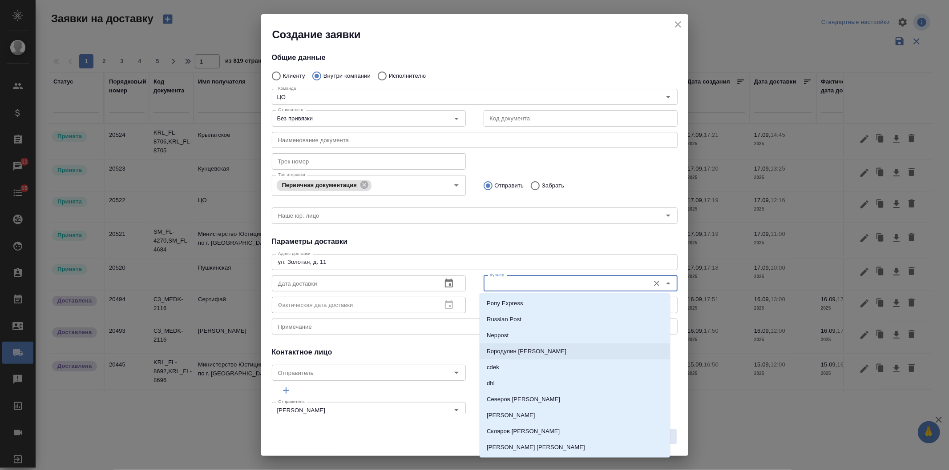
drag, startPoint x: 501, startPoint y: 349, endPoint x: 479, endPoint y: 323, distance: 33.1
click at [500, 349] on p "Бородулин Сергей" at bounding box center [526, 351] width 80 height 9
type input "Бородулин Сергей"
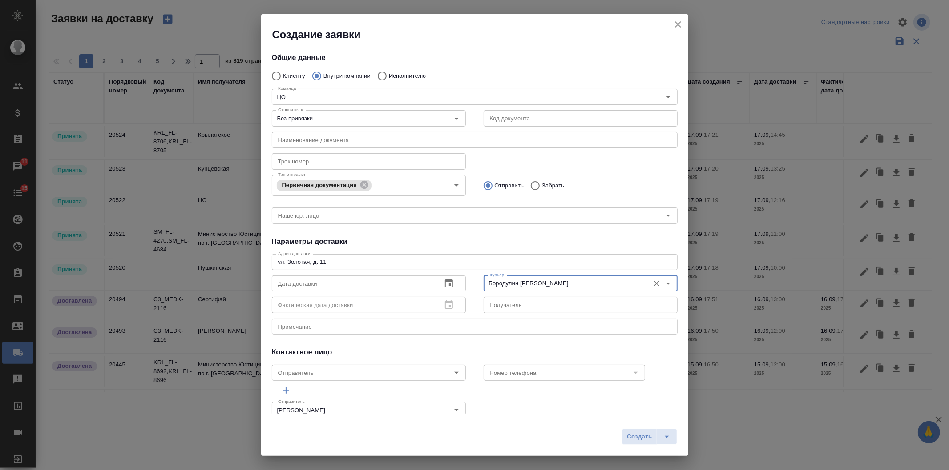
click at [442, 273] on button "button" at bounding box center [448, 283] width 21 height 21
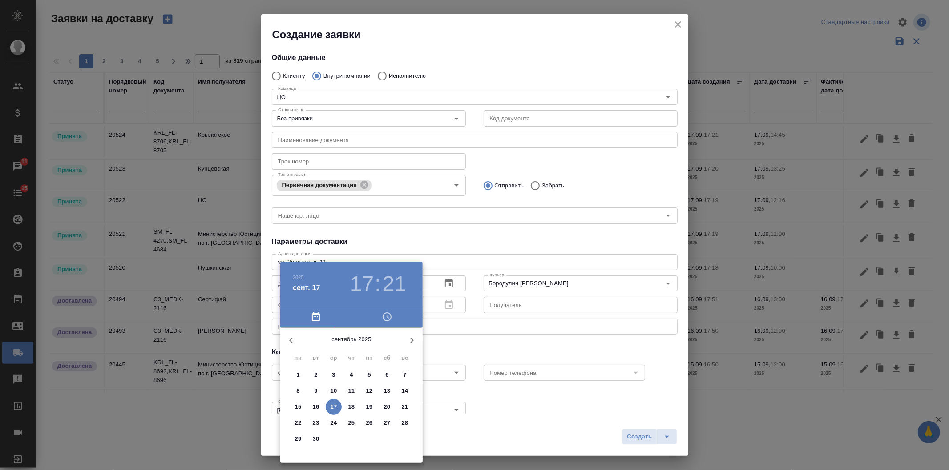
click at [445, 281] on div at bounding box center [474, 235] width 949 height 470
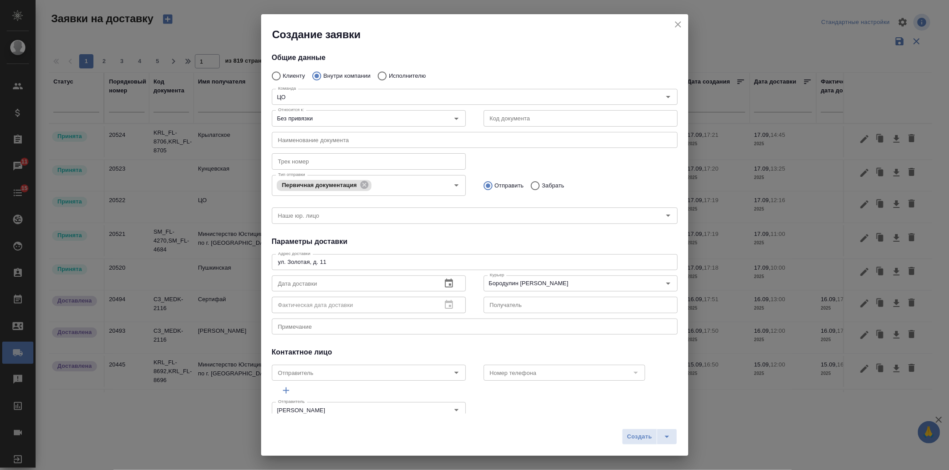
click at [445, 281] on icon "button" at bounding box center [449, 283] width 8 height 9
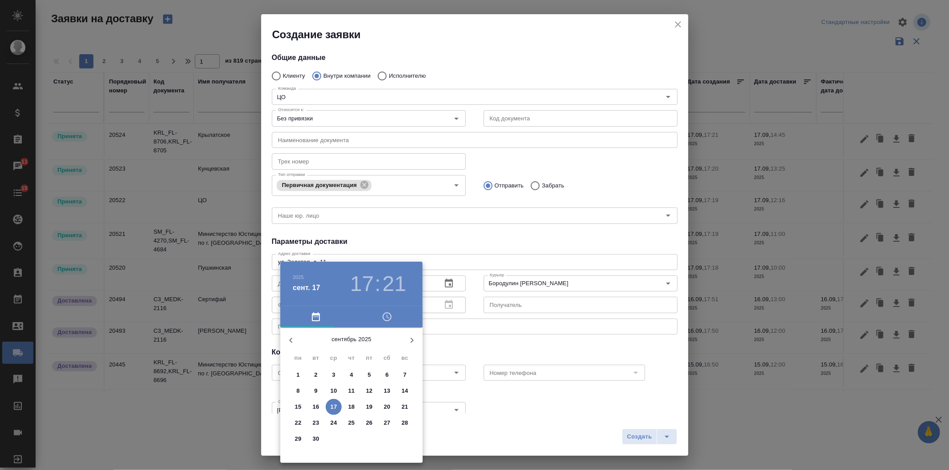
click at [385, 286] on h3 "21" at bounding box center [394, 284] width 24 height 25
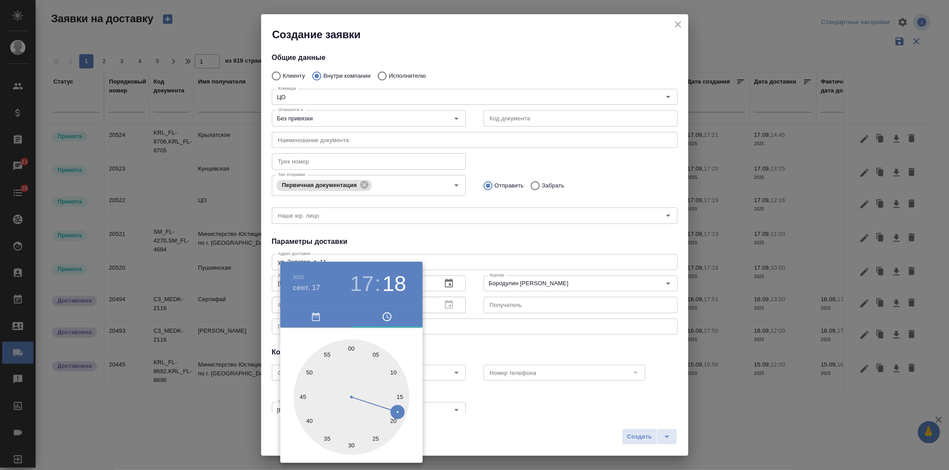
type input "17.09.2025 17:17"
drag, startPoint x: 393, startPoint y: 424, endPoint x: 402, endPoint y: 408, distance: 18.1
click at [402, 408] on div at bounding box center [351, 398] width 116 height 116
click at [477, 338] on div at bounding box center [474, 235] width 949 height 470
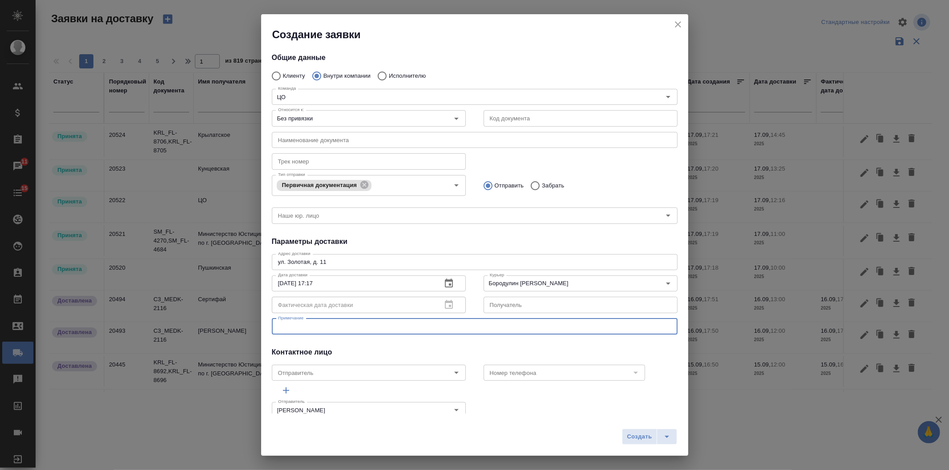
click at [393, 330] on textarea at bounding box center [474, 326] width 393 height 7
type textarea "доки от Комуса"
click at [634, 434] on span "Создать" at bounding box center [639, 437] width 25 height 10
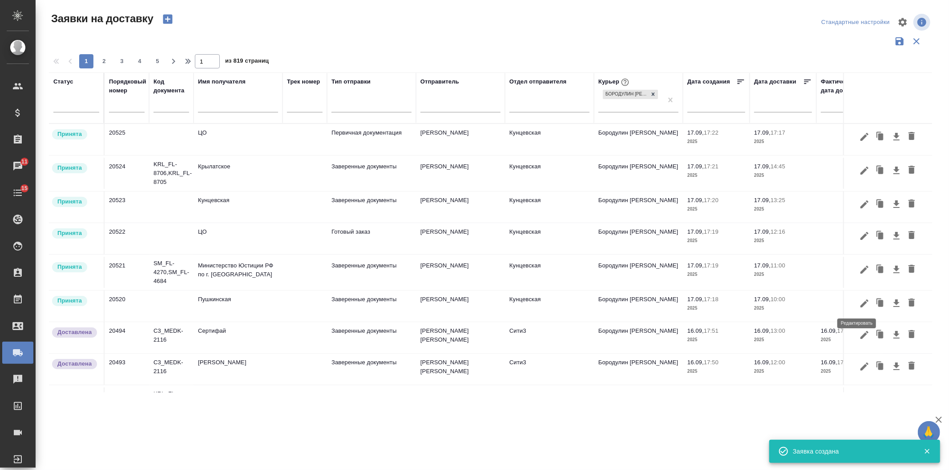
click at [859, 301] on icon "button" at bounding box center [864, 303] width 11 height 11
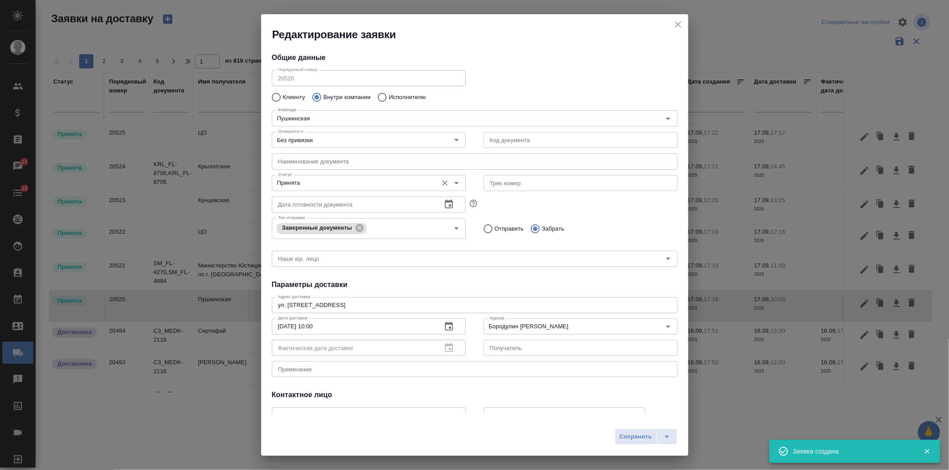
click at [310, 181] on input "Принята" at bounding box center [353, 183] width 159 height 11
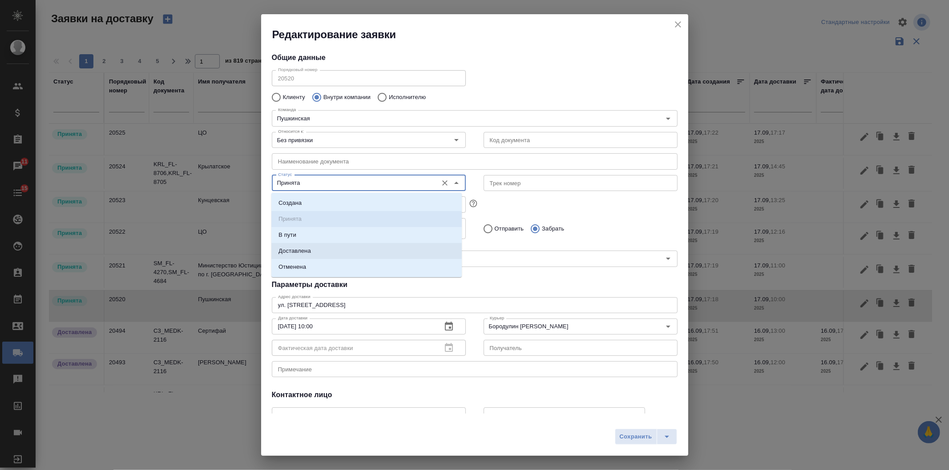
click at [318, 248] on li "Доставлена" at bounding box center [366, 251] width 190 height 16
type input "Доставлена"
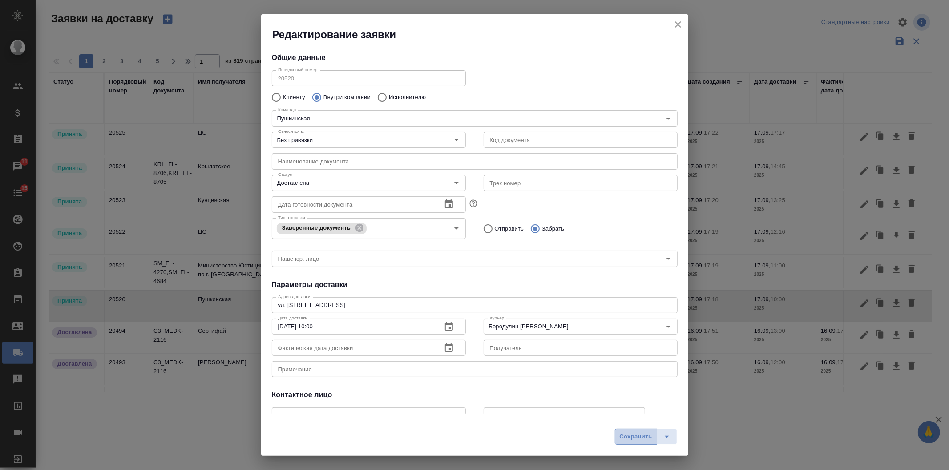
click at [634, 442] on span "Сохранить" at bounding box center [635, 437] width 32 height 10
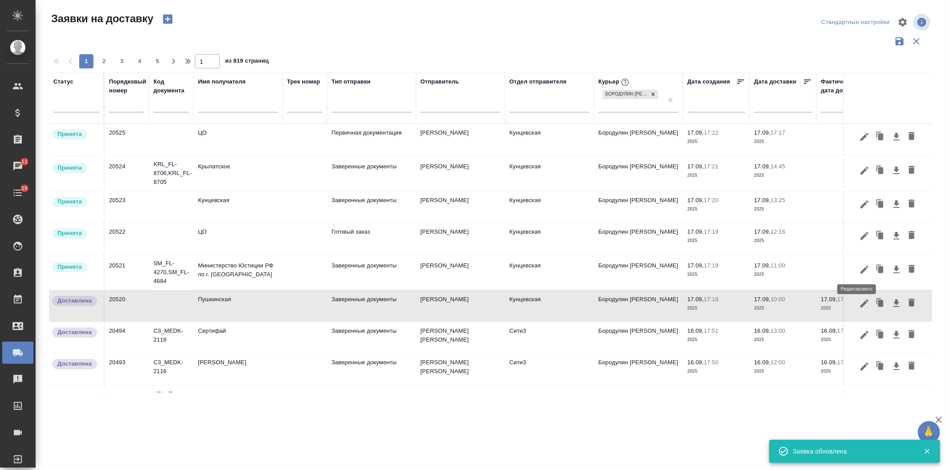
click at [859, 270] on icon "button" at bounding box center [864, 270] width 11 height 11
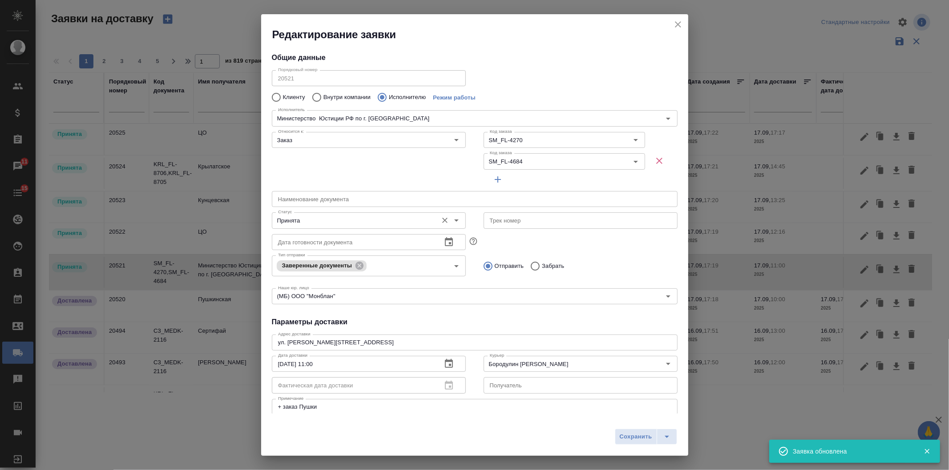
click at [322, 213] on div "Принята Статус" at bounding box center [369, 221] width 194 height 16
click at [318, 221] on input "Принята" at bounding box center [353, 220] width 159 height 11
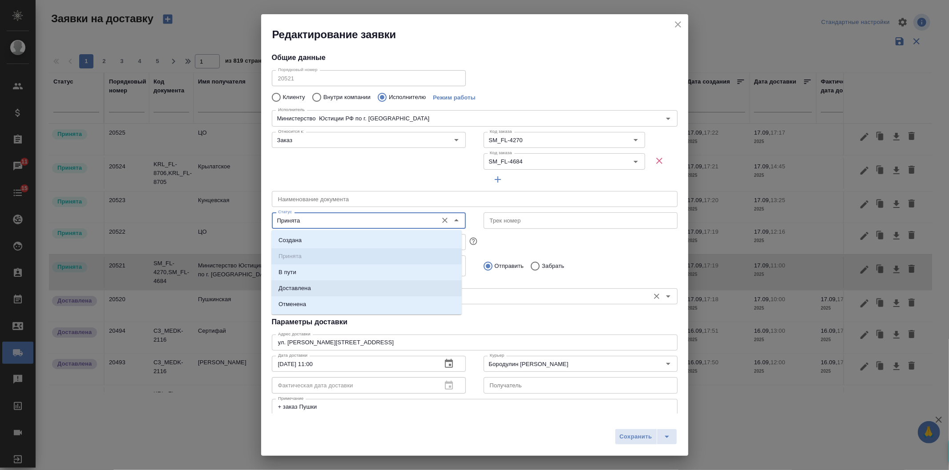
drag, startPoint x: 304, startPoint y: 283, endPoint x: 349, endPoint y: 296, distance: 46.9
click at [305, 284] on li "Доставлена" at bounding box center [366, 289] width 190 height 16
type input "Доставлена"
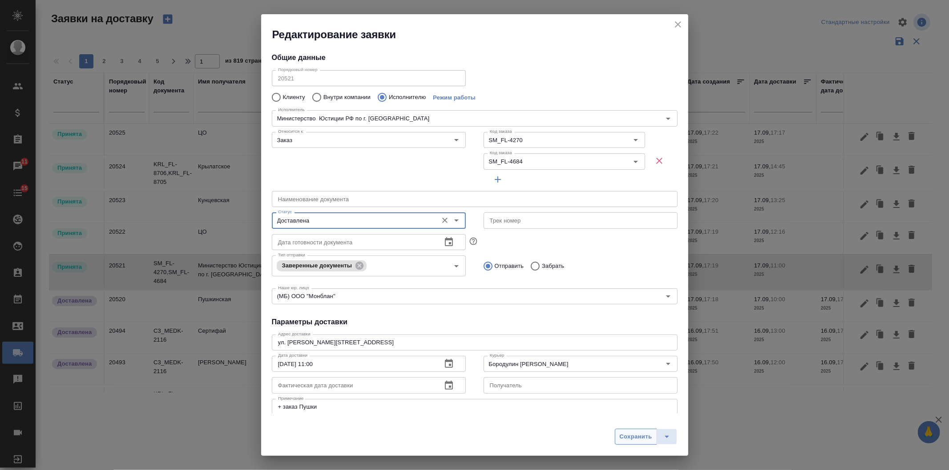
click at [620, 441] on span "Сохранить" at bounding box center [635, 437] width 32 height 10
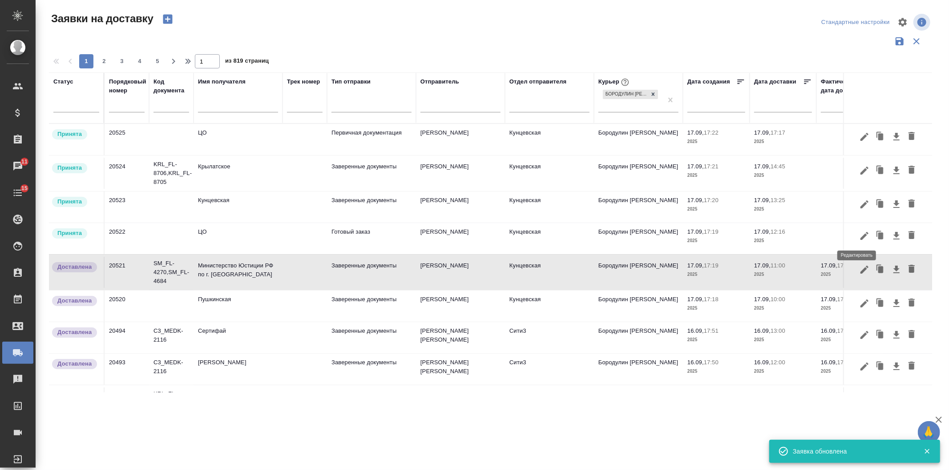
click at [859, 233] on icon "button" at bounding box center [864, 236] width 11 height 11
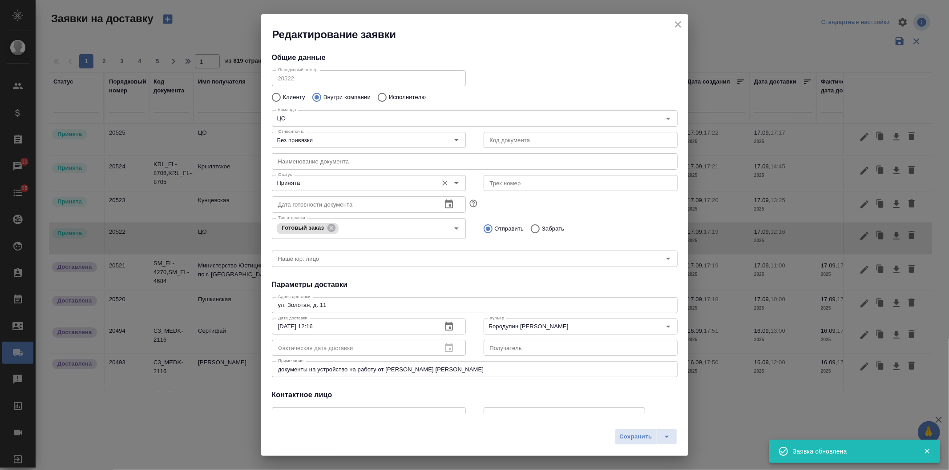
click at [312, 181] on input "Принята" at bounding box center [353, 183] width 159 height 11
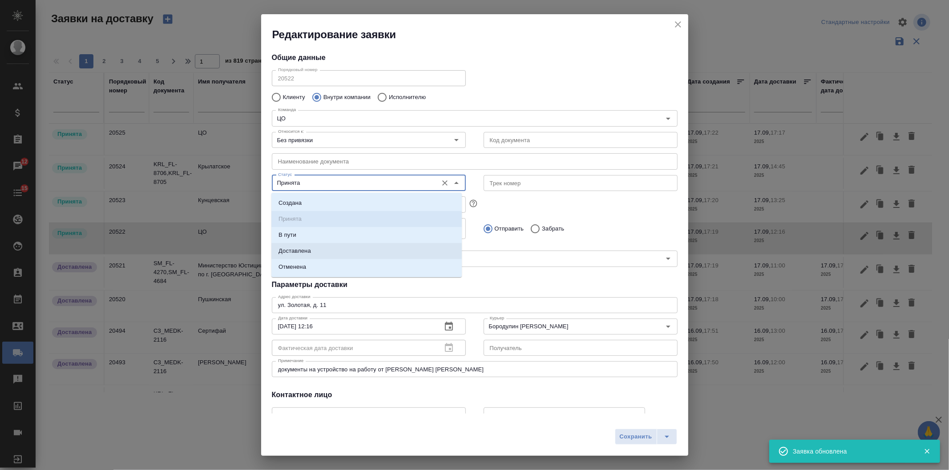
click at [310, 248] on li "Доставлена" at bounding box center [366, 251] width 190 height 16
type input "Доставлена"
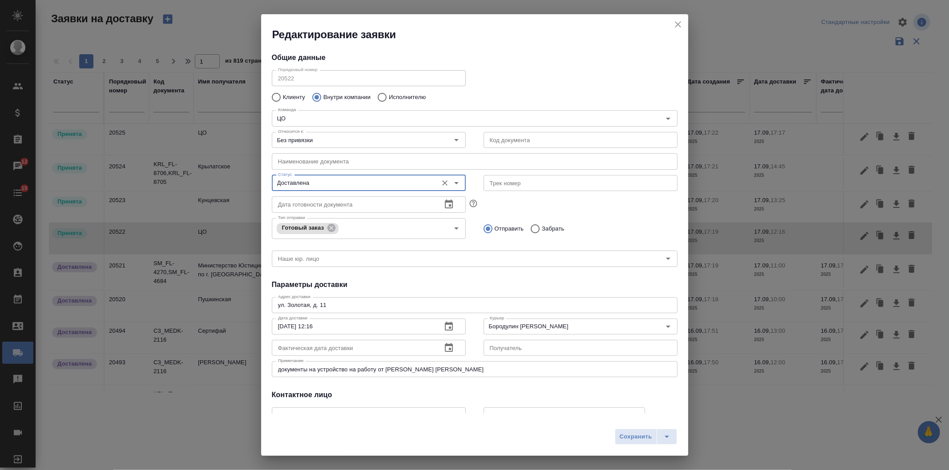
click at [616, 432] on button "Сохранить" at bounding box center [636, 437] width 42 height 16
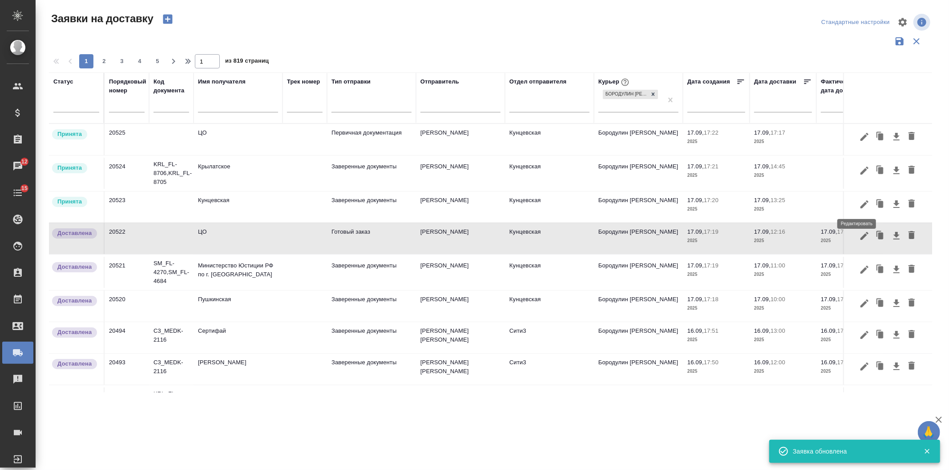
click at [861, 203] on icon "button" at bounding box center [864, 204] width 11 height 11
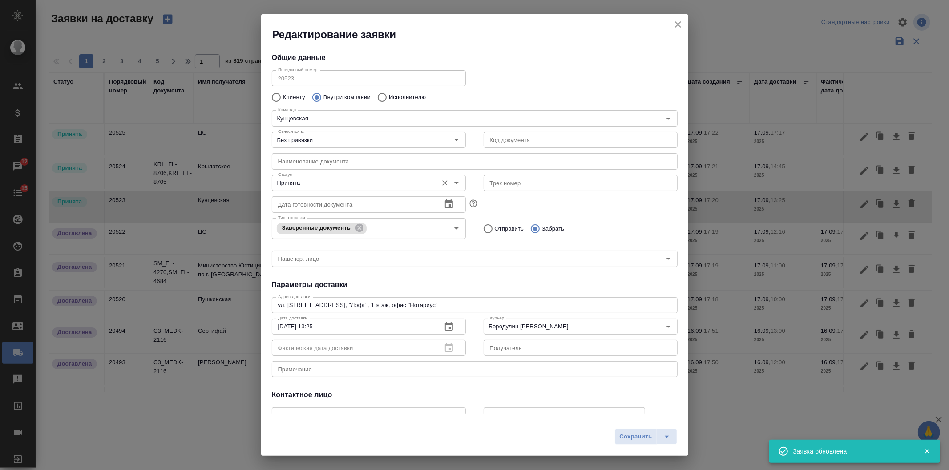
click at [334, 186] on input "Принята" at bounding box center [353, 183] width 159 height 11
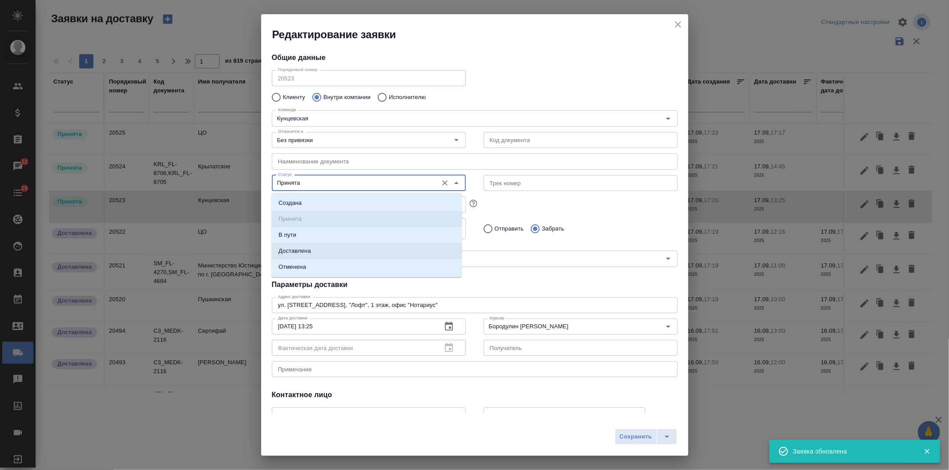
click at [326, 251] on li "Доставлена" at bounding box center [366, 251] width 190 height 16
type input "Доставлена"
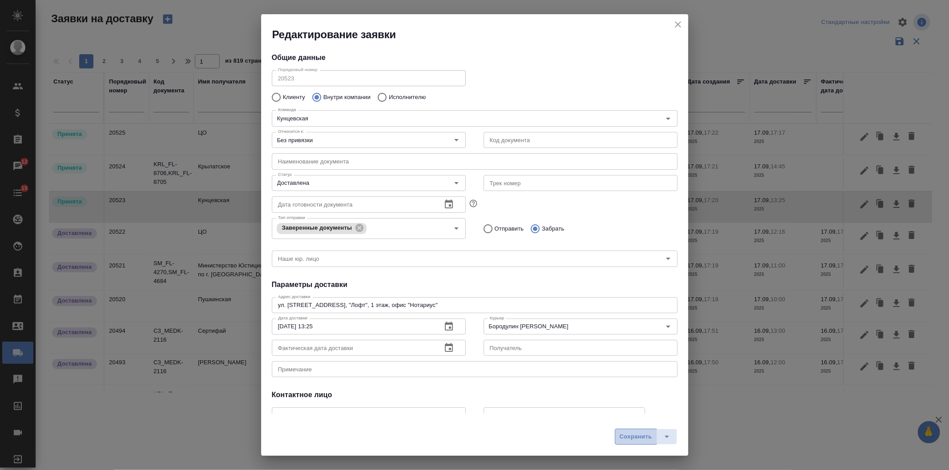
click at [637, 433] on span "Сохранить" at bounding box center [635, 437] width 32 height 10
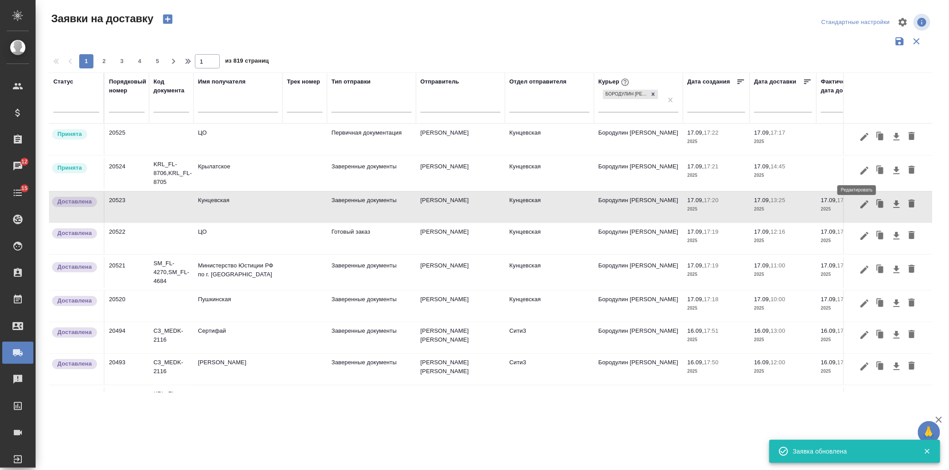
click at [859, 167] on icon "button" at bounding box center [864, 170] width 11 height 11
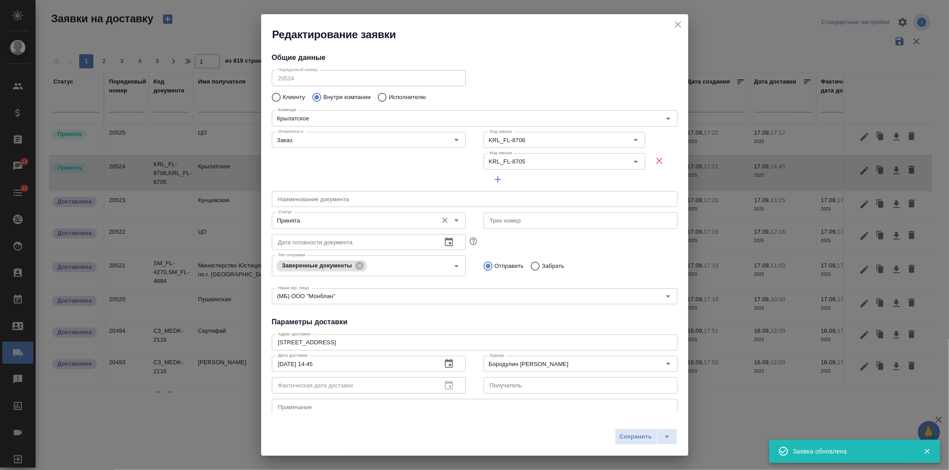
click at [303, 221] on input "Принята" at bounding box center [353, 220] width 159 height 11
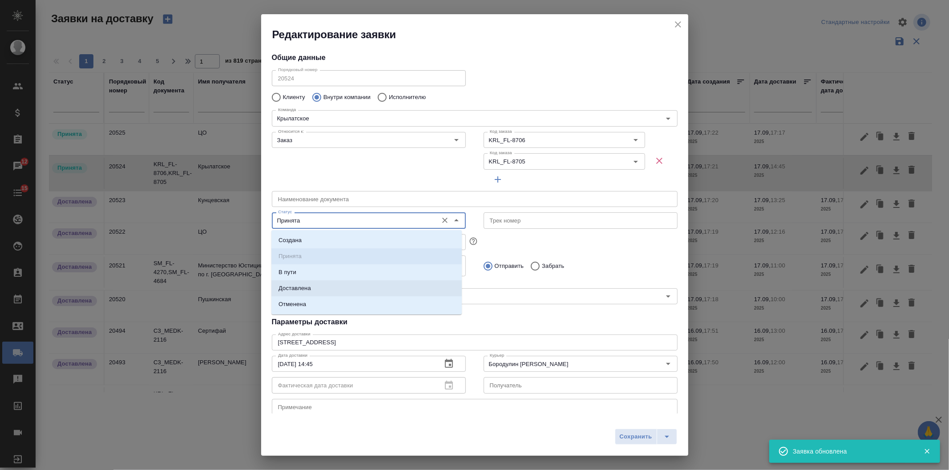
click at [304, 283] on li "Доставлена" at bounding box center [366, 289] width 190 height 16
type input "Доставлена"
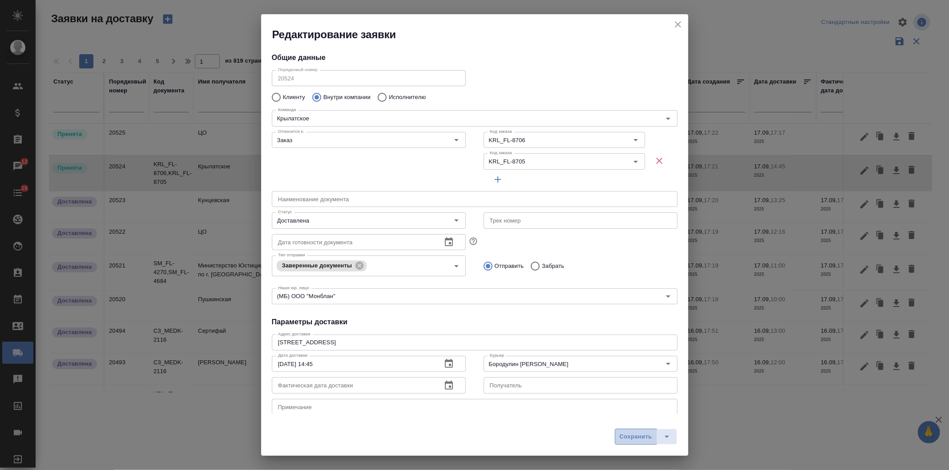
click at [624, 433] on span "Сохранить" at bounding box center [635, 437] width 32 height 10
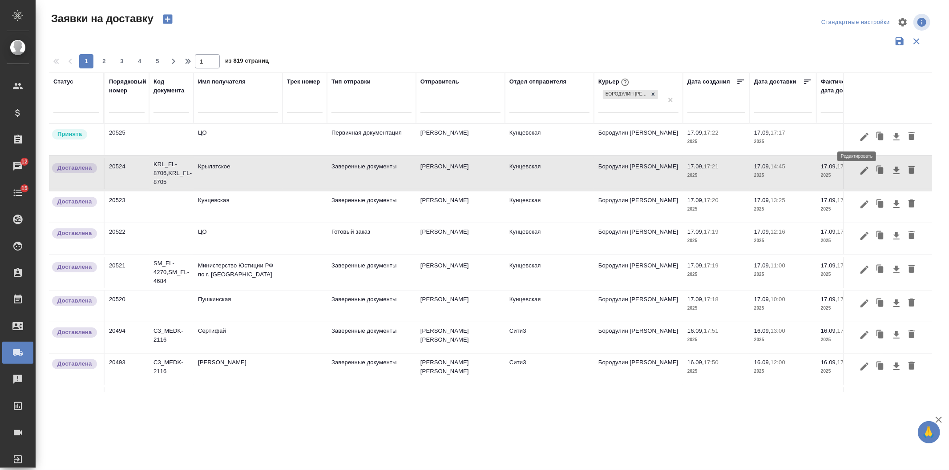
click at [859, 135] on icon "button" at bounding box center [864, 137] width 11 height 11
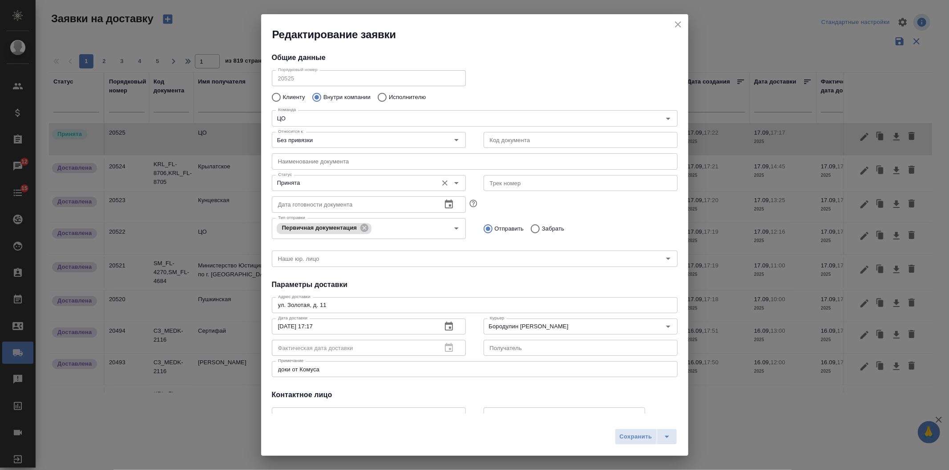
drag, startPoint x: 343, startPoint y: 190, endPoint x: 337, endPoint y: 190, distance: 6.2
click at [342, 189] on div "Принята Статус" at bounding box center [369, 183] width 194 height 16
click at [312, 184] on input "Принята" at bounding box center [353, 183] width 159 height 11
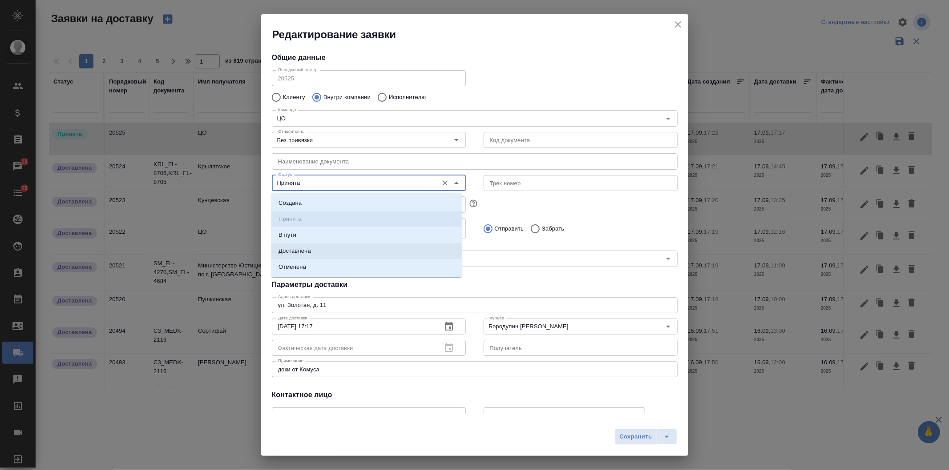
click at [308, 255] on p "Доставлена" at bounding box center [294, 251] width 32 height 9
type input "Доставлена"
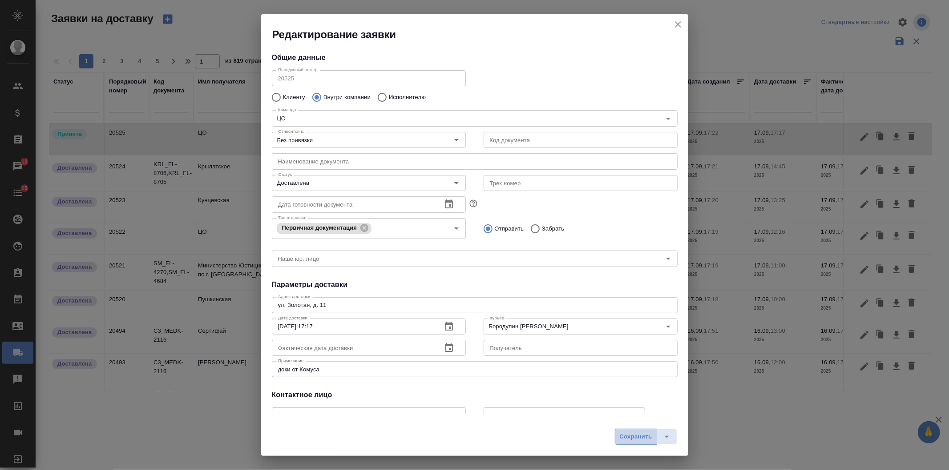
click at [620, 434] on span "Сохранить" at bounding box center [635, 437] width 32 height 10
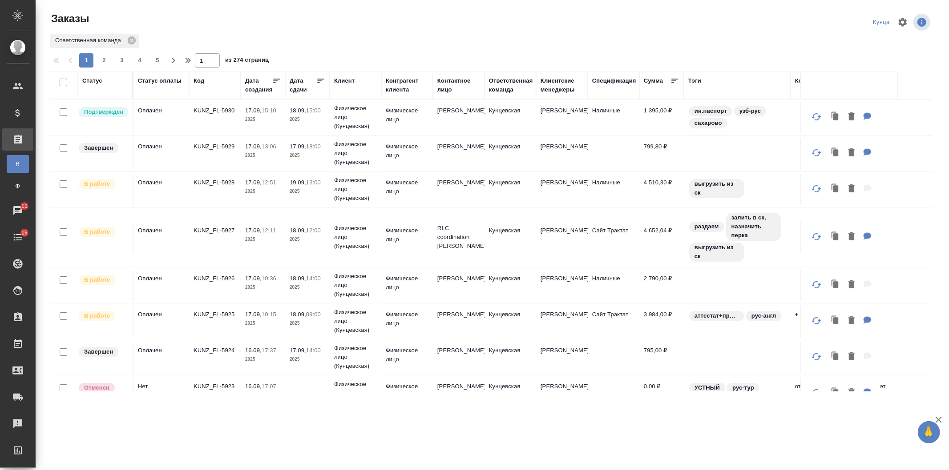
click at [805, 120] on button "button" at bounding box center [815, 116] width 21 height 21
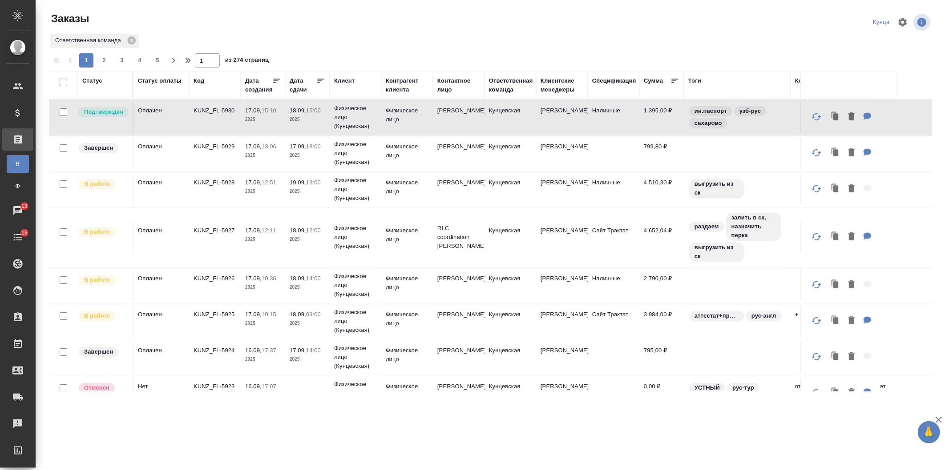
click at [263, 92] on div "Дата создания" at bounding box center [258, 85] width 27 height 18
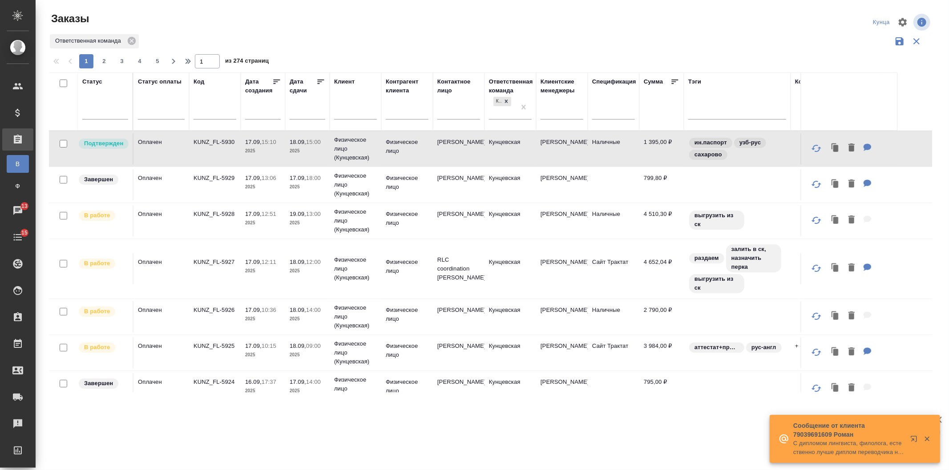
click at [258, 117] on input "text" at bounding box center [265, 112] width 30 height 12
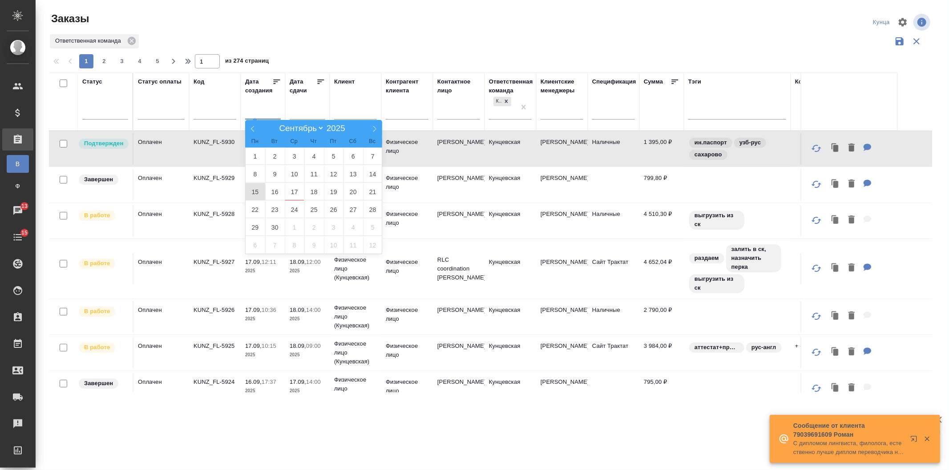
click at [251, 187] on span "15" at bounding box center [255, 191] width 20 height 17
type div "2025-09-14T21:00:00.000Z"
click at [372, 191] on span "21" at bounding box center [373, 191] width 20 height 17
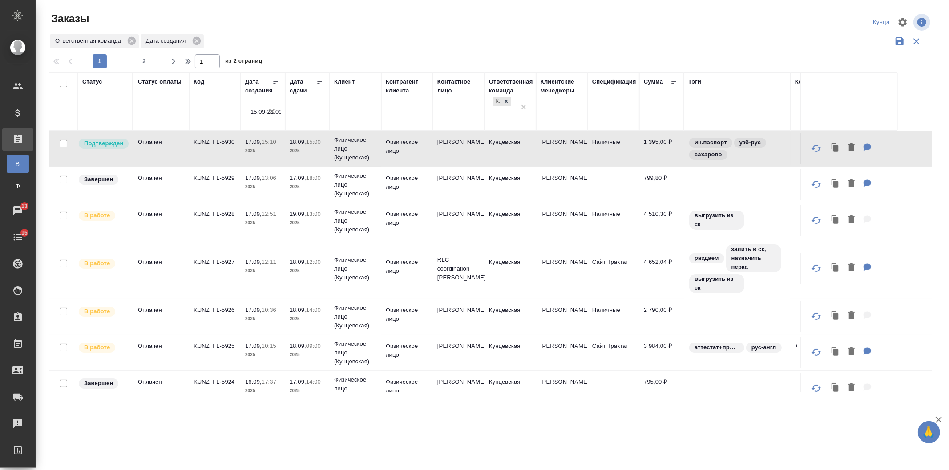
click at [279, 82] on icon at bounding box center [276, 81] width 9 height 9
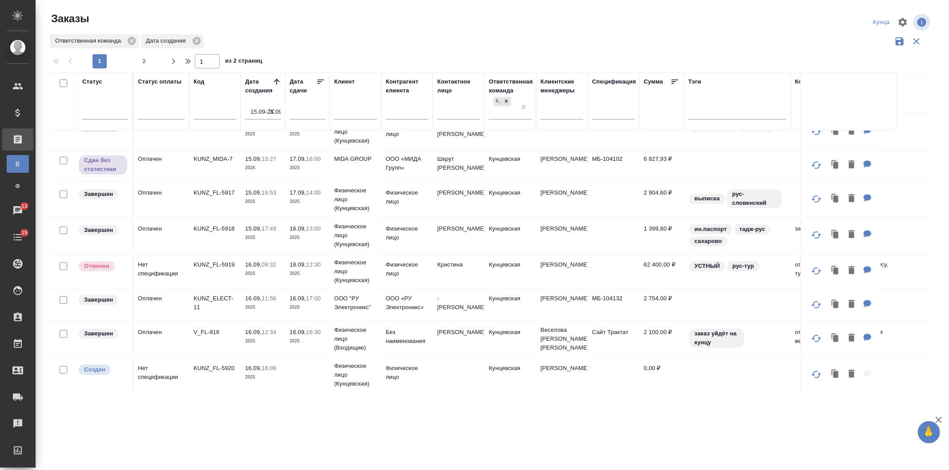
scroll to position [330, 0]
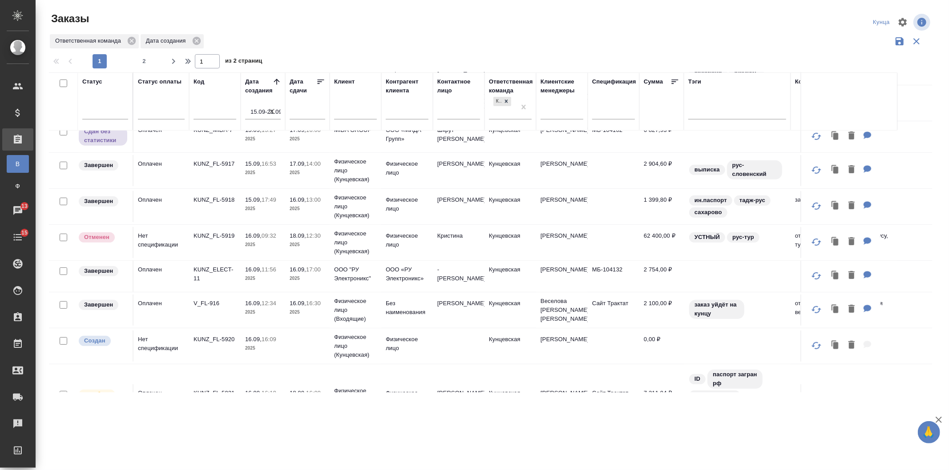
click at [248, 277] on p "2025" at bounding box center [263, 278] width 36 height 9
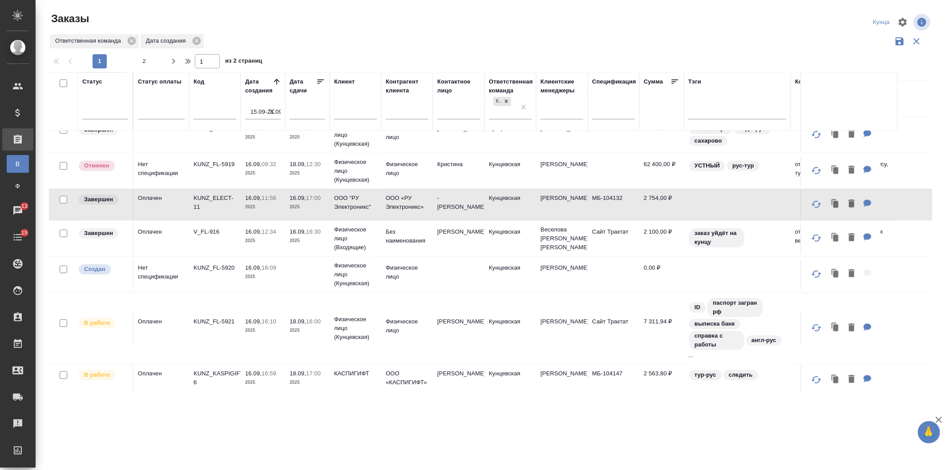
scroll to position [461, 0]
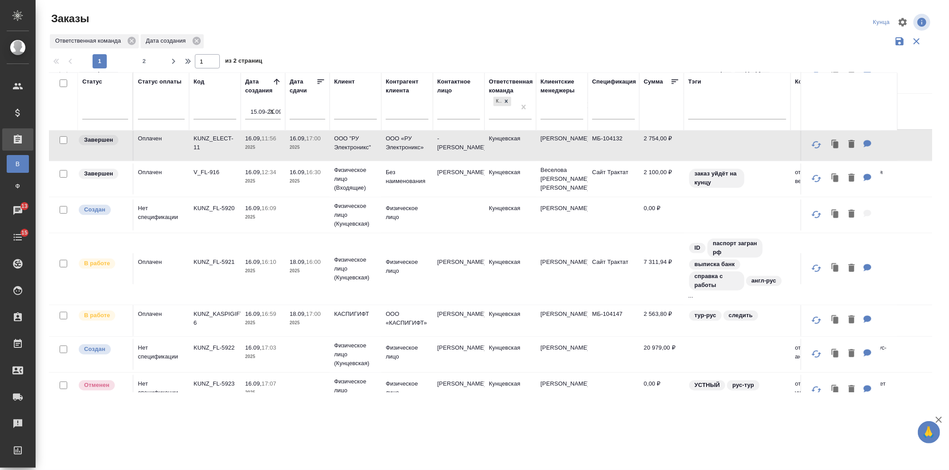
click at [277, 231] on td "16.09, 16:09 2025" at bounding box center [263, 215] width 44 height 31
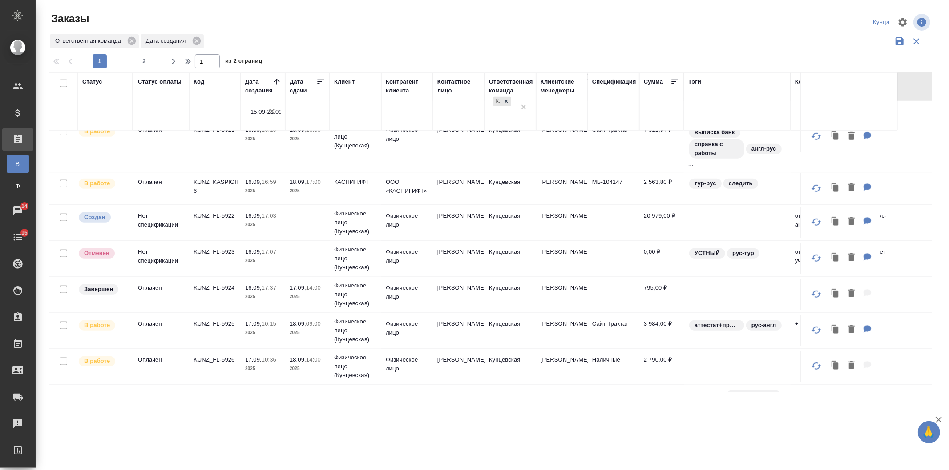
scroll to position [699, 0]
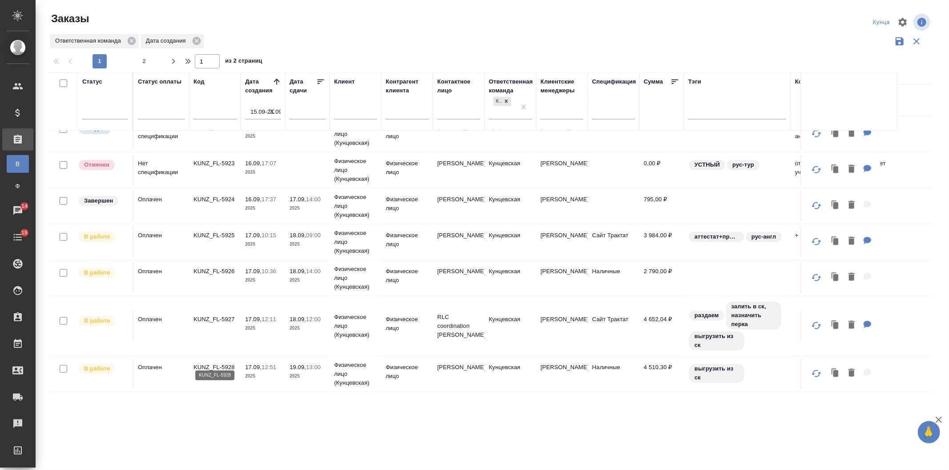
click at [230, 363] on p "KUNZ_FL-5928" at bounding box center [214, 367] width 43 height 9
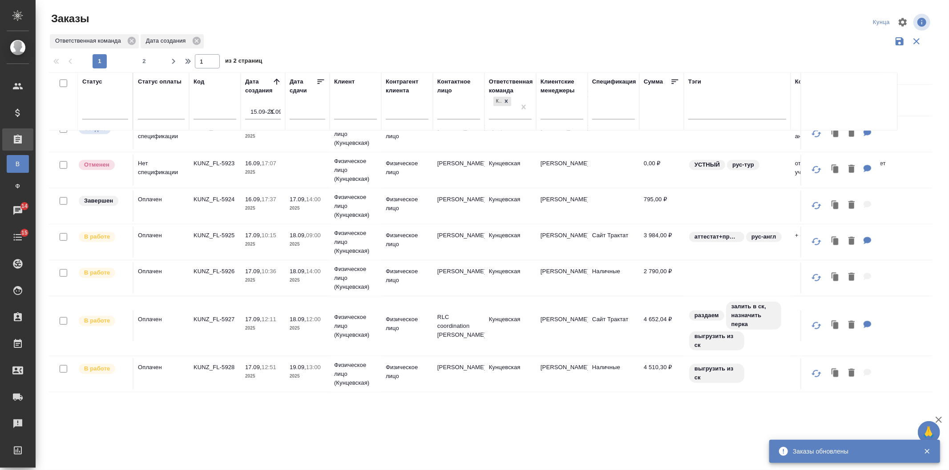
click at [141, 63] on span "2" at bounding box center [144, 61] width 14 height 9
type input "2"
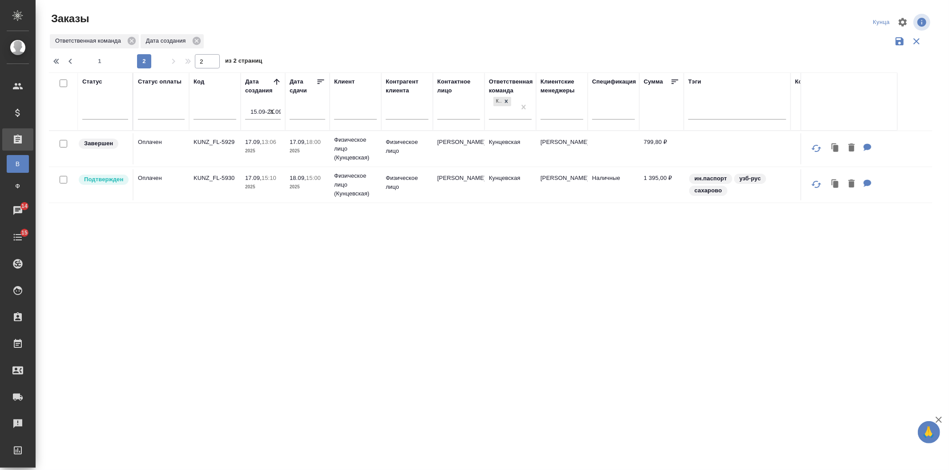
scroll to position [0, 0]
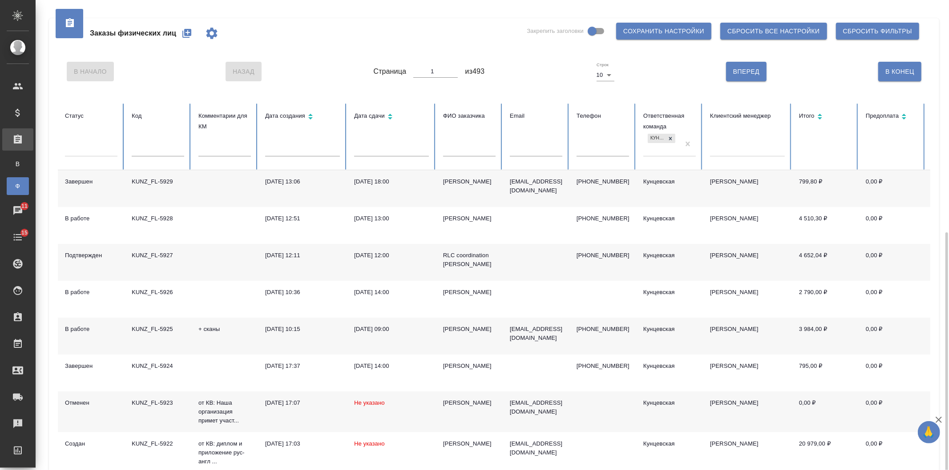
scroll to position [130, 0]
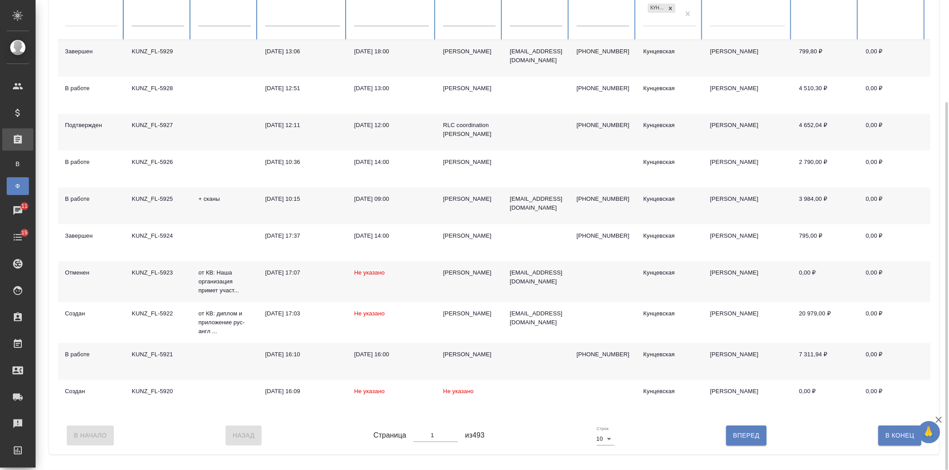
click at [469, 201] on div "Людмила Габрия" at bounding box center [469, 199] width 52 height 9
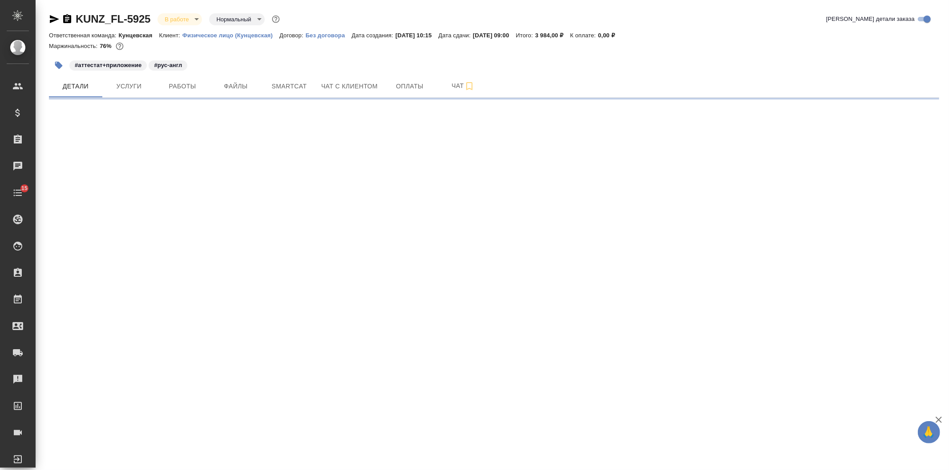
click at [55, 18] on icon "button" at bounding box center [54, 19] width 9 height 8
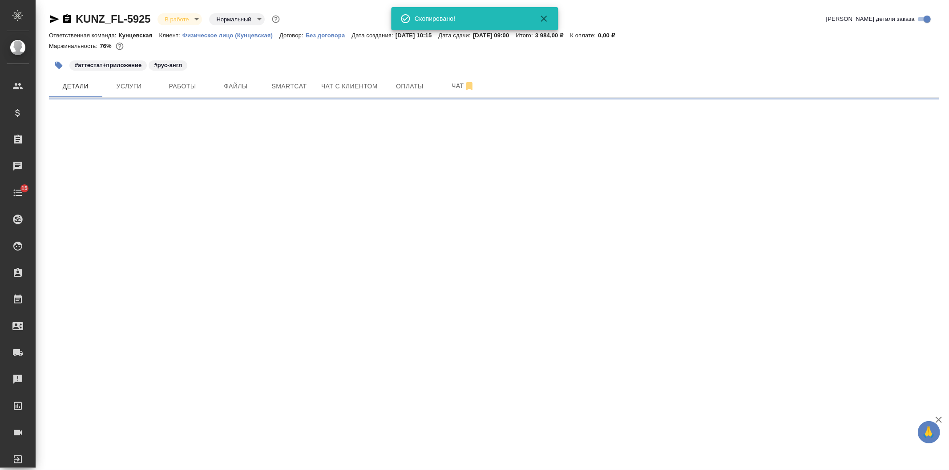
select select "RU"
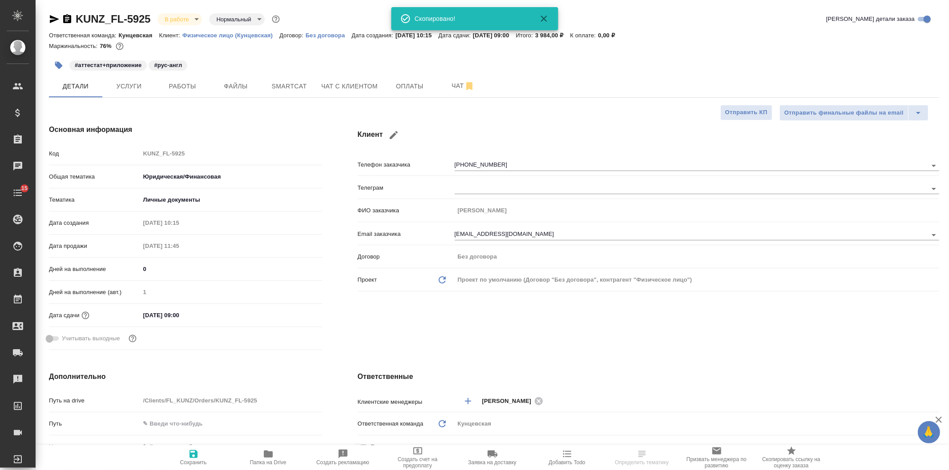
type textarea "x"
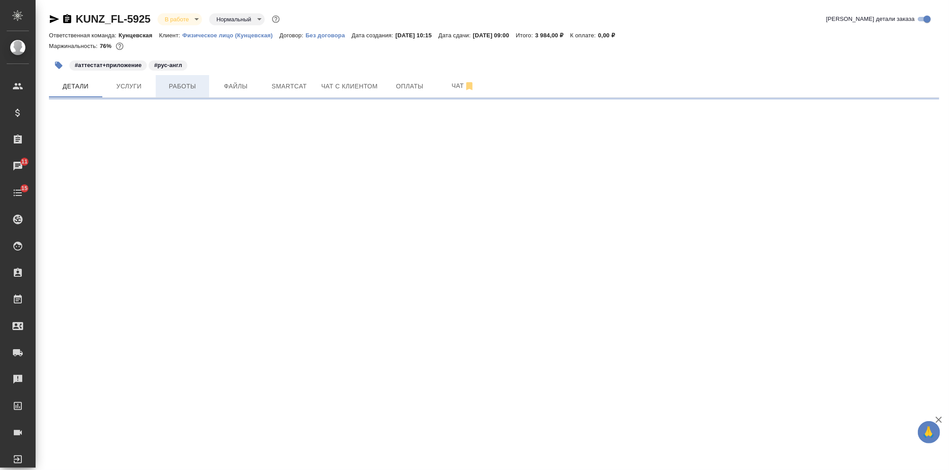
select select "RU"
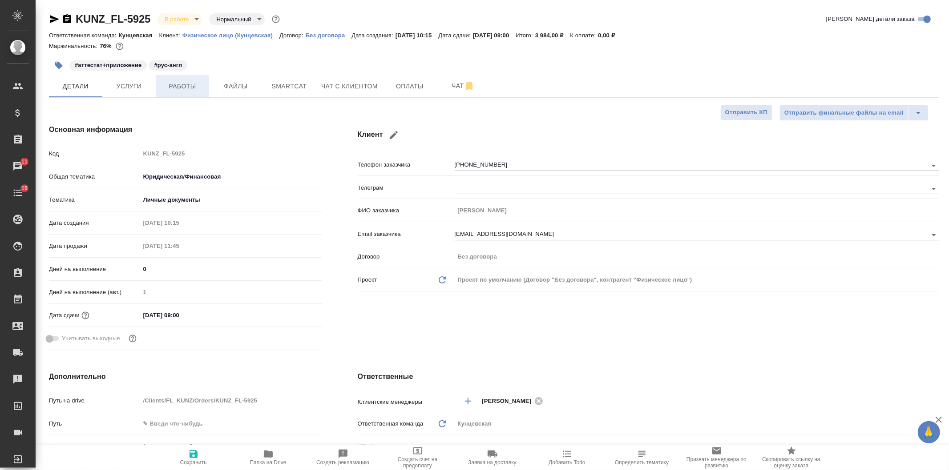
type textarea "x"
click at [197, 87] on span "Работы" at bounding box center [182, 86] width 43 height 11
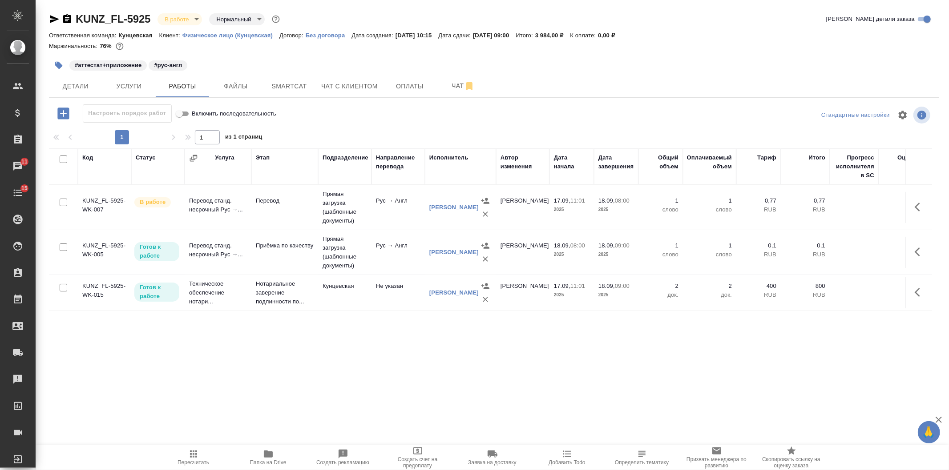
click at [241, 205] on td "Перевод станд. несрочный Рус →..." at bounding box center [218, 207] width 67 height 31
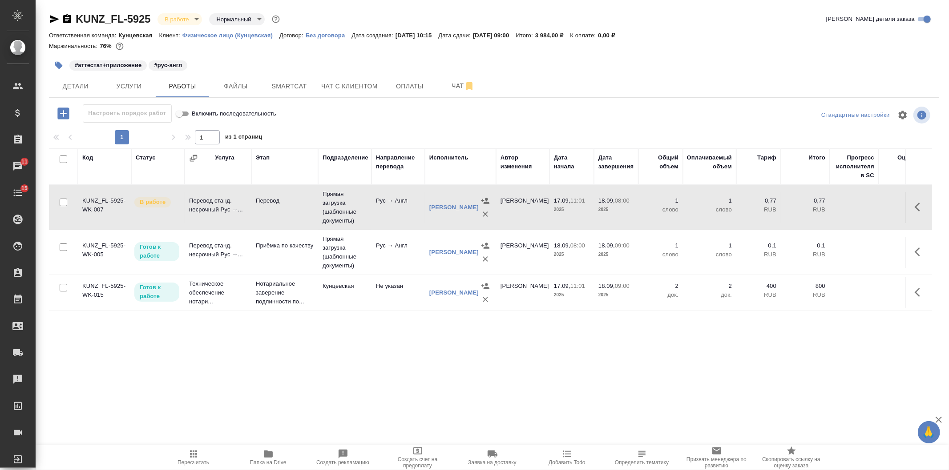
click at [344, 194] on td "Прямая загрузка (шаблонные документы)" at bounding box center [344, 207] width 53 height 44
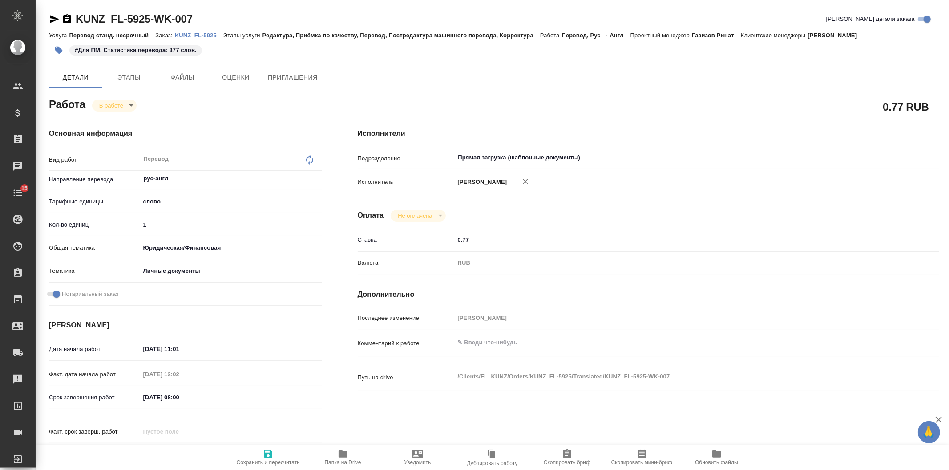
type textarea "x"
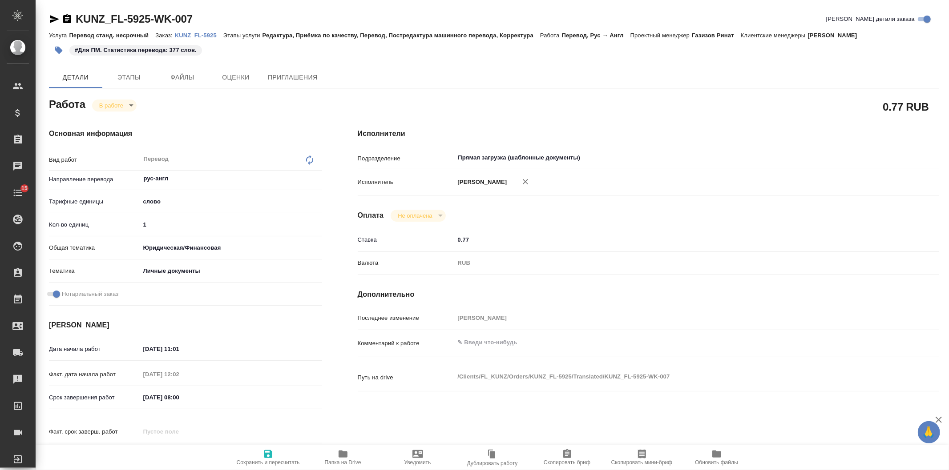
click at [52, 16] on icon "button" at bounding box center [54, 19] width 9 height 8
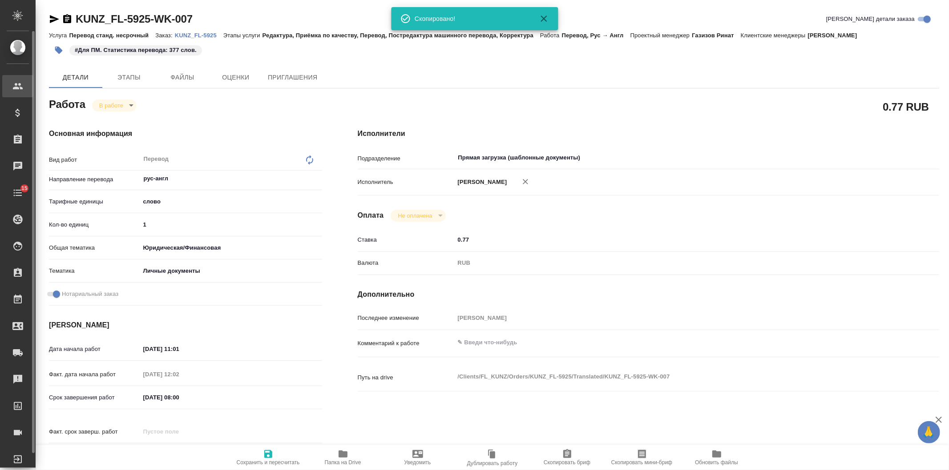
type textarea "x"
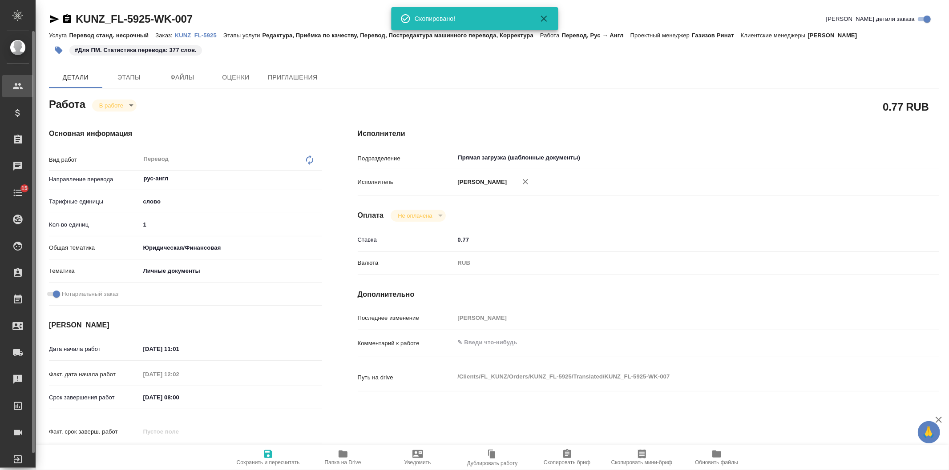
type textarea "x"
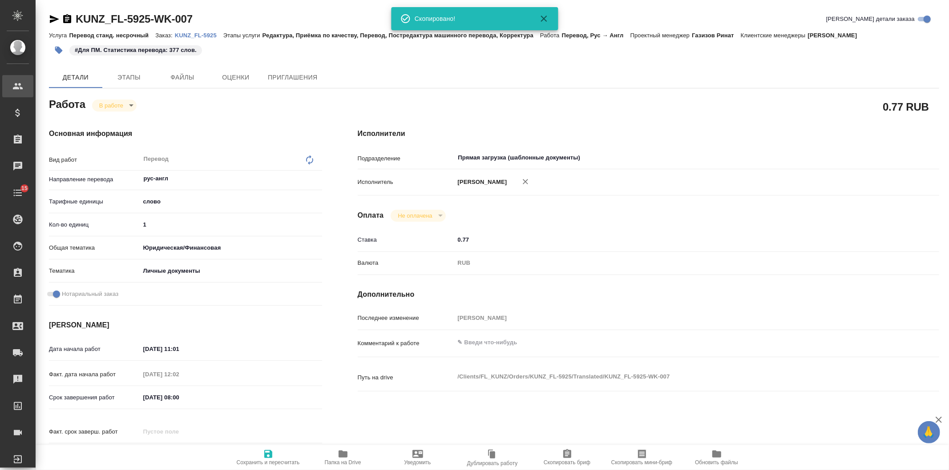
type textarea "x"
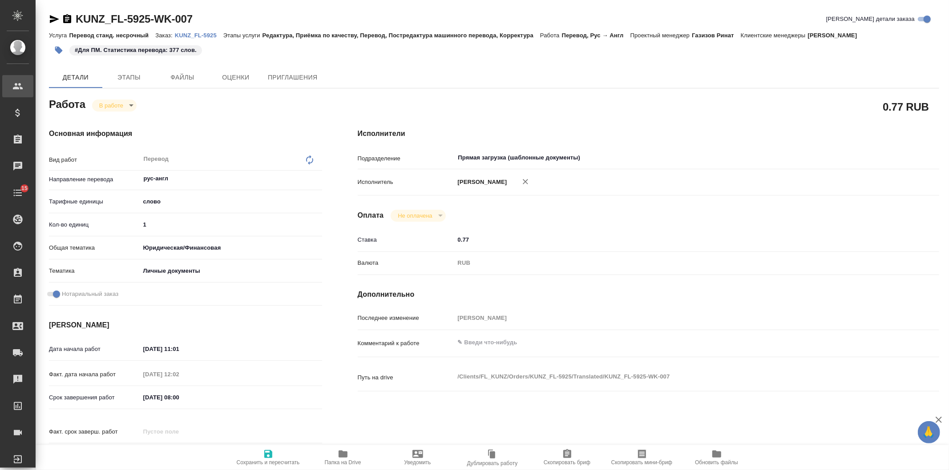
type textarea "x"
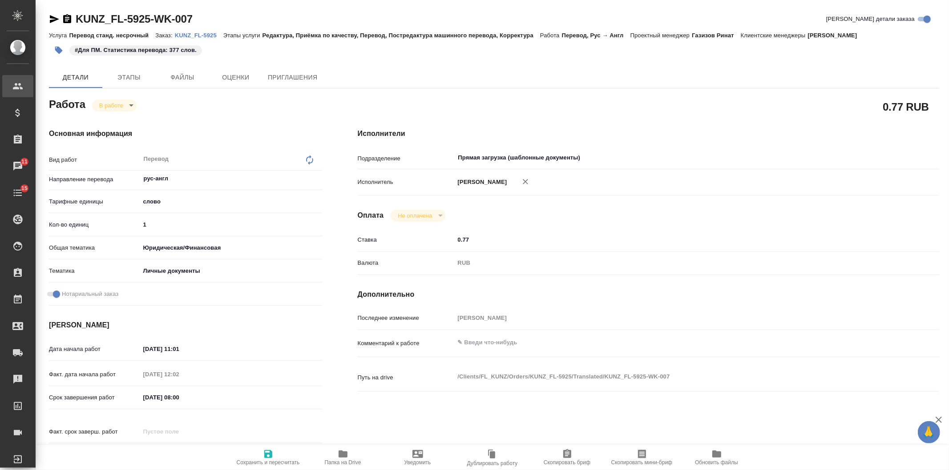
type textarea "x"
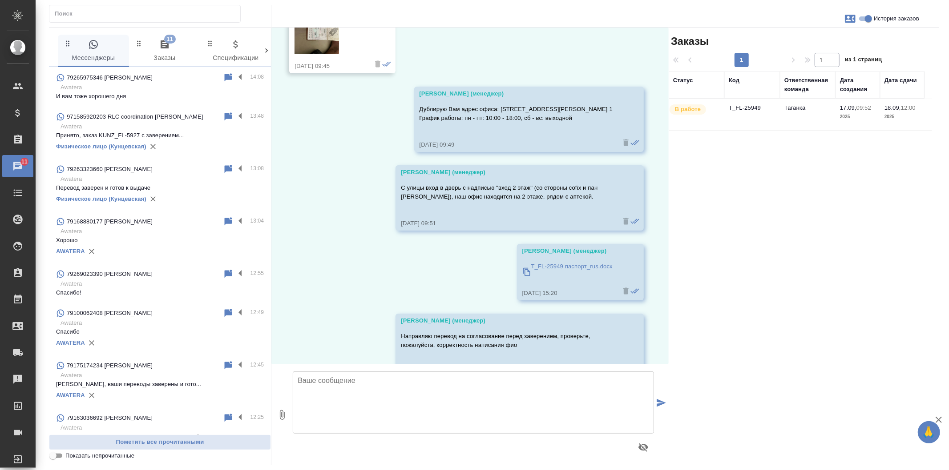
scroll to position [309, 0]
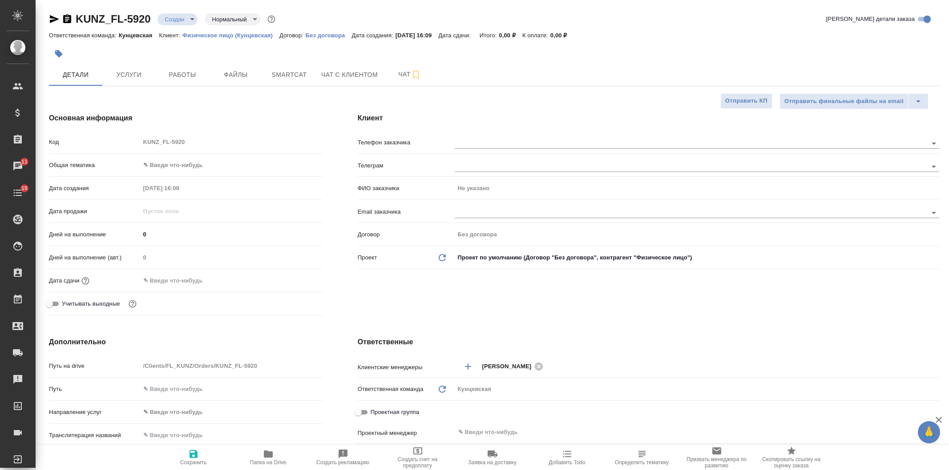
select select "RU"
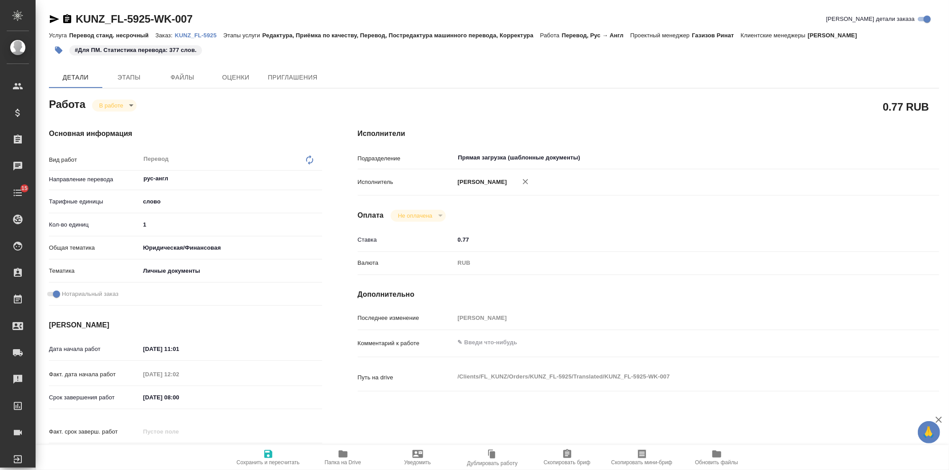
type textarea "x"
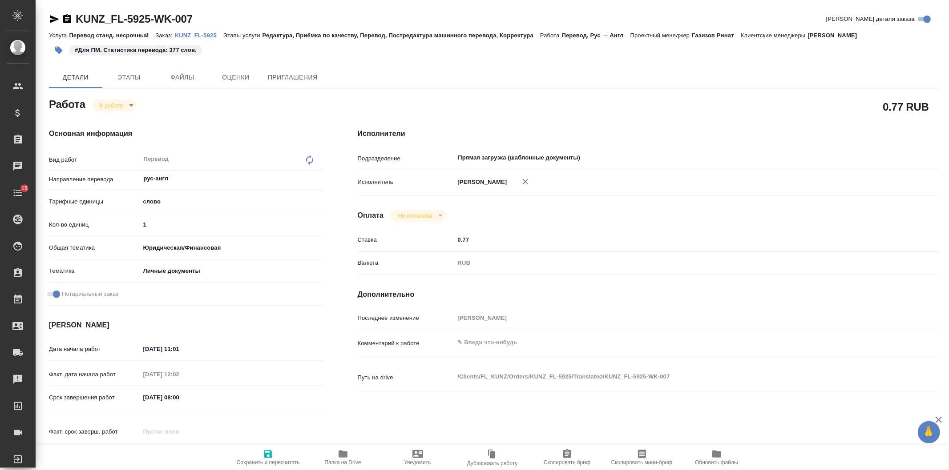
type textarea "x"
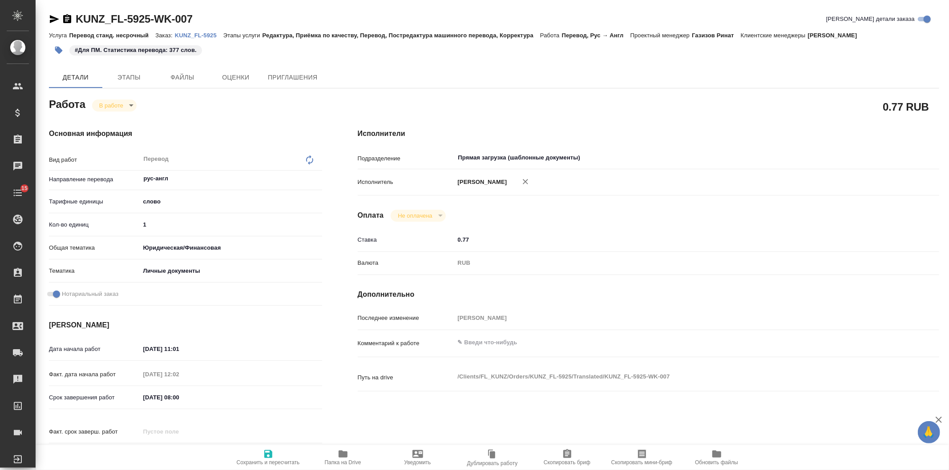
type textarea "x"
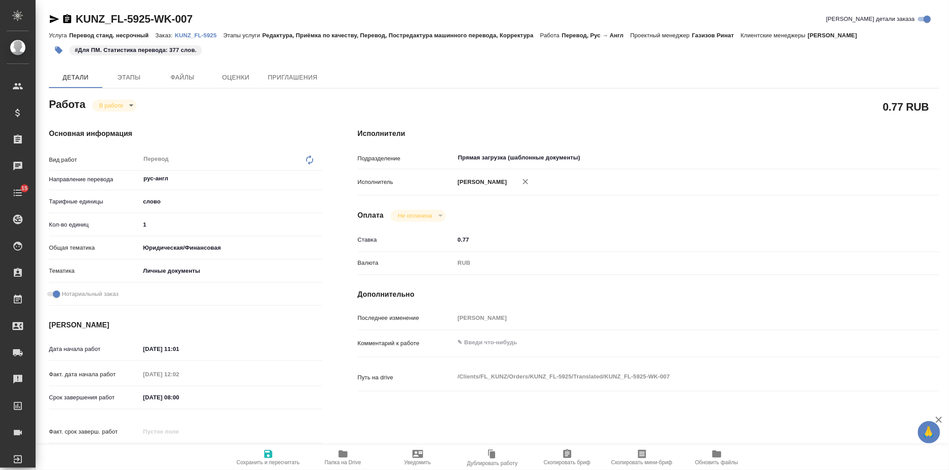
type textarea "x"
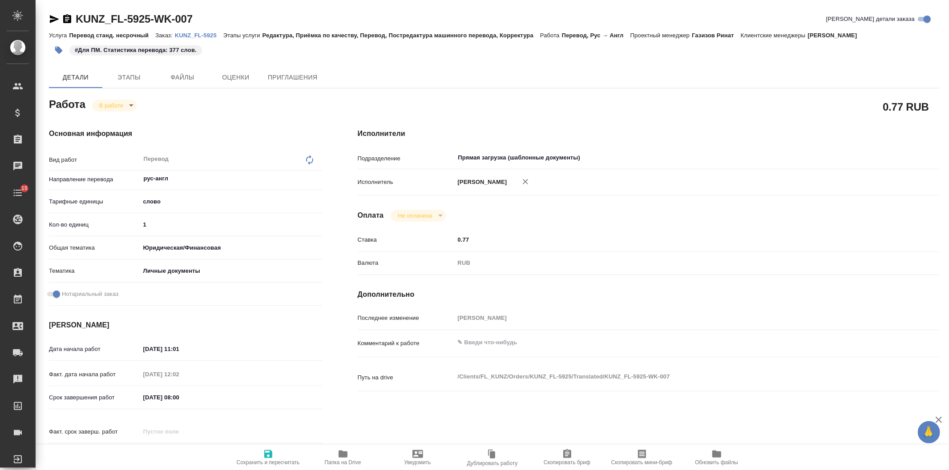
type textarea "x"
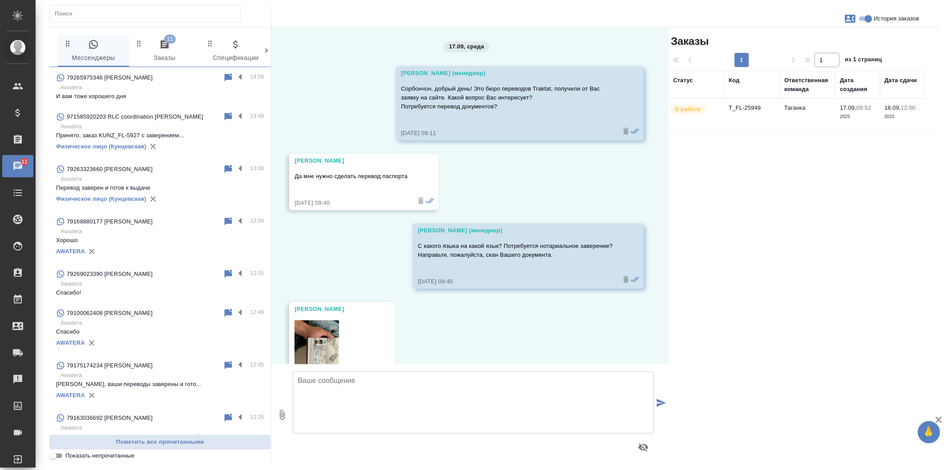
scroll to position [309, 0]
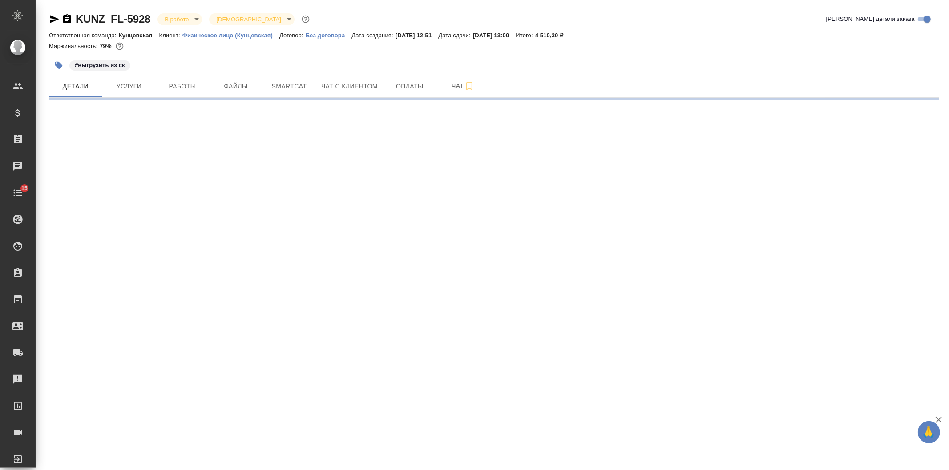
select select "RU"
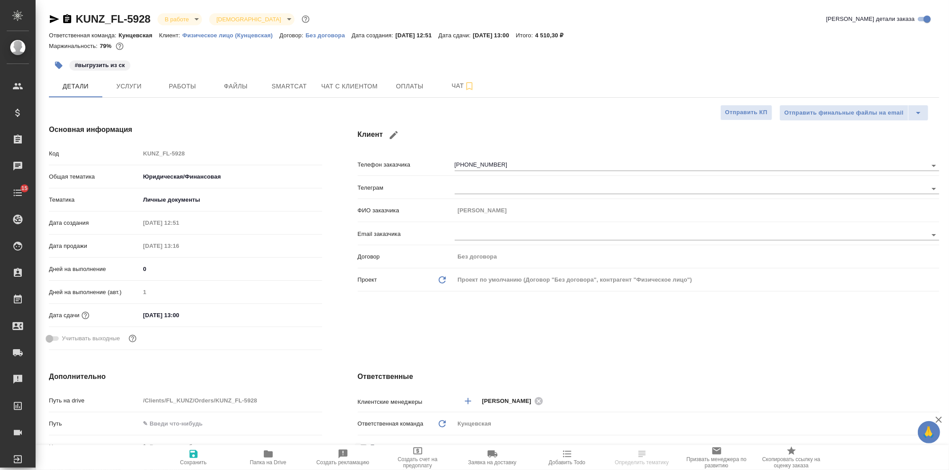
type textarea "x"
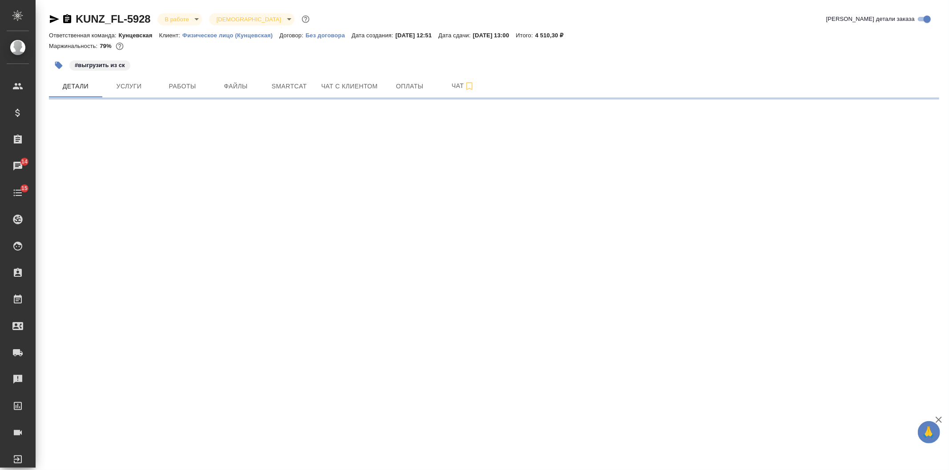
select select "RU"
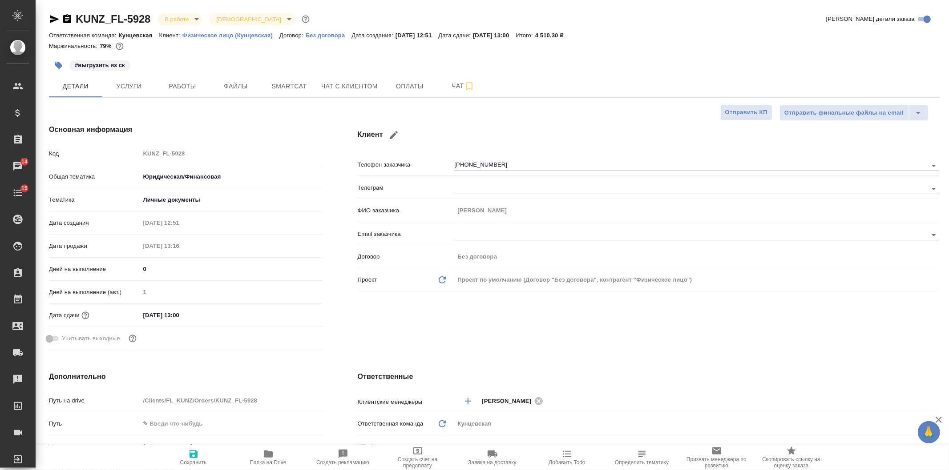
type textarea "x"
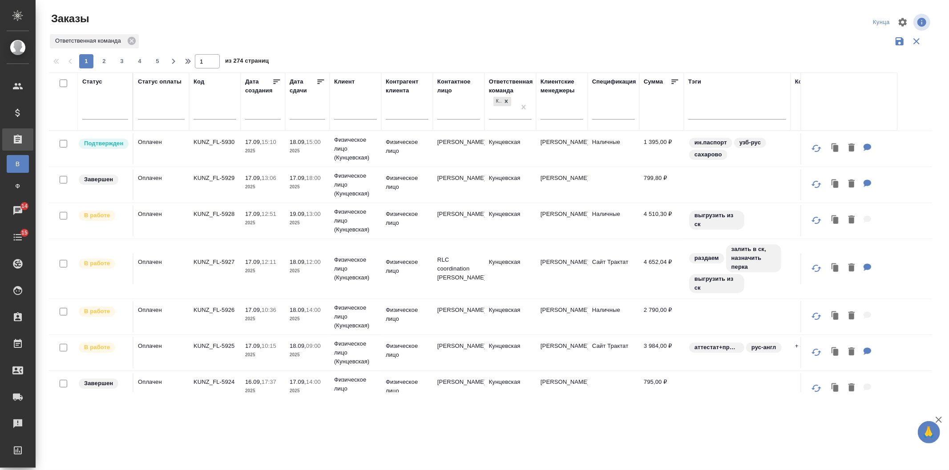
click at [302, 113] on input "text" at bounding box center [310, 112] width 30 height 12
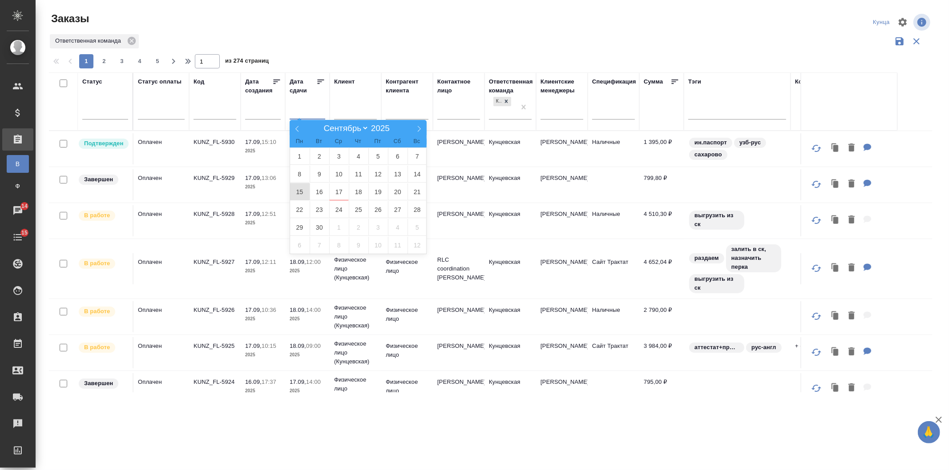
click at [297, 193] on span "15" at bounding box center [300, 191] width 20 height 17
type div "[DATE]T21:00:00.000Z"
click at [421, 189] on span "21" at bounding box center [417, 191] width 20 height 17
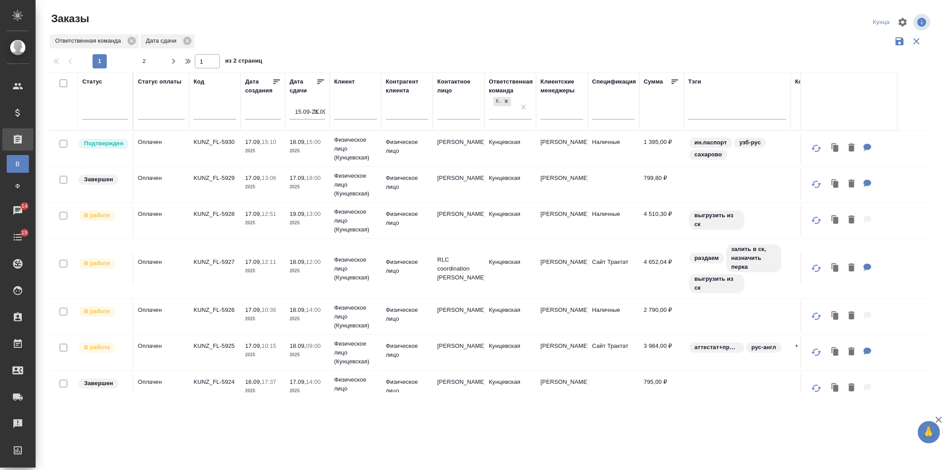
click at [322, 79] on icon at bounding box center [320, 81] width 9 height 9
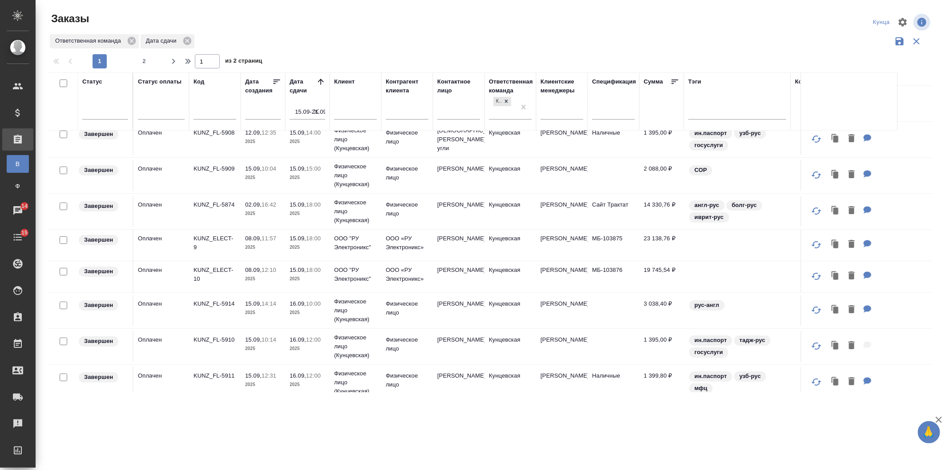
scroll to position [65, 0]
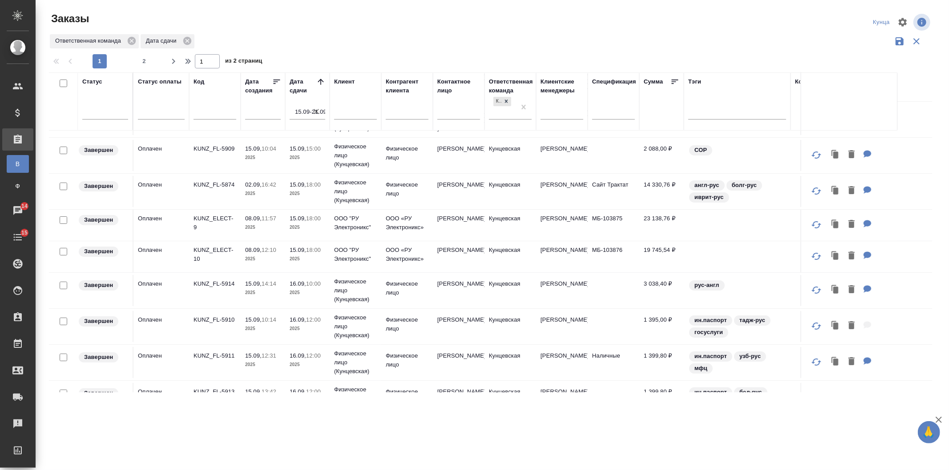
click at [300, 298] on p "2025" at bounding box center [307, 293] width 36 height 9
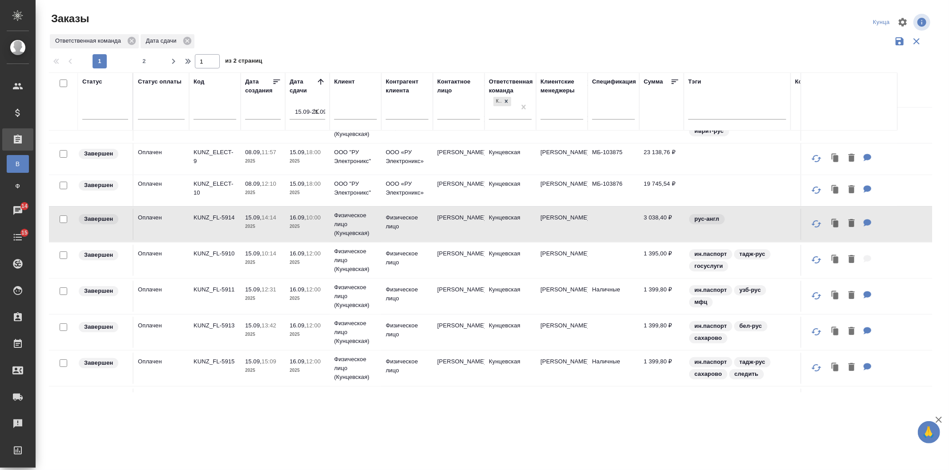
scroll to position [197, 0]
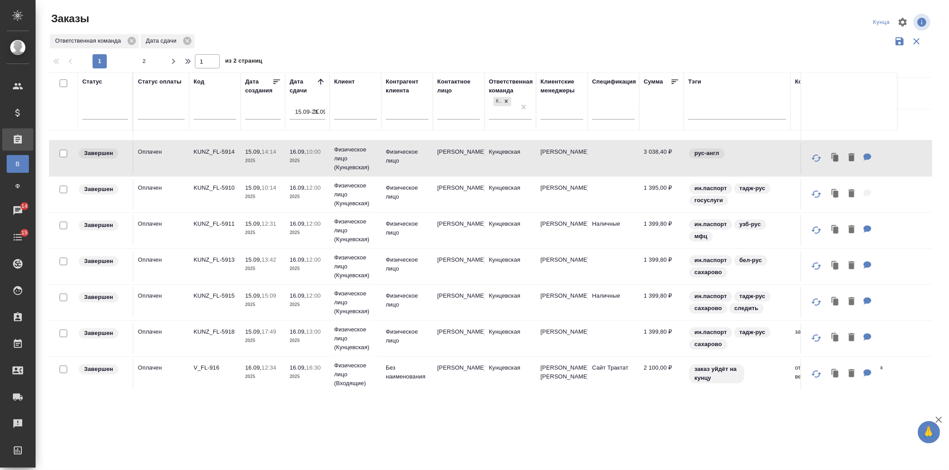
click at [291, 310] on p "2025" at bounding box center [307, 305] width 36 height 9
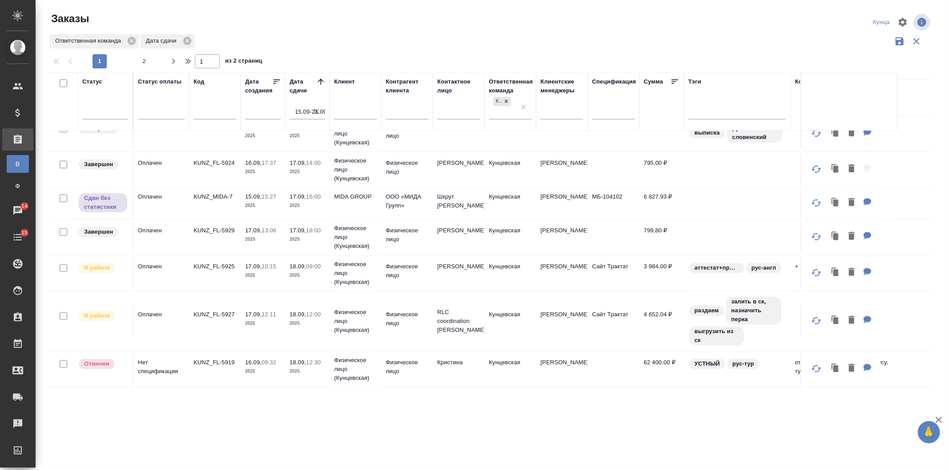
scroll to position [659, 0]
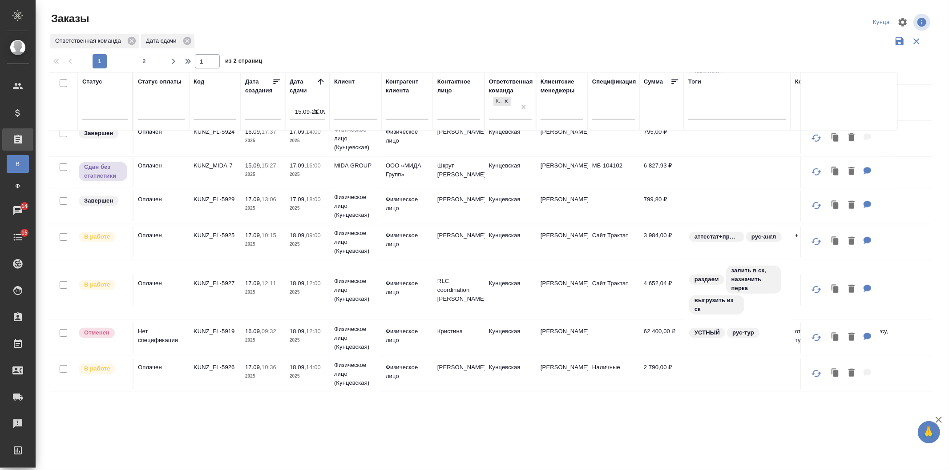
click at [233, 254] on td "KUNZ_FL-5925" at bounding box center [215, 242] width 52 height 31
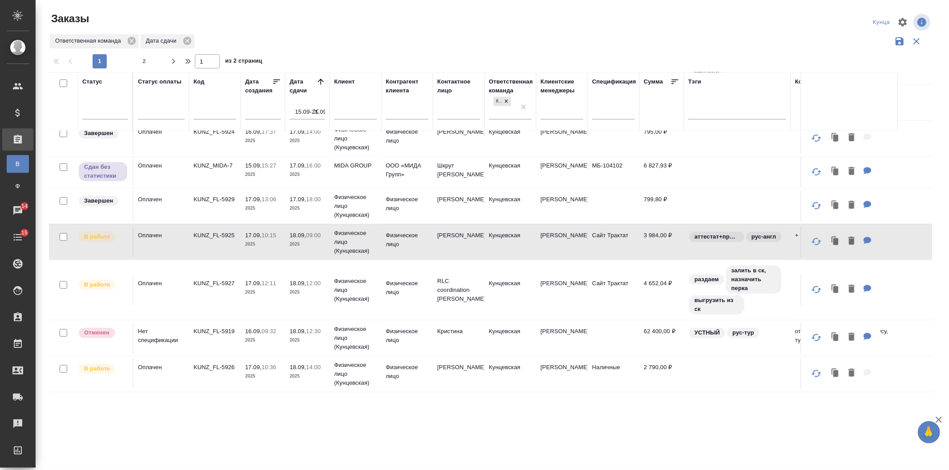
scroll to position [667, 0]
click at [167, 64] on span "button" at bounding box center [173, 61] width 14 height 11
type input "2"
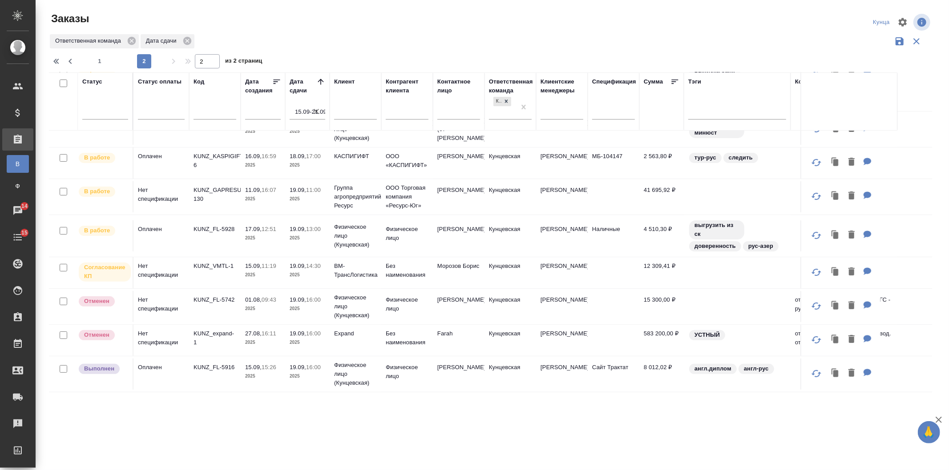
scroll to position [0, 0]
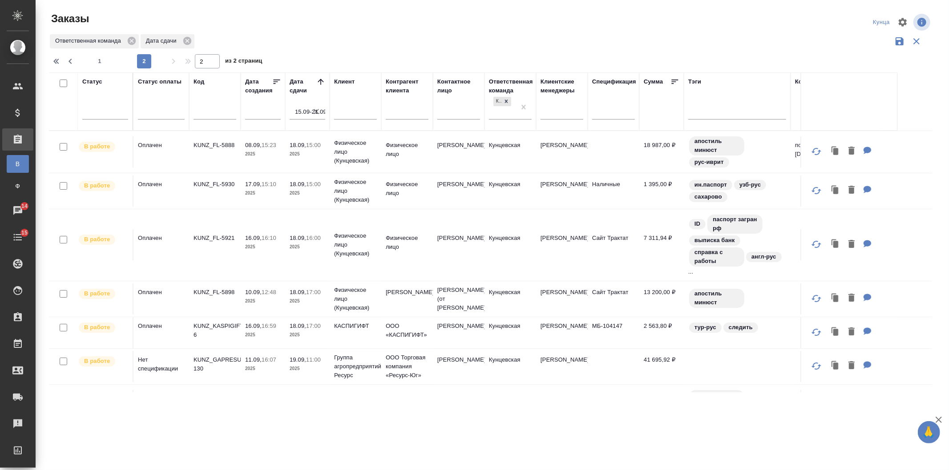
click at [326, 194] on td "18.09, 15:00 2025" at bounding box center [307, 191] width 44 height 31
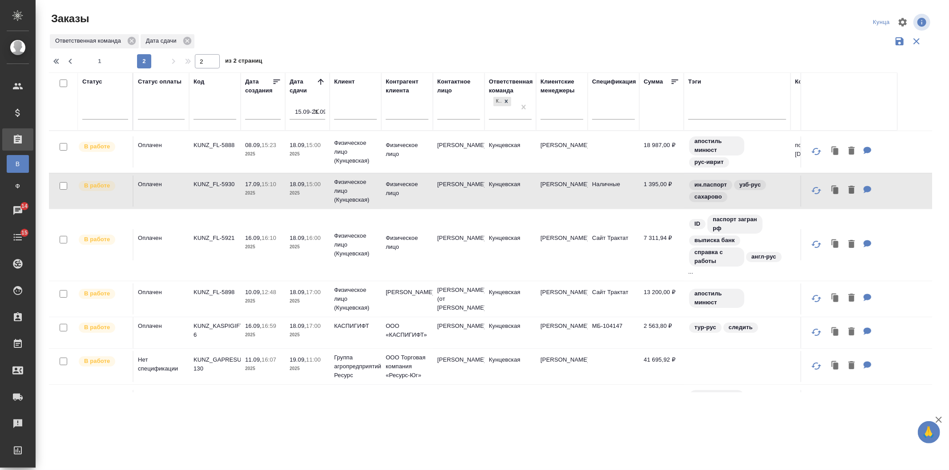
click at [296, 317] on tr "В работе Оплачен KUNZ_FL-5898 10.09, 12:48 2025 18.09, 17:00 2025 Физическое ли…" at bounding box center [539, 299] width 980 height 36
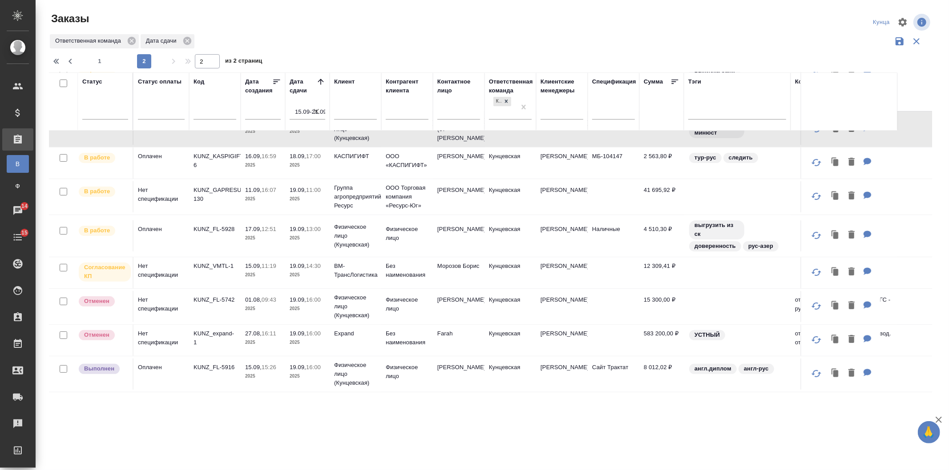
scroll to position [196, 0]
click at [227, 225] on p "KUNZ_FL-5928" at bounding box center [214, 229] width 43 height 9
click at [277, 234] on p "2025" at bounding box center [263, 238] width 36 height 9
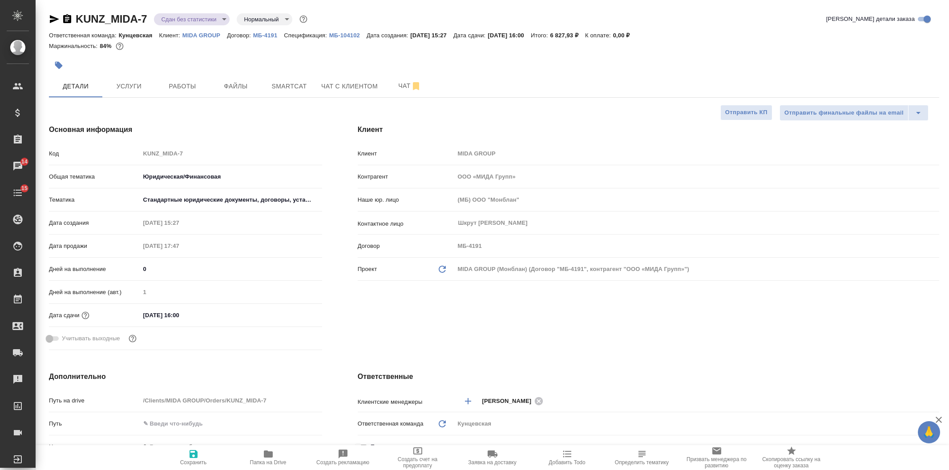
select select "RU"
click at [193, 89] on span "Работы" at bounding box center [182, 86] width 43 height 11
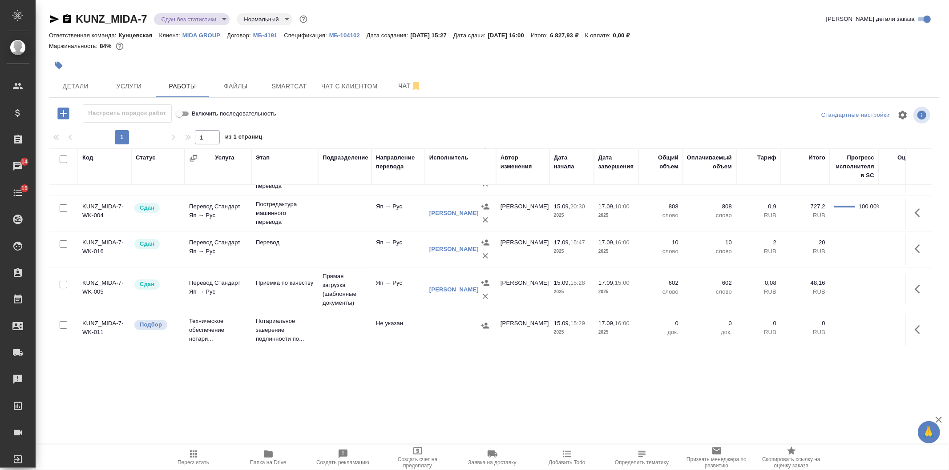
scroll to position [69, 0]
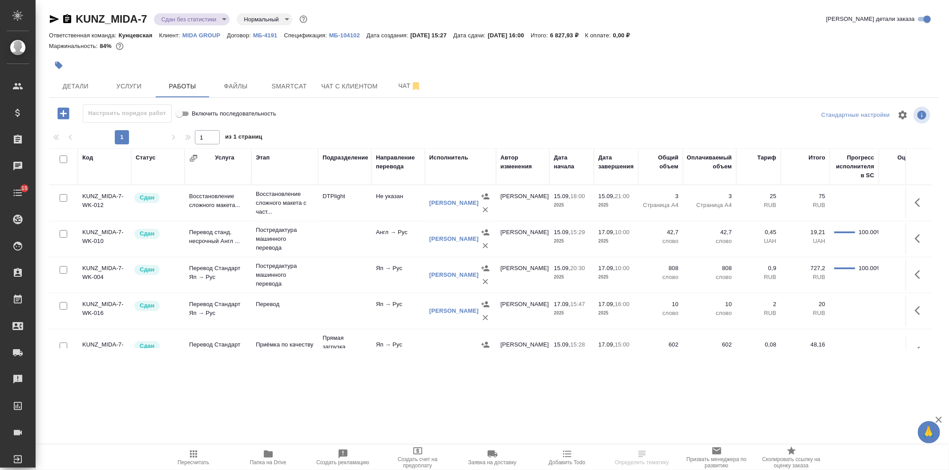
scroll to position [69, 0]
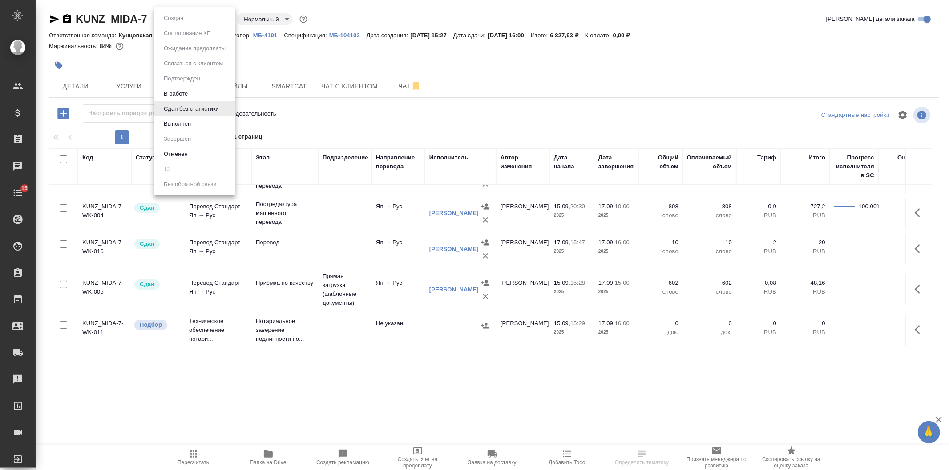
click at [192, 20] on body "🙏 .cls-1 fill:#fff; AWATERA Veselova Yulia Клиенты Спецификации Заказы Чаты 15 …" at bounding box center [474, 235] width 949 height 470
click at [197, 130] on li "Выполнен" at bounding box center [194, 124] width 81 height 15
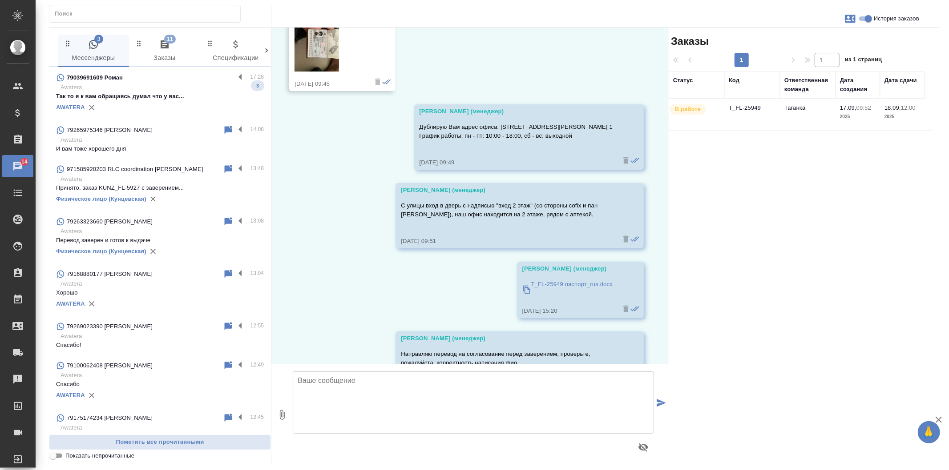
click at [156, 78] on div "79039691609 Роман" at bounding box center [145, 77] width 179 height 11
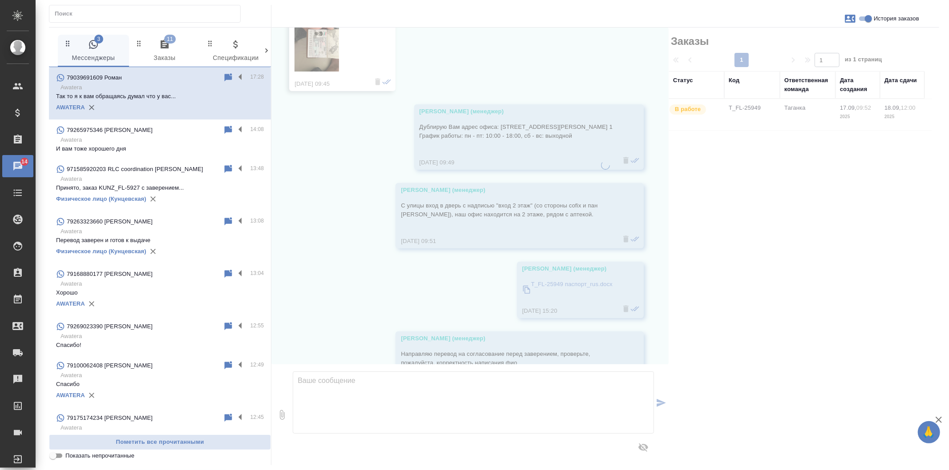
scroll to position [121, 0]
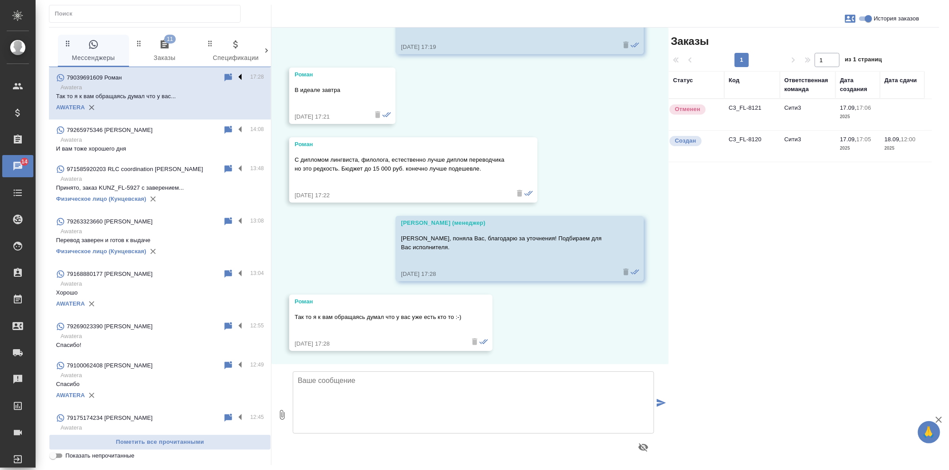
click at [235, 77] on label at bounding box center [242, 77] width 15 height 10
click at [0, 0] on input "checkbox" at bounding box center [0, 0] width 0 height 0
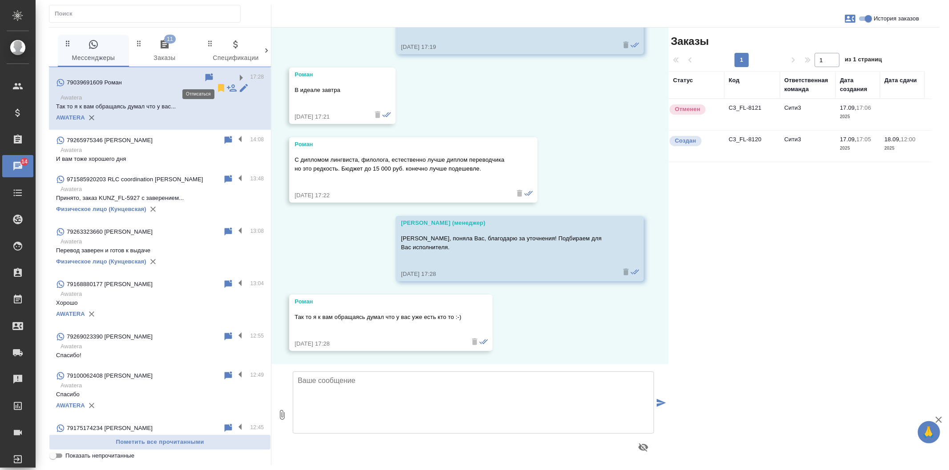
click at [218, 84] on icon at bounding box center [221, 88] width 6 height 8
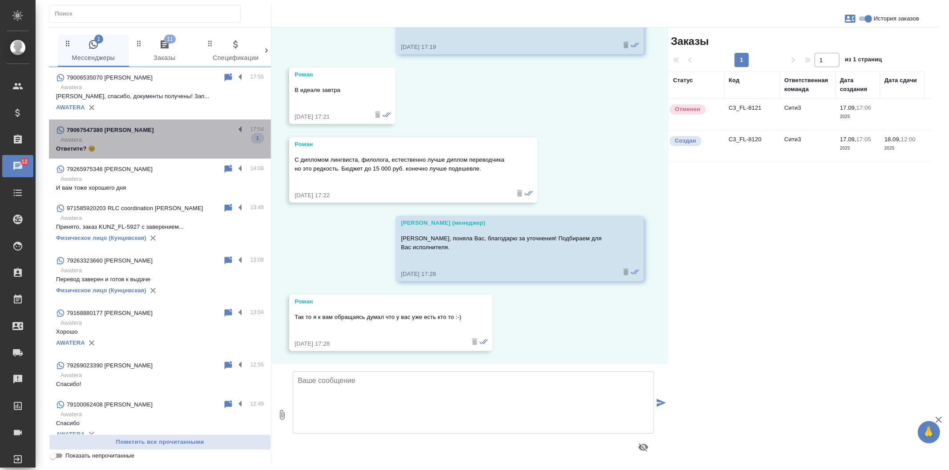
click at [161, 127] on div "79067547380 [PERSON_NAME]" at bounding box center [145, 130] width 179 height 11
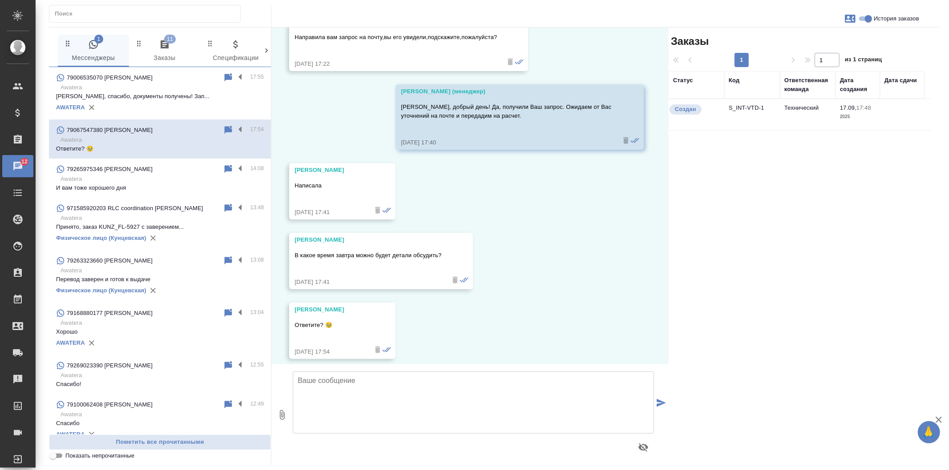
scroll to position [198, 0]
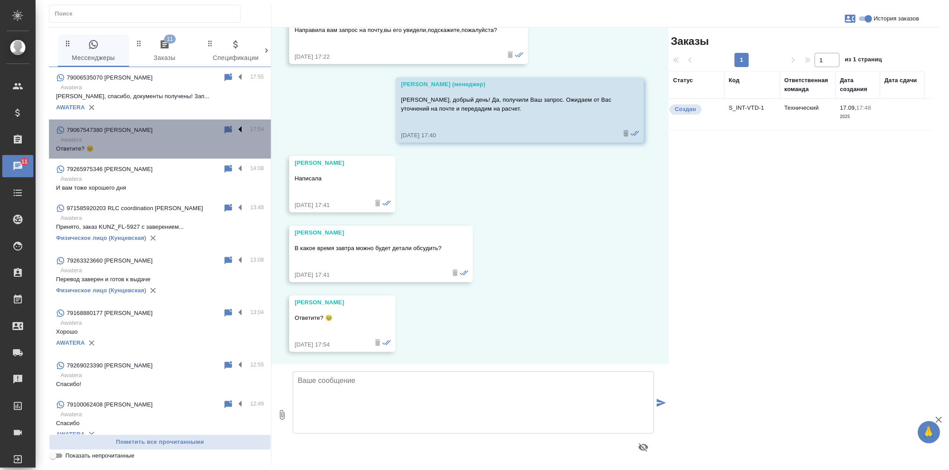
click at [235, 131] on label at bounding box center [242, 130] width 15 height 10
click at [0, 0] on input "checkbox" at bounding box center [0, 0] width 0 height 0
click at [190, 127] on icon at bounding box center [193, 130] width 6 height 8
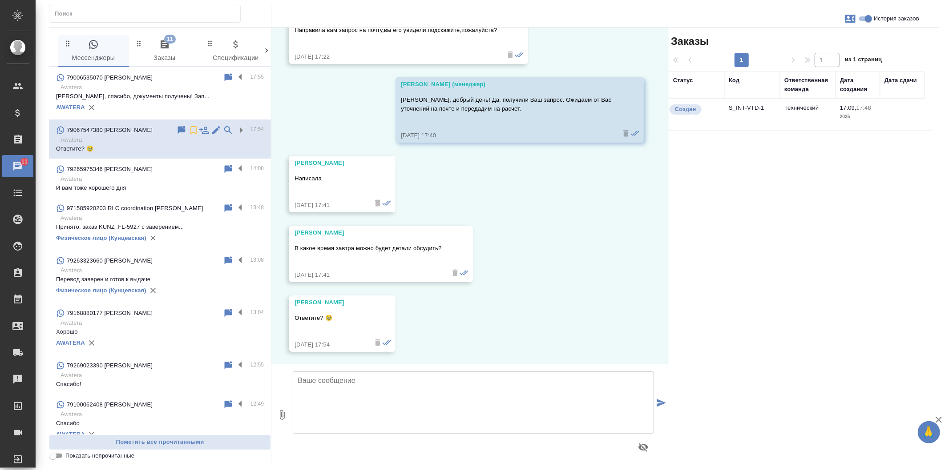
click at [179, 96] on p "[PERSON_NAME], спасибо, документы получены! Зап..." at bounding box center [160, 96] width 208 height 9
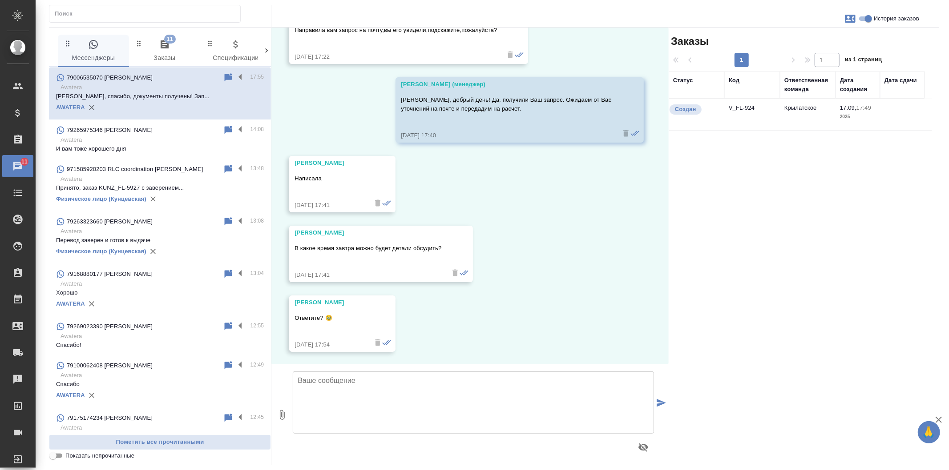
scroll to position [145, 0]
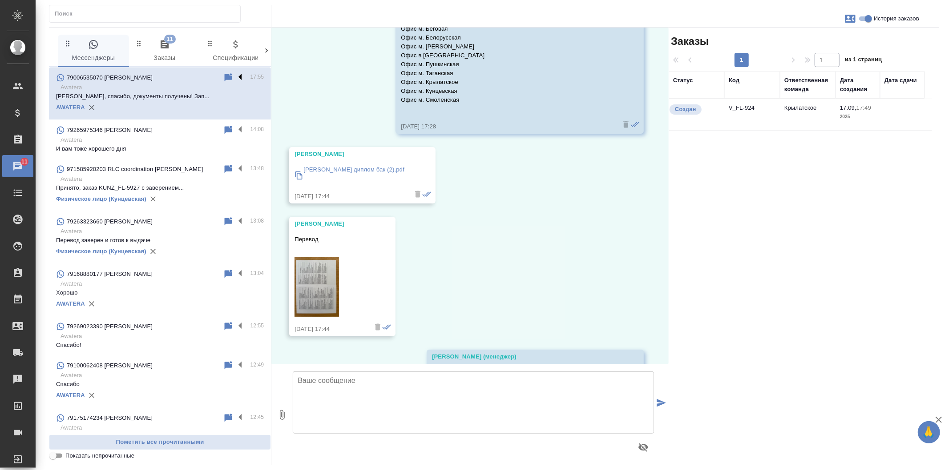
click at [235, 77] on label at bounding box center [242, 77] width 15 height 10
click at [0, 0] on input "checkbox" at bounding box center [0, 0] width 0 height 0
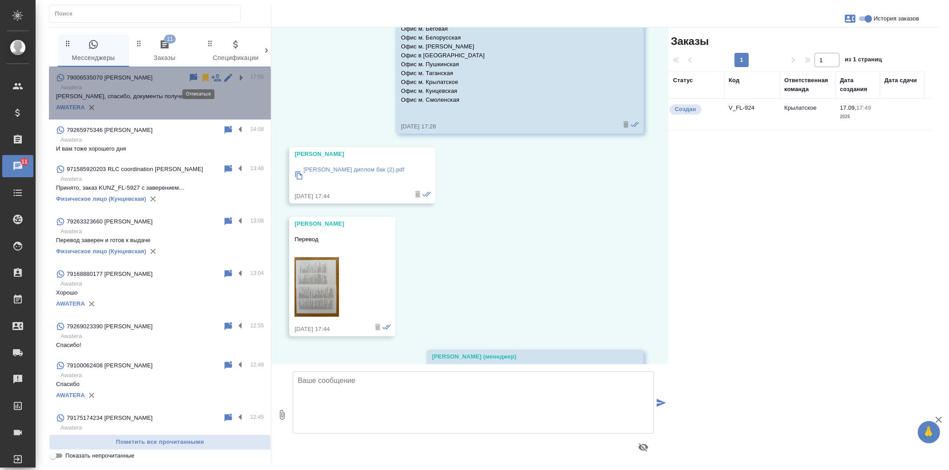
click at [202, 79] on icon at bounding box center [205, 78] width 6 height 8
